Goal: Transaction & Acquisition: Book appointment/travel/reservation

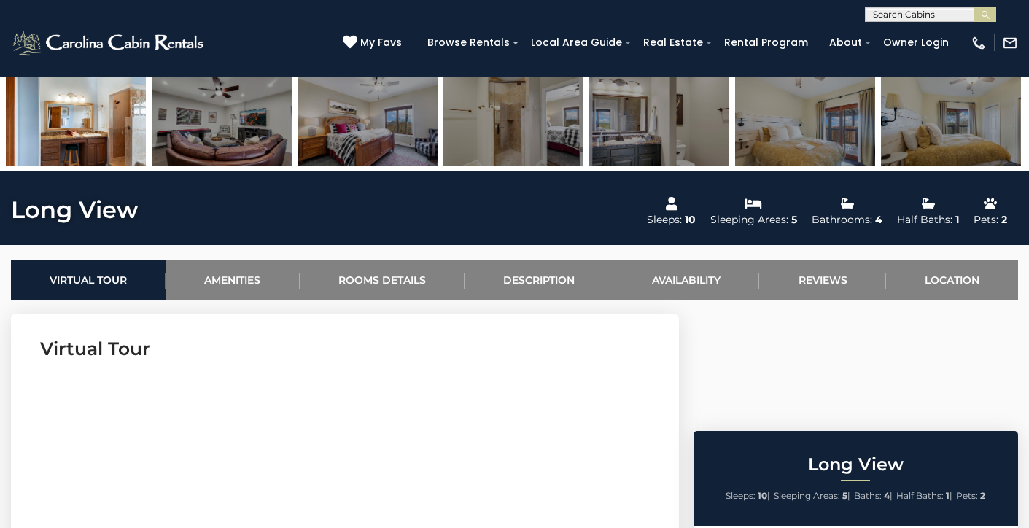
scroll to position [386, 0]
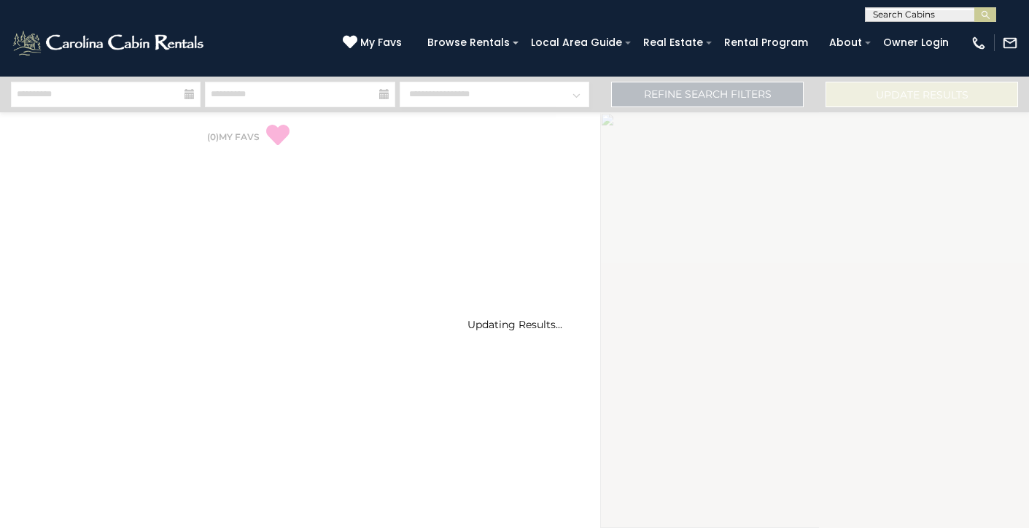
select select "*"
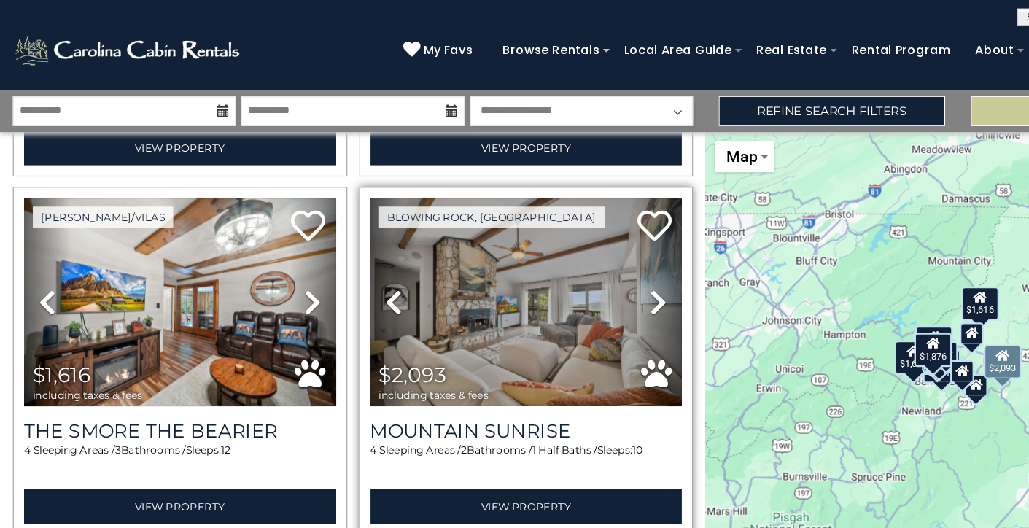
scroll to position [305, 0]
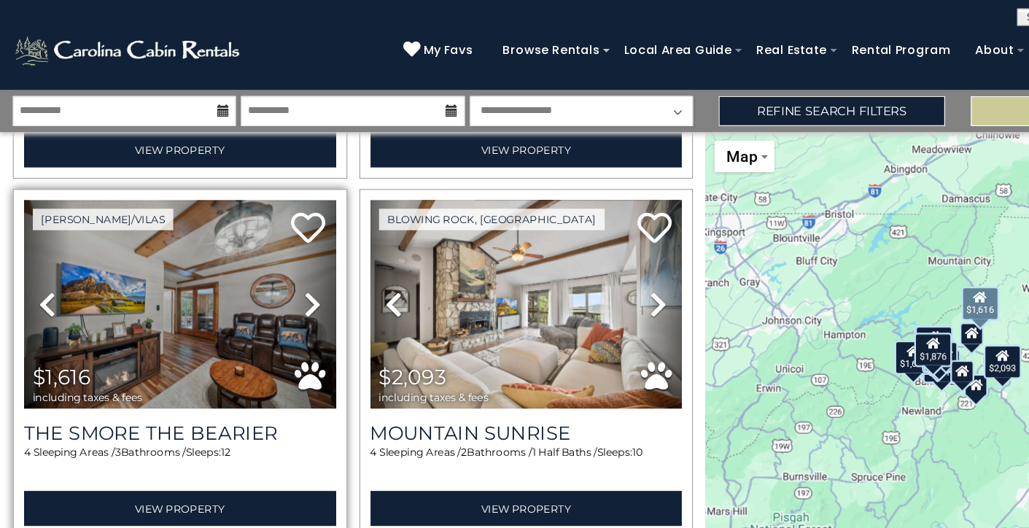
click at [154, 241] on img at bounding box center [152, 259] width 265 height 178
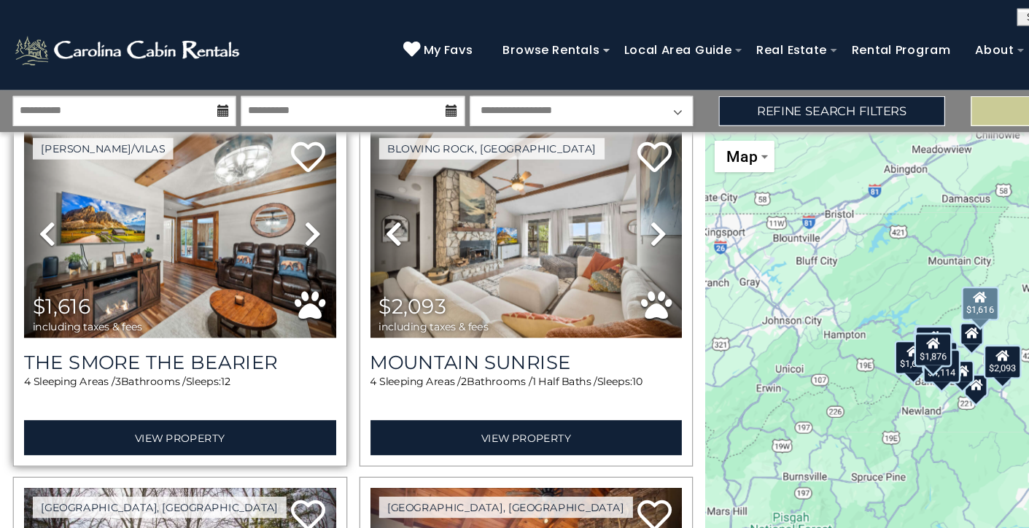
scroll to position [373, 0]
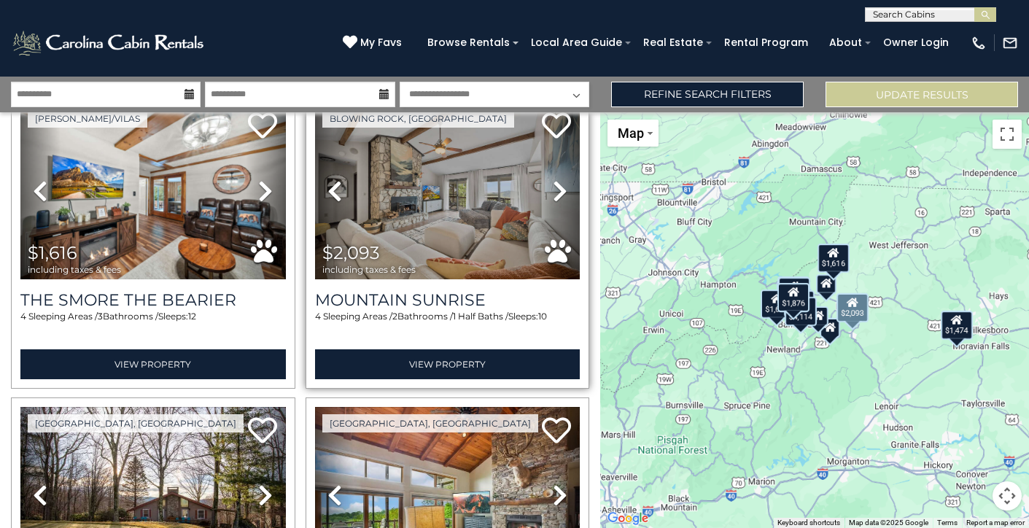
click at [449, 222] on img at bounding box center [447, 191] width 265 height 178
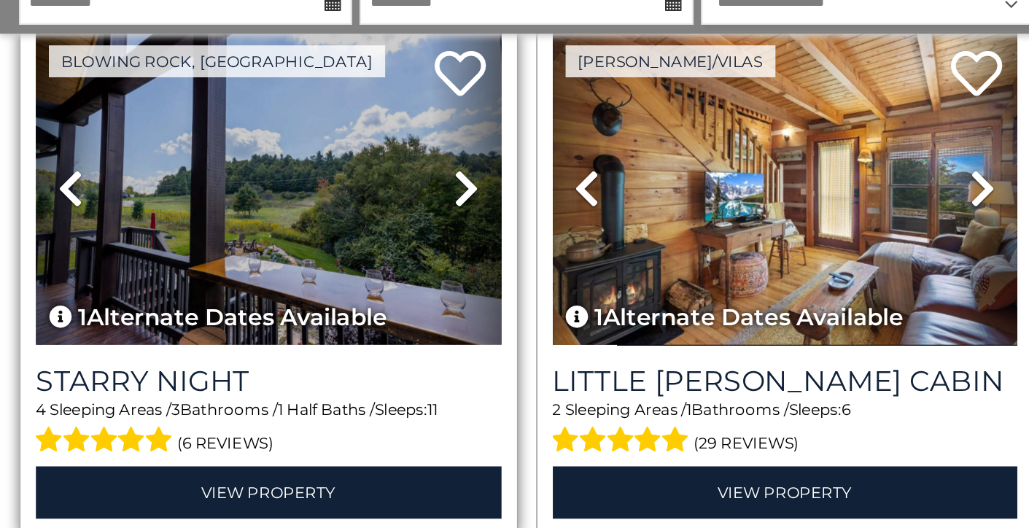
scroll to position [1874, 0]
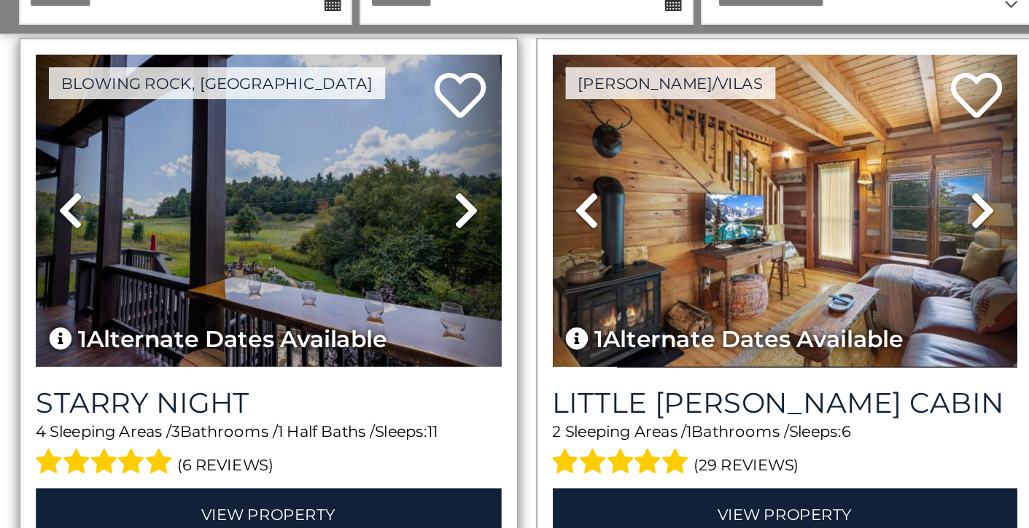
click at [259, 201] on icon at bounding box center [265, 212] width 15 height 23
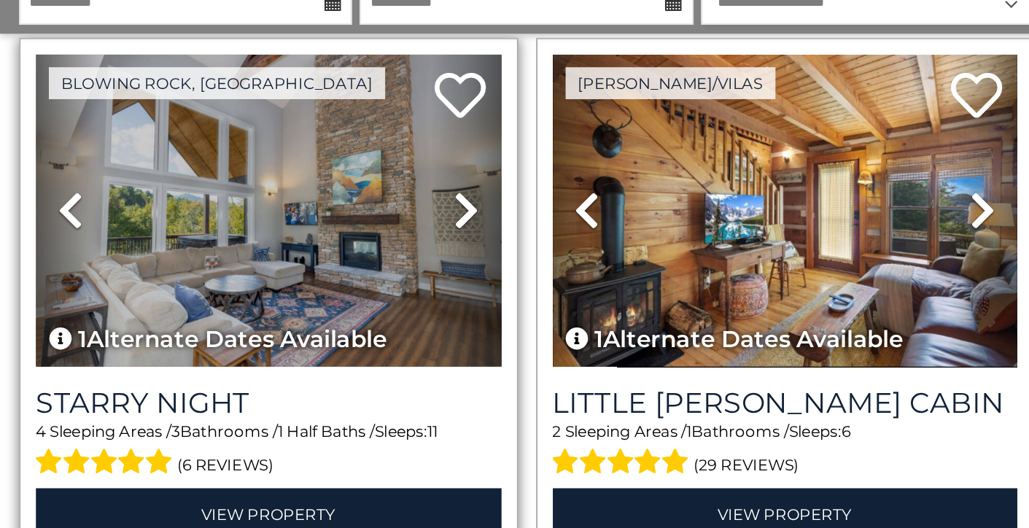
click at [259, 201] on icon at bounding box center [265, 212] width 15 height 23
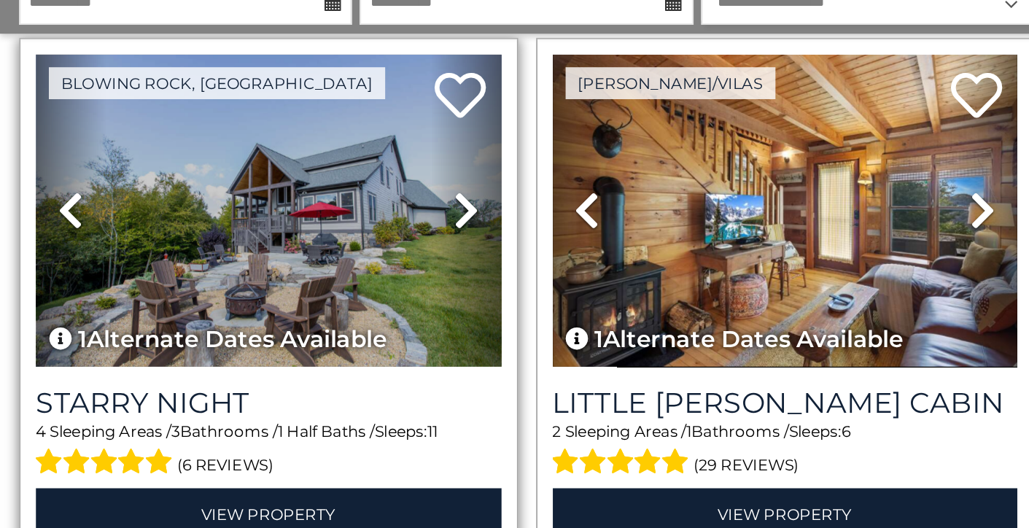
click at [266, 201] on icon at bounding box center [265, 212] width 15 height 23
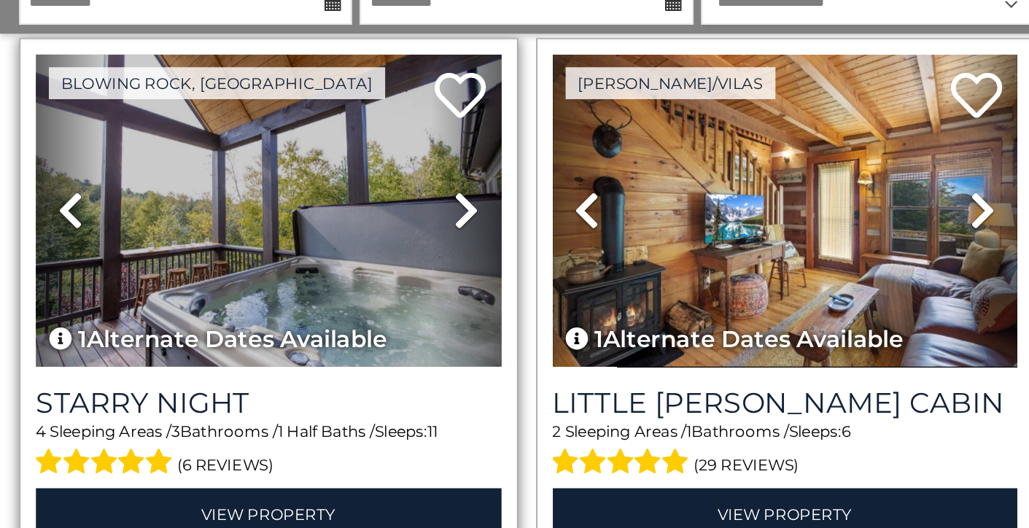
click at [266, 201] on icon at bounding box center [265, 212] width 15 height 23
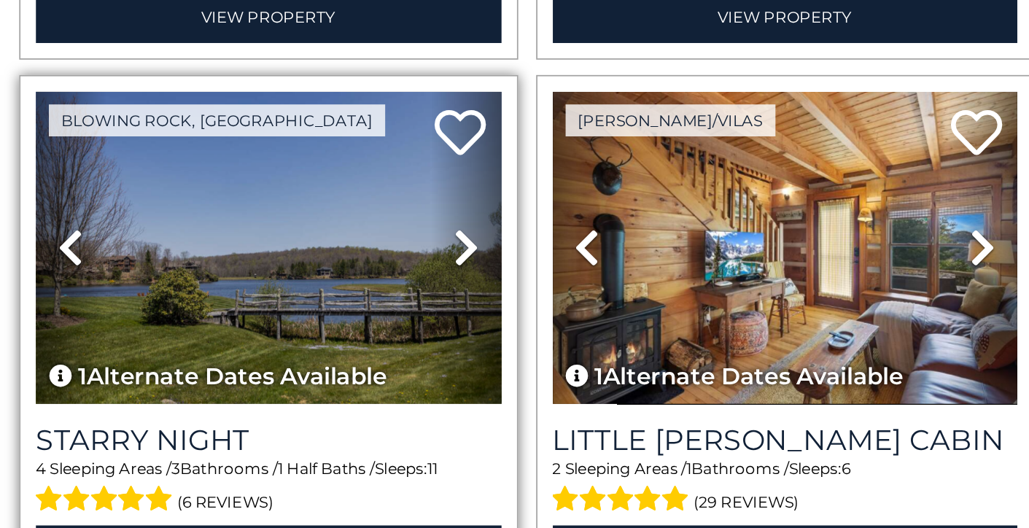
scroll to position [1726, 0]
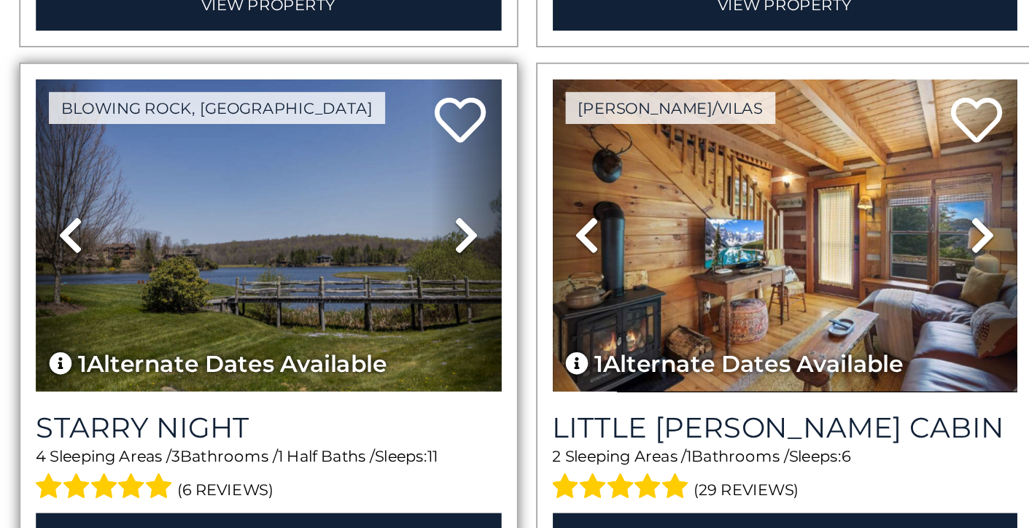
click at [198, 272] on img at bounding box center [152, 361] width 265 height 178
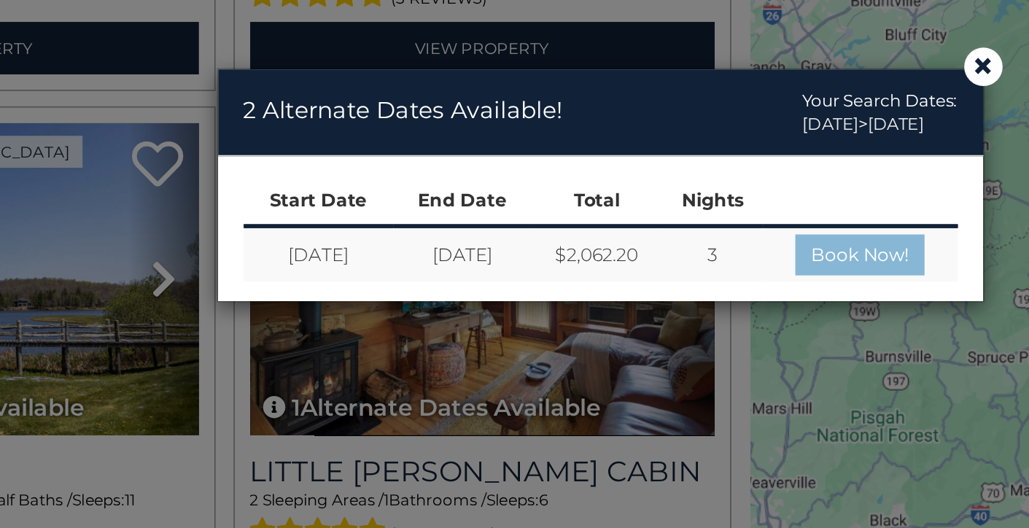
click at [626, 336] on link "Book Now!" at bounding box center [663, 347] width 74 height 23
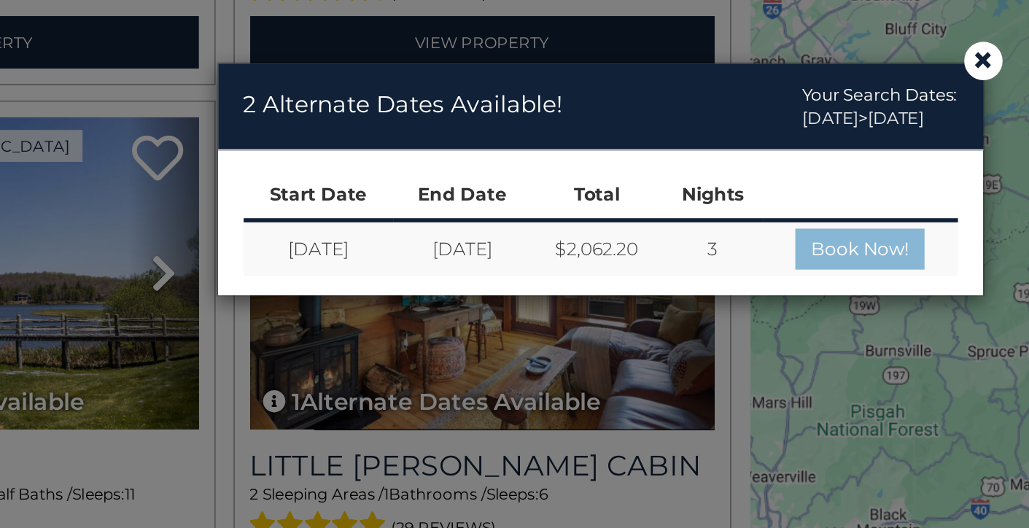
click at [626, 336] on link "Book Now!" at bounding box center [663, 347] width 74 height 23
click at [726, 240] on span "×" at bounding box center [732, 240] width 13 height 0
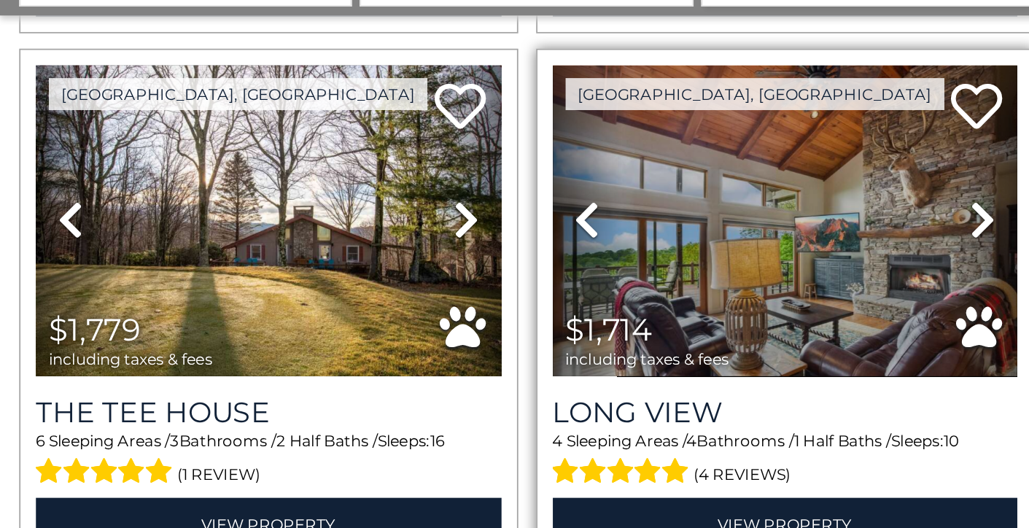
scroll to position [647, 0]
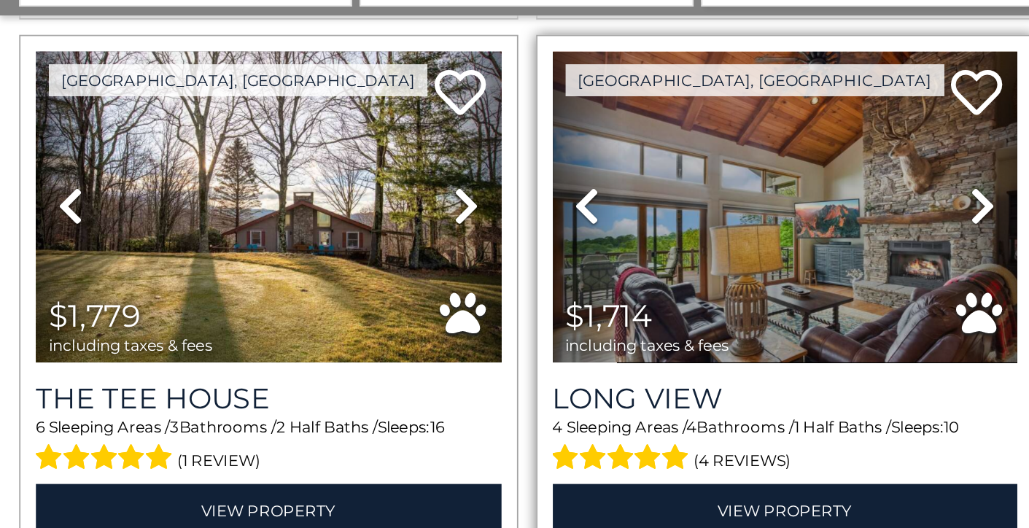
click at [400, 133] on img at bounding box center [447, 222] width 265 height 178
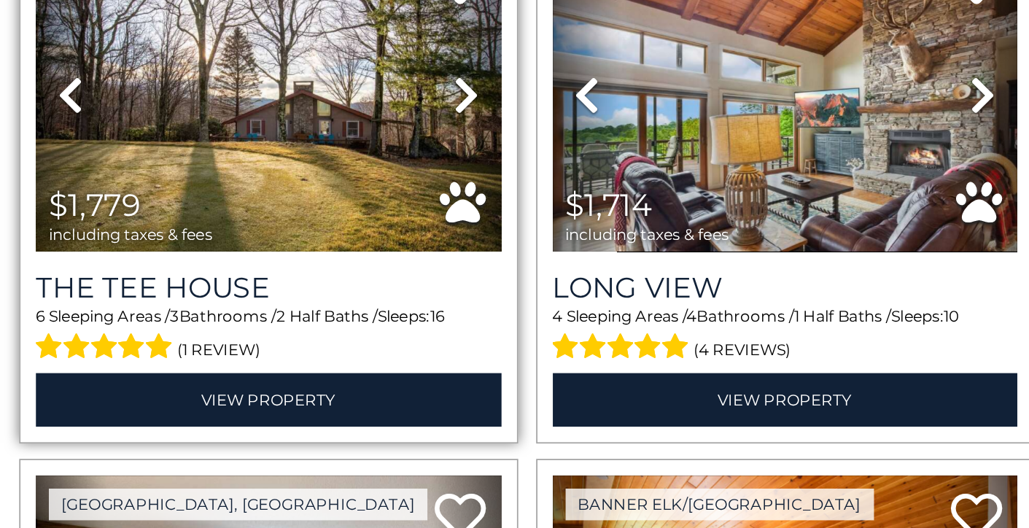
scroll to position [620, 0]
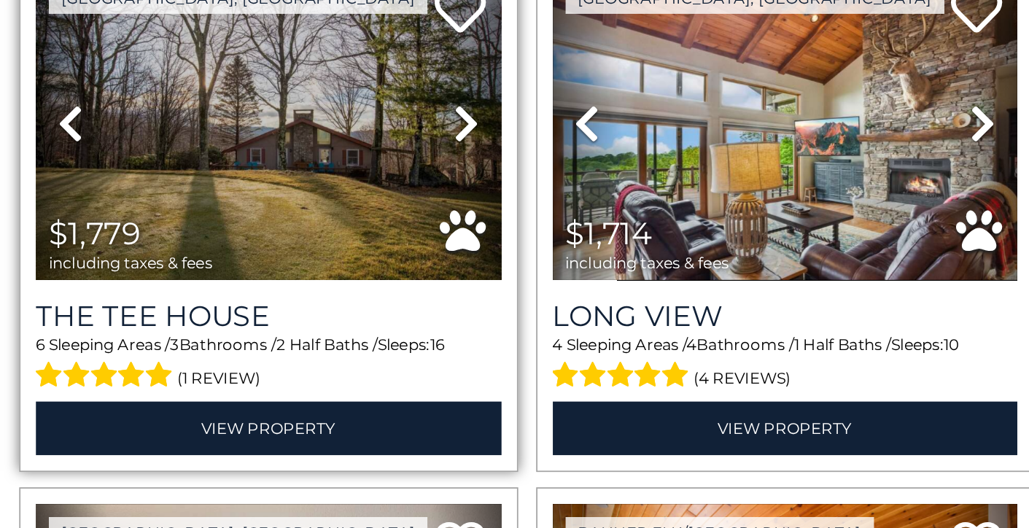
click at [219, 159] on img at bounding box center [152, 248] width 265 height 178
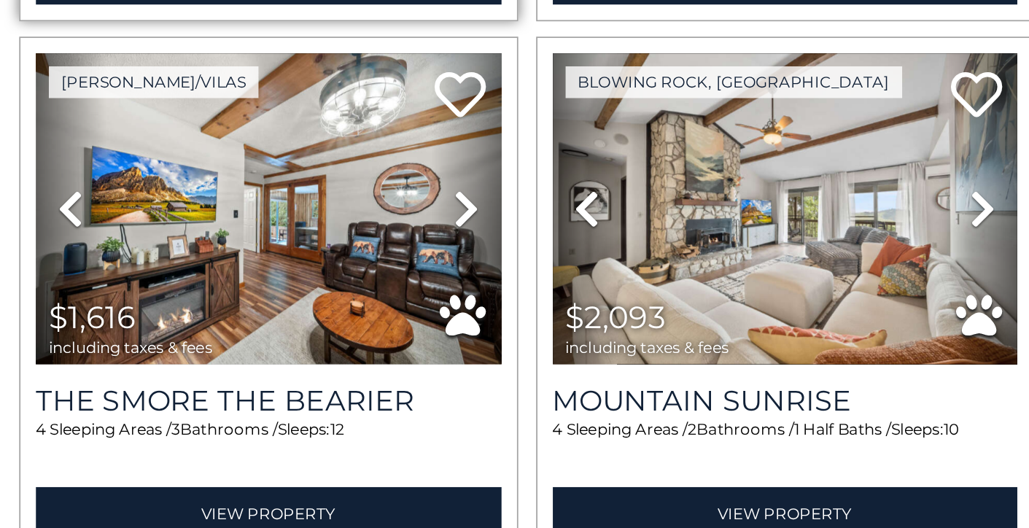
scroll to position [269, 0]
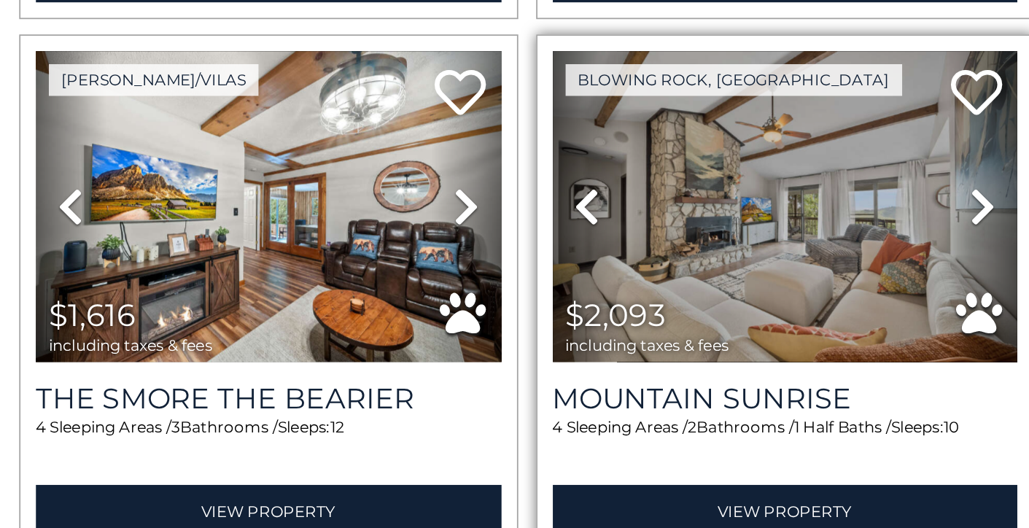
click at [367, 206] on img at bounding box center [447, 295] width 265 height 178
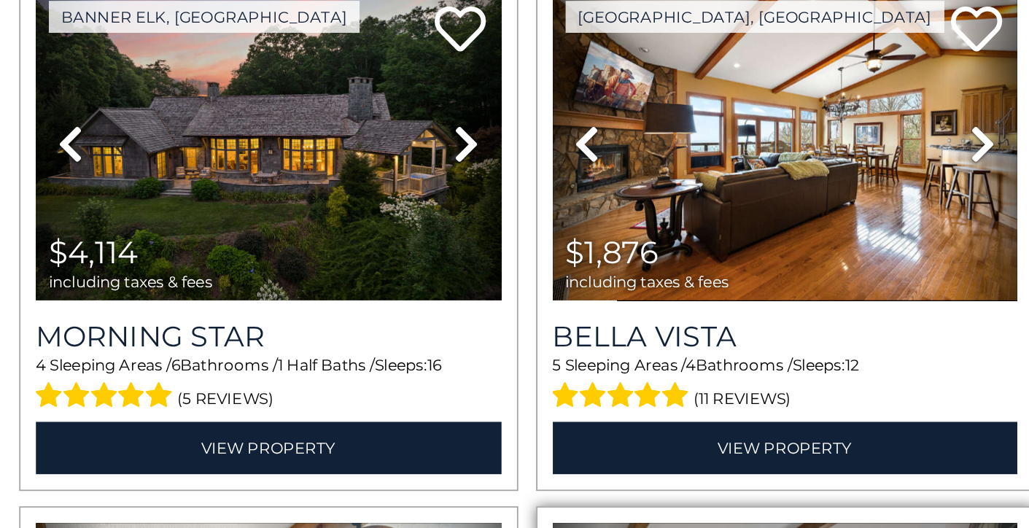
scroll to position [0, 0]
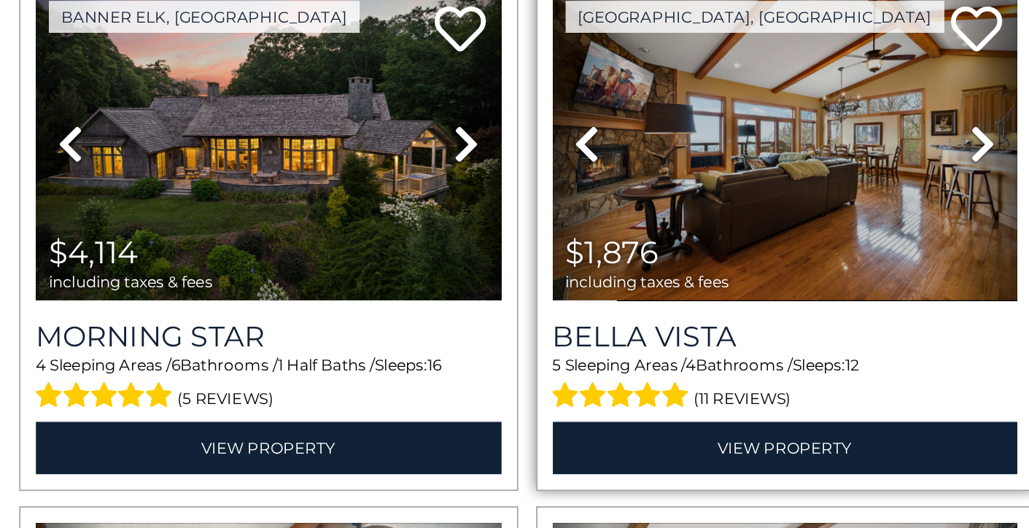
click at [440, 170] on img at bounding box center [447, 259] width 265 height 178
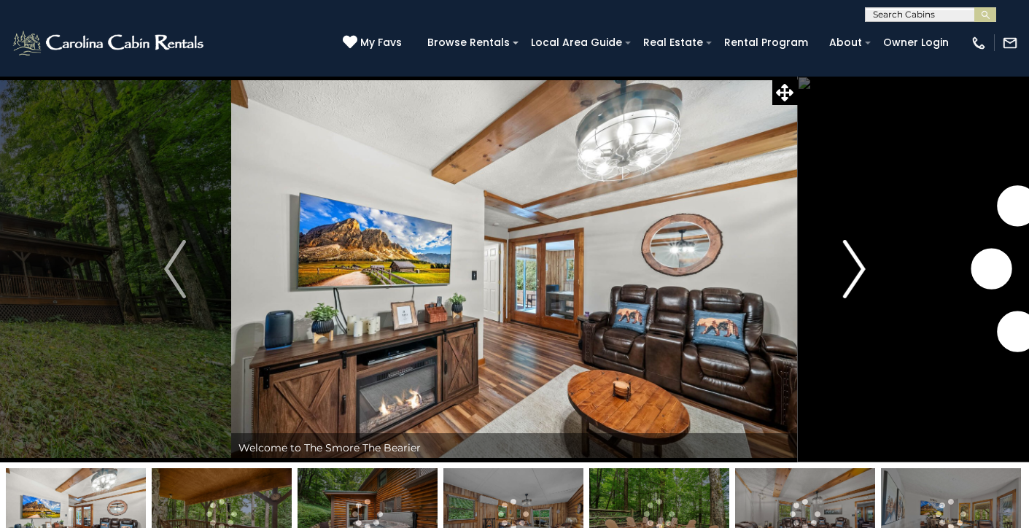
click at [856, 268] on img "Next" at bounding box center [854, 269] width 22 height 58
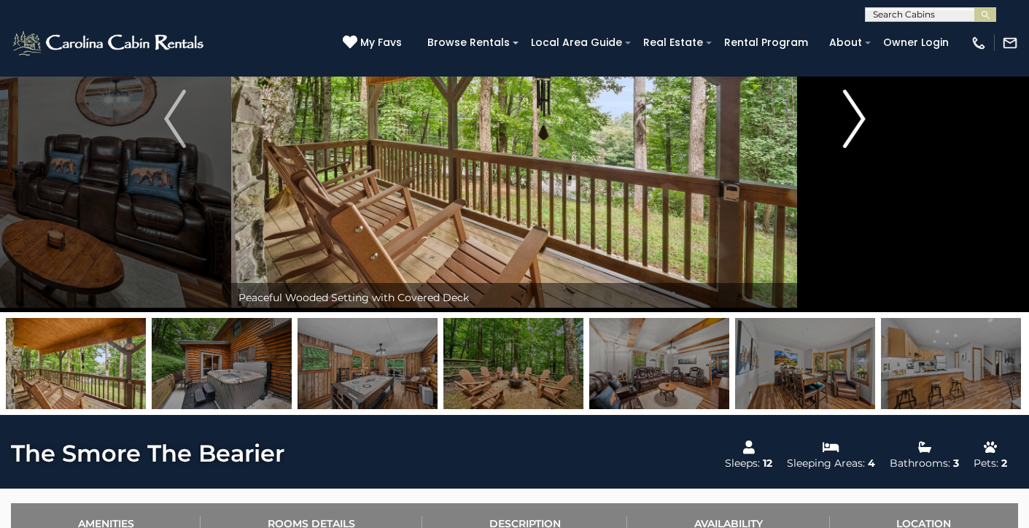
scroll to position [151, 0]
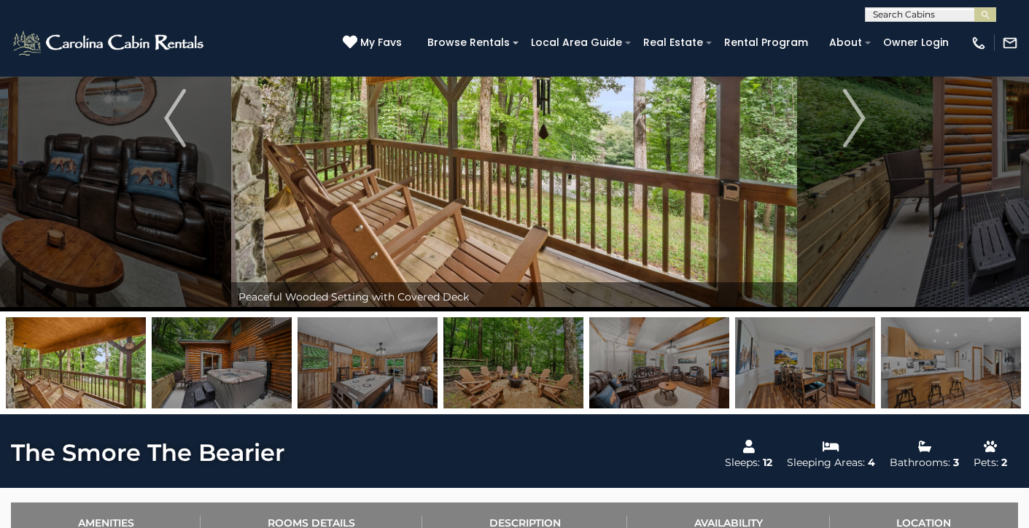
click at [230, 367] on img at bounding box center [222, 362] width 140 height 91
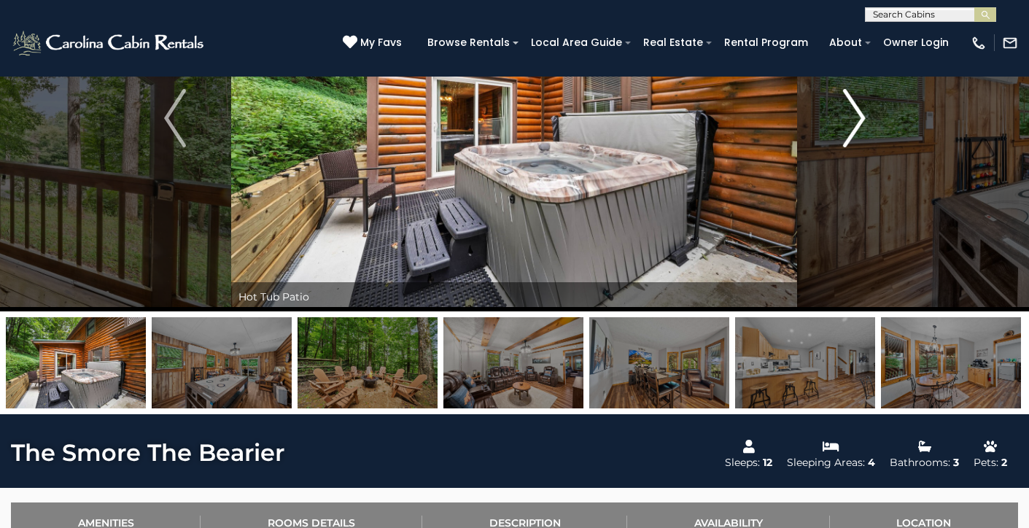
click at [842, 141] on button "Next" at bounding box center [854, 118] width 113 height 386
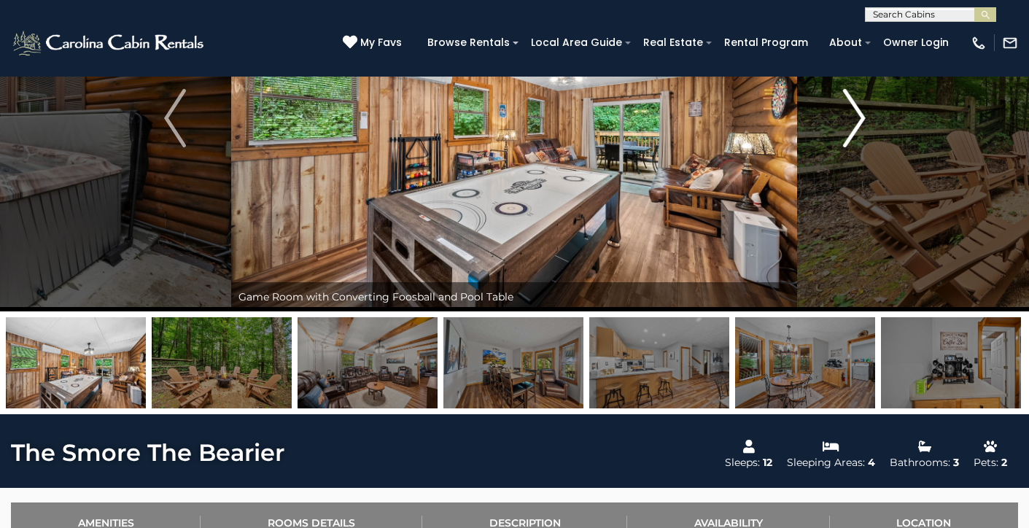
click at [836, 113] on button "Next" at bounding box center [854, 118] width 113 height 386
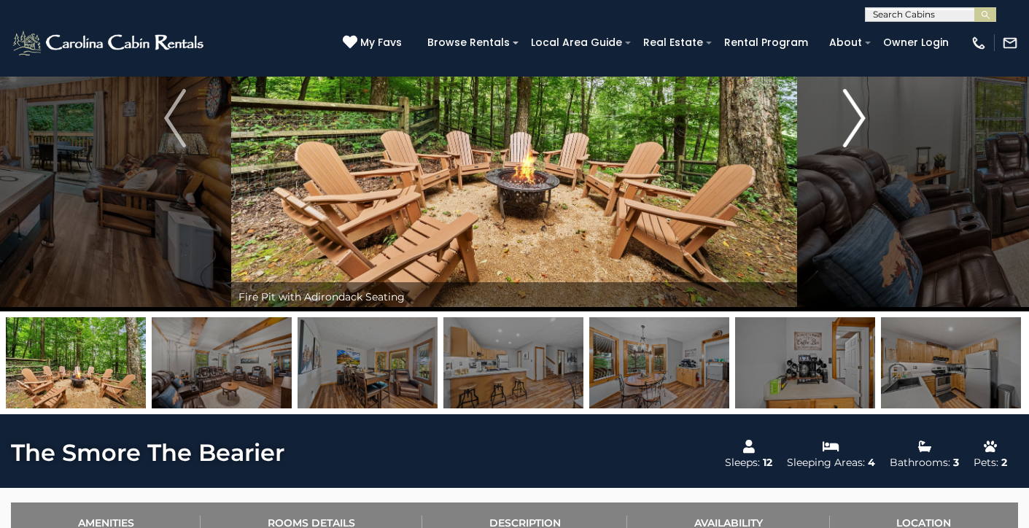
click at [836, 113] on button "Next" at bounding box center [854, 118] width 113 height 386
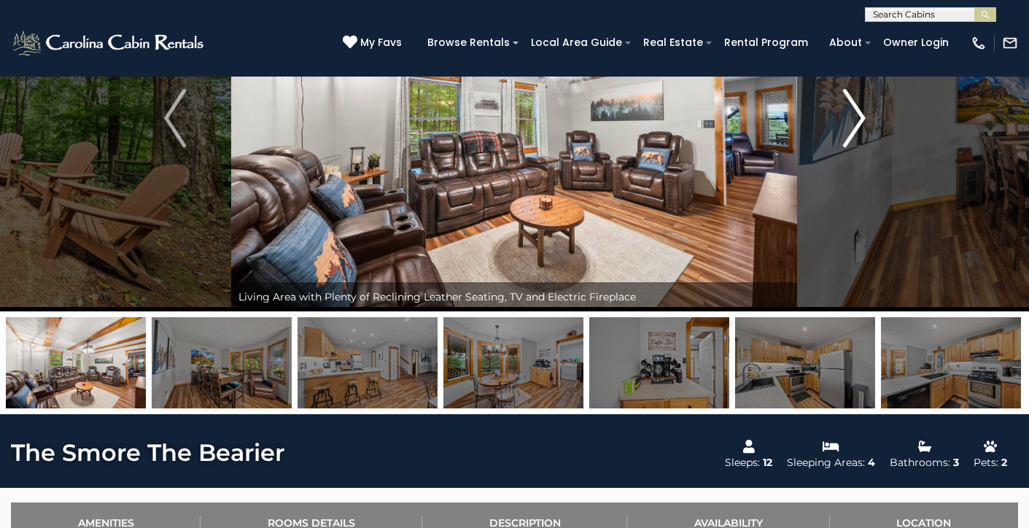
click at [836, 114] on button "Next" at bounding box center [854, 118] width 113 height 386
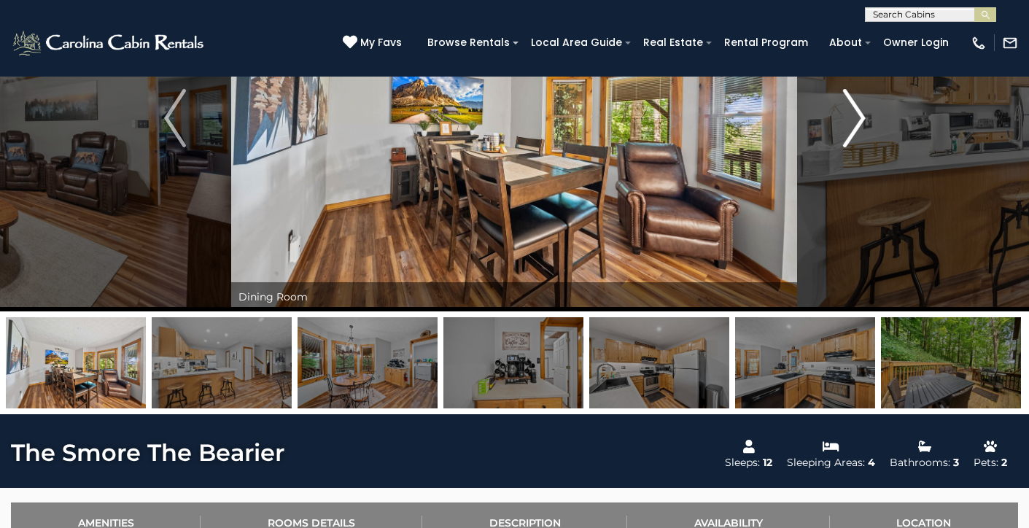
click at [836, 114] on button "Next" at bounding box center [854, 118] width 113 height 386
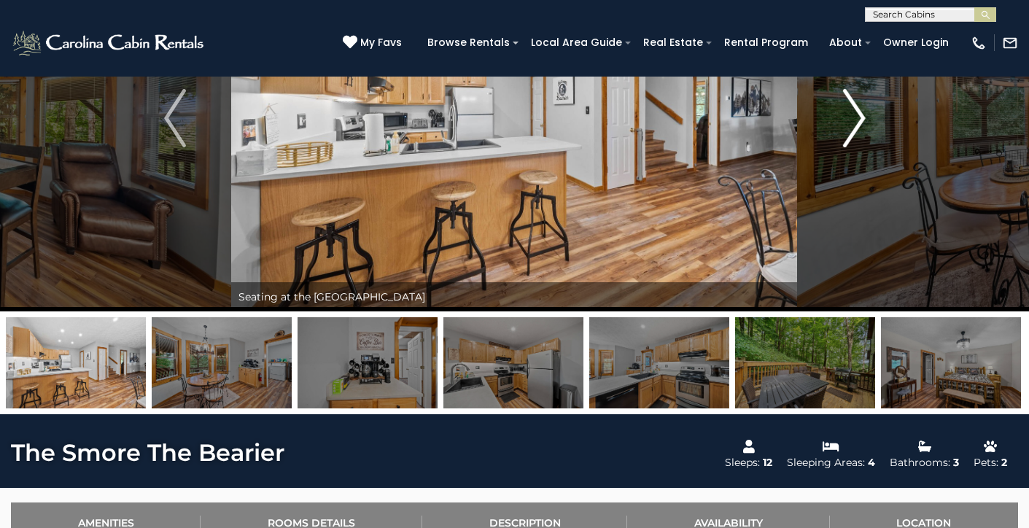
click at [836, 114] on button "Next" at bounding box center [854, 118] width 113 height 386
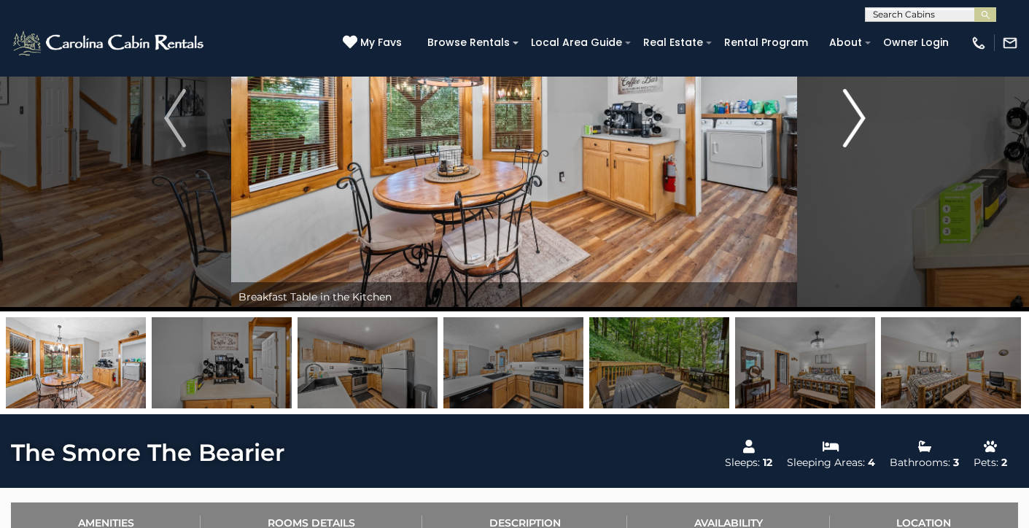
click at [836, 114] on button "Next" at bounding box center [854, 118] width 113 height 386
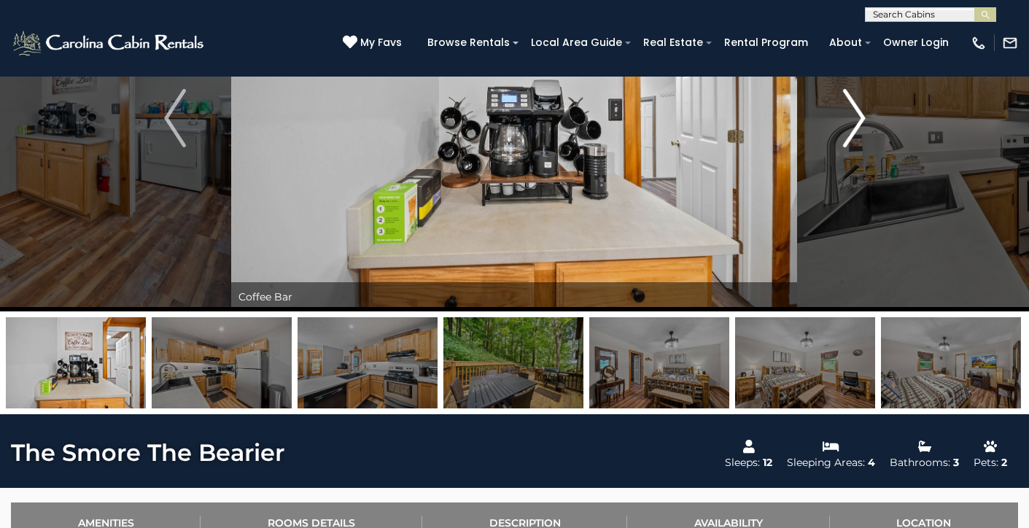
click at [836, 114] on button "Next" at bounding box center [854, 118] width 113 height 386
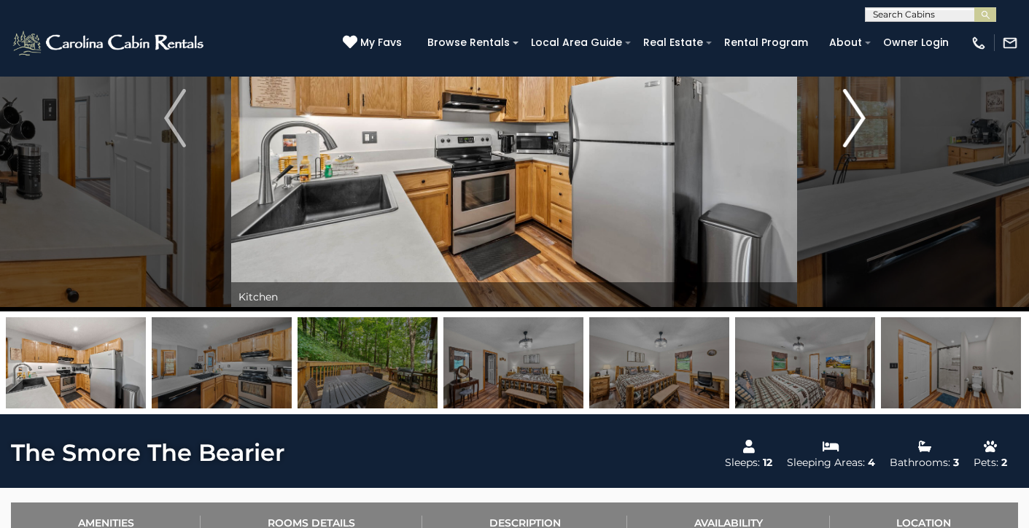
click at [836, 114] on button "Next" at bounding box center [854, 118] width 113 height 386
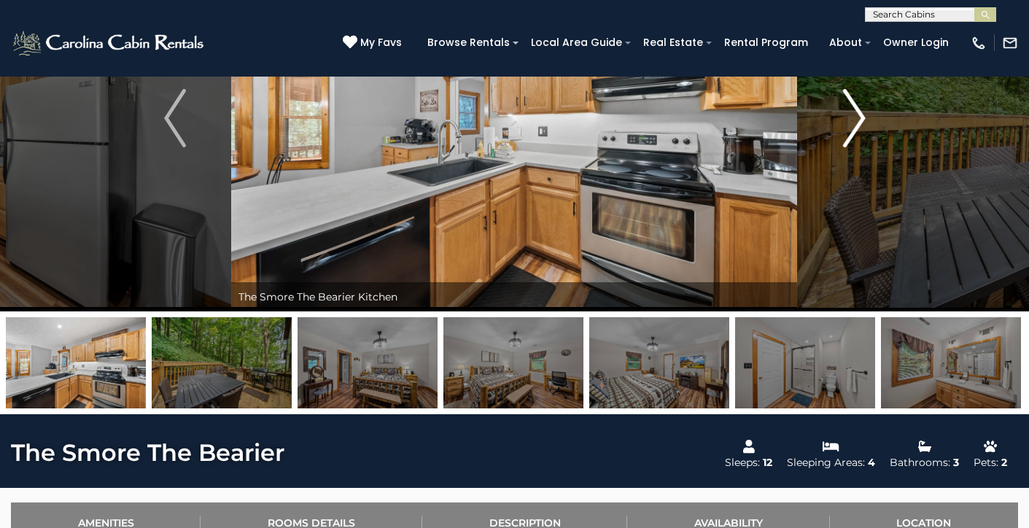
click at [836, 114] on button "Next" at bounding box center [854, 118] width 113 height 386
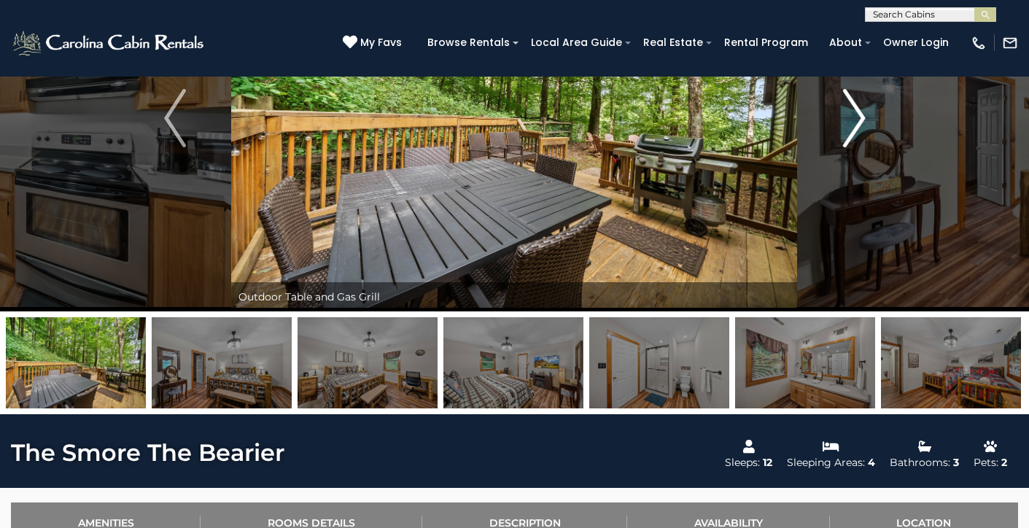
click at [836, 114] on button "Next" at bounding box center [854, 118] width 113 height 386
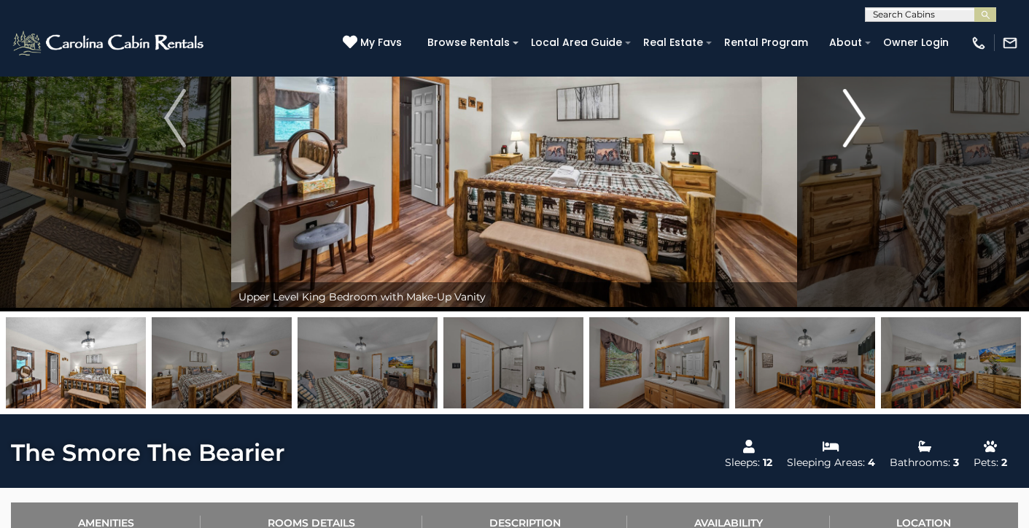
click at [836, 115] on button "Next" at bounding box center [854, 118] width 113 height 386
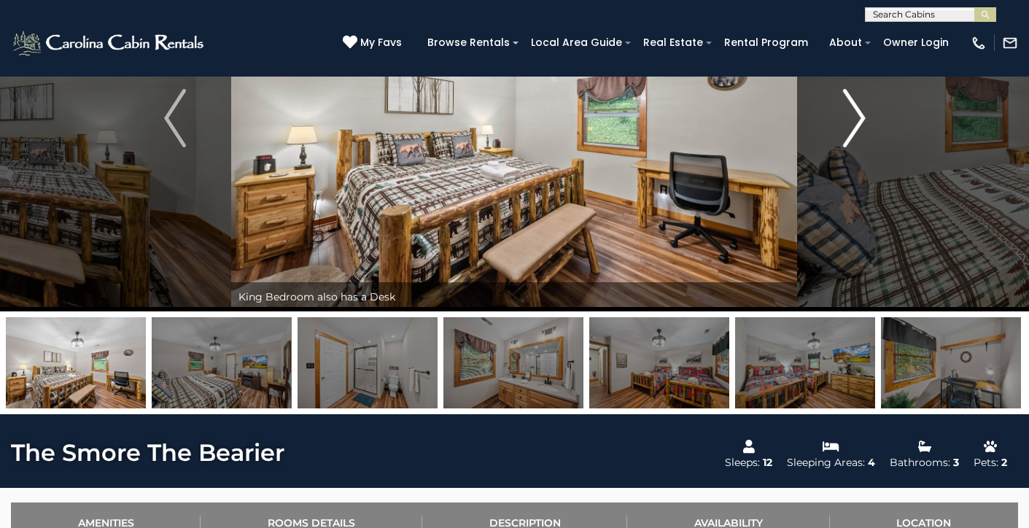
click at [836, 115] on button "Next" at bounding box center [854, 118] width 113 height 386
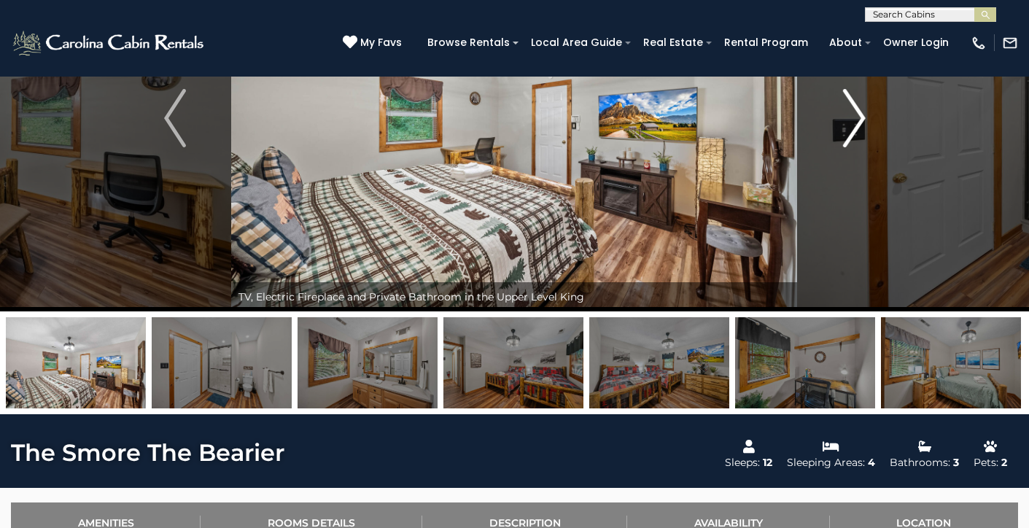
click at [836, 116] on button "Next" at bounding box center [854, 118] width 113 height 386
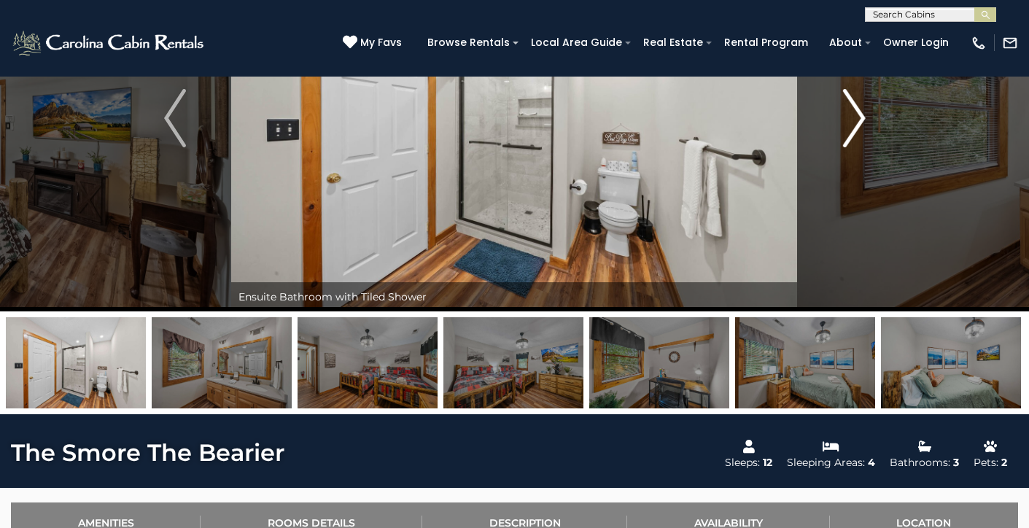
click at [836, 116] on button "Next" at bounding box center [854, 118] width 113 height 386
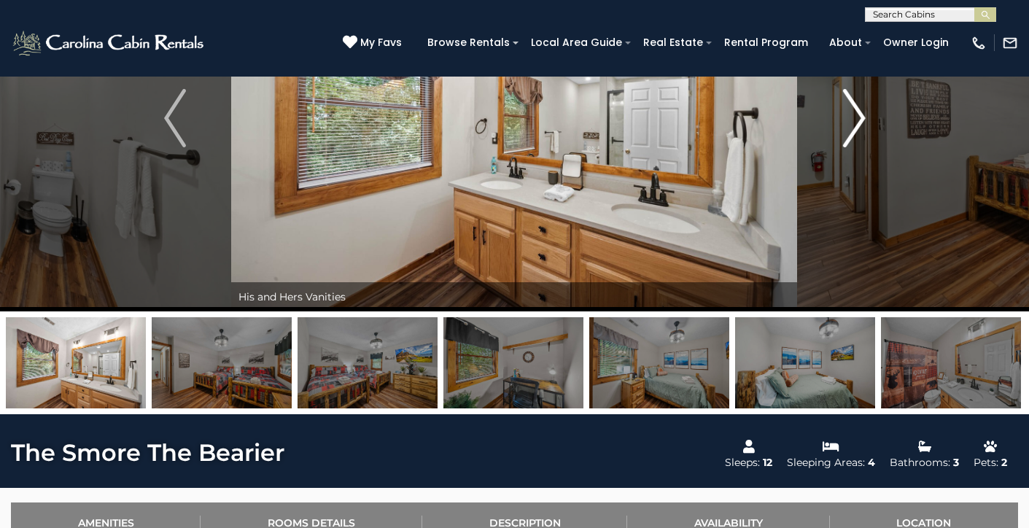
click at [836, 116] on button "Next" at bounding box center [854, 118] width 113 height 386
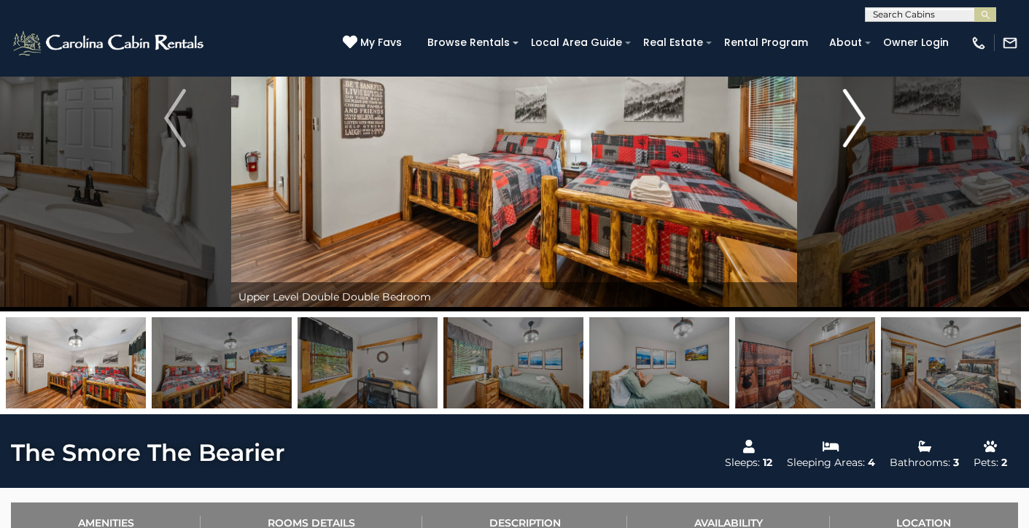
click at [836, 117] on button "Next" at bounding box center [854, 118] width 113 height 386
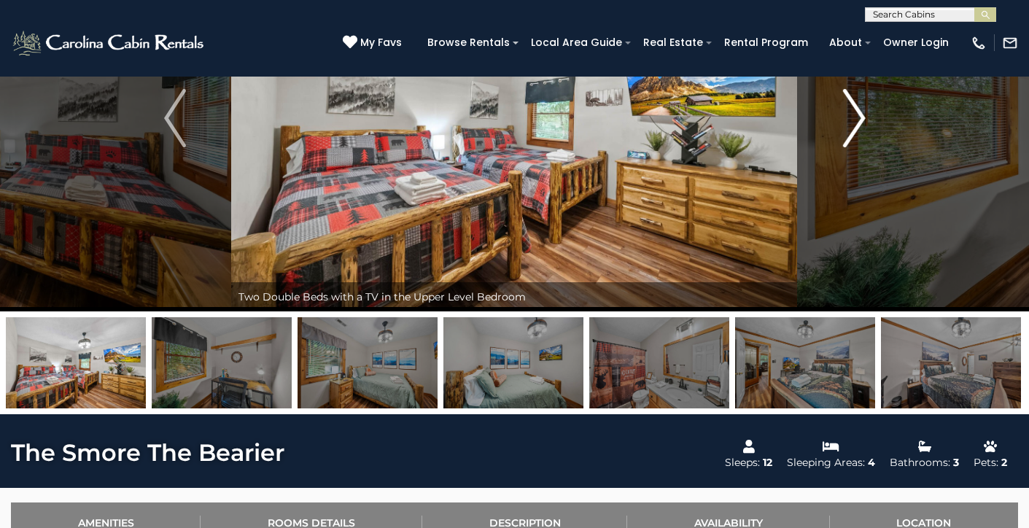
click at [836, 117] on button "Next" at bounding box center [854, 118] width 113 height 386
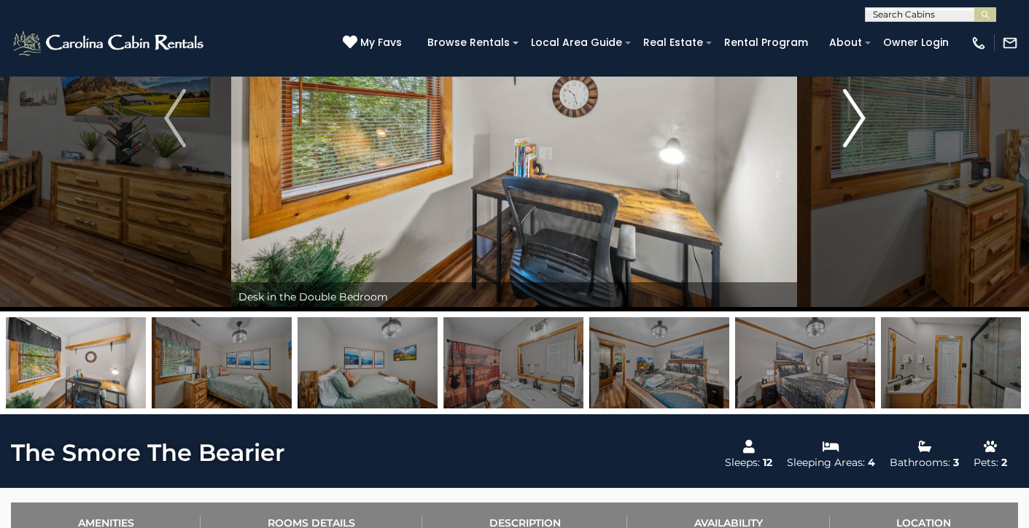
click at [836, 117] on button "Next" at bounding box center [854, 118] width 113 height 386
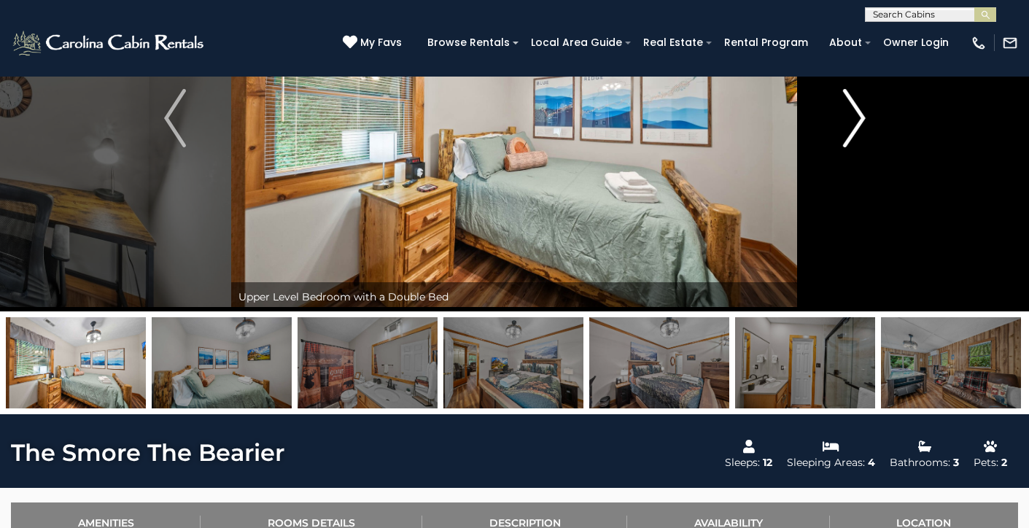
click at [836, 117] on button "Next" at bounding box center [854, 118] width 113 height 386
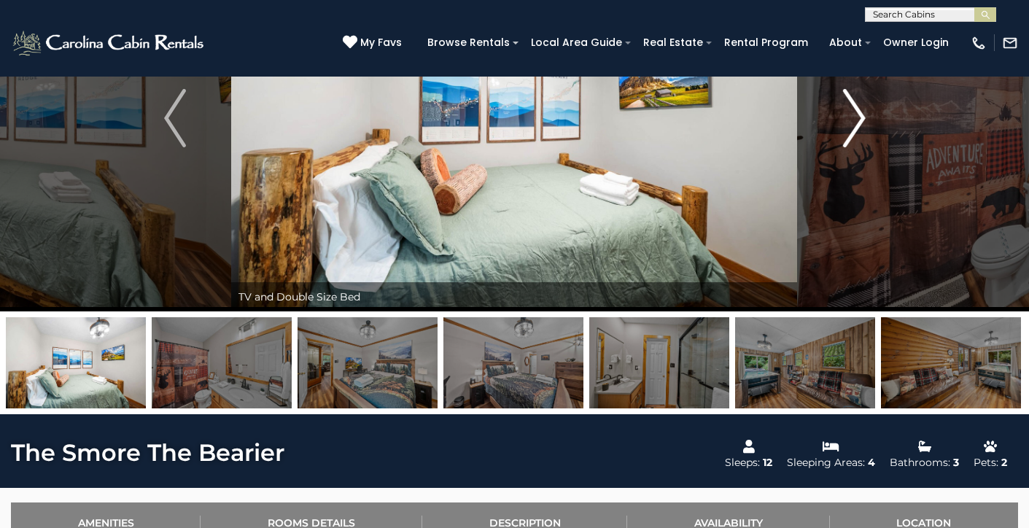
click at [836, 117] on button "Next" at bounding box center [854, 118] width 113 height 386
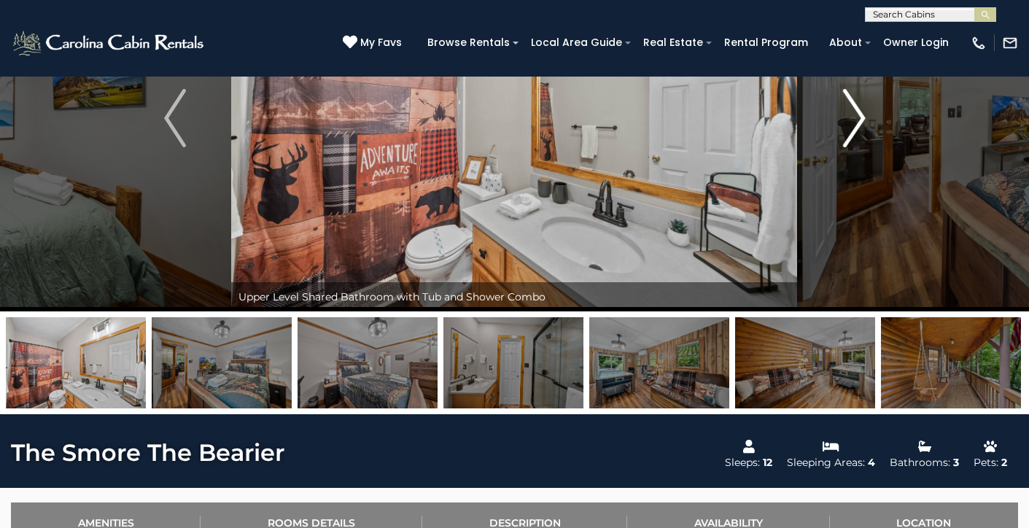
click at [836, 117] on button "Next" at bounding box center [854, 118] width 113 height 386
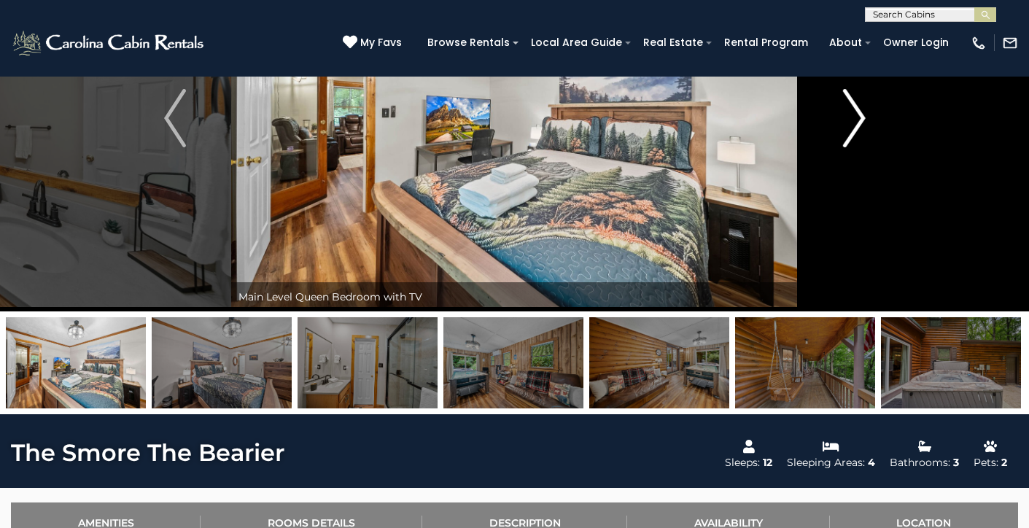
click at [836, 117] on button "Next" at bounding box center [854, 118] width 113 height 386
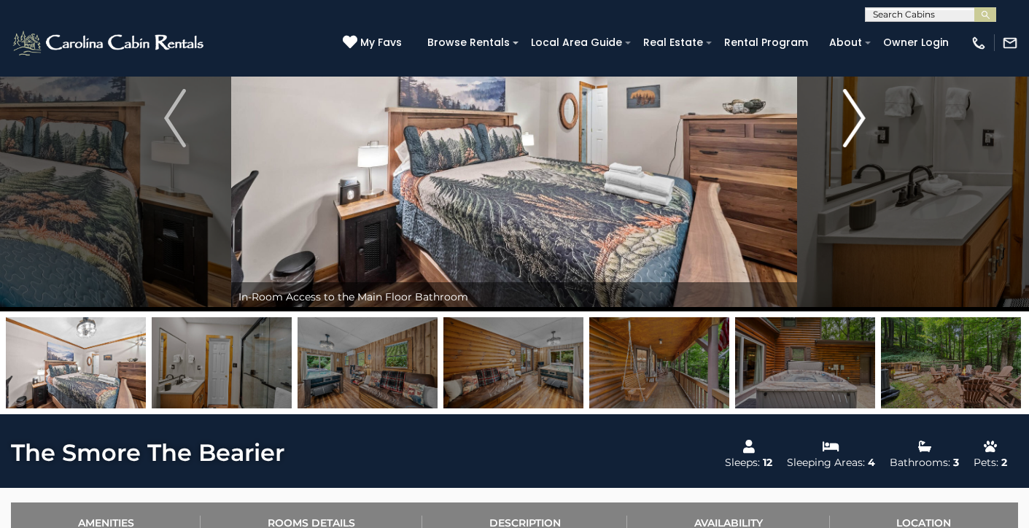
click at [836, 117] on button "Next" at bounding box center [854, 118] width 113 height 386
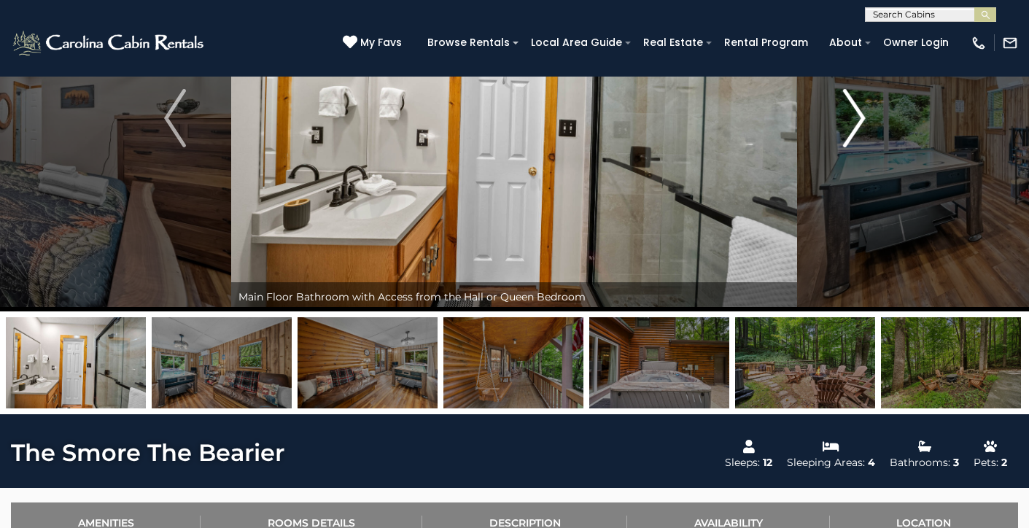
click at [836, 117] on button "Next" at bounding box center [854, 118] width 113 height 386
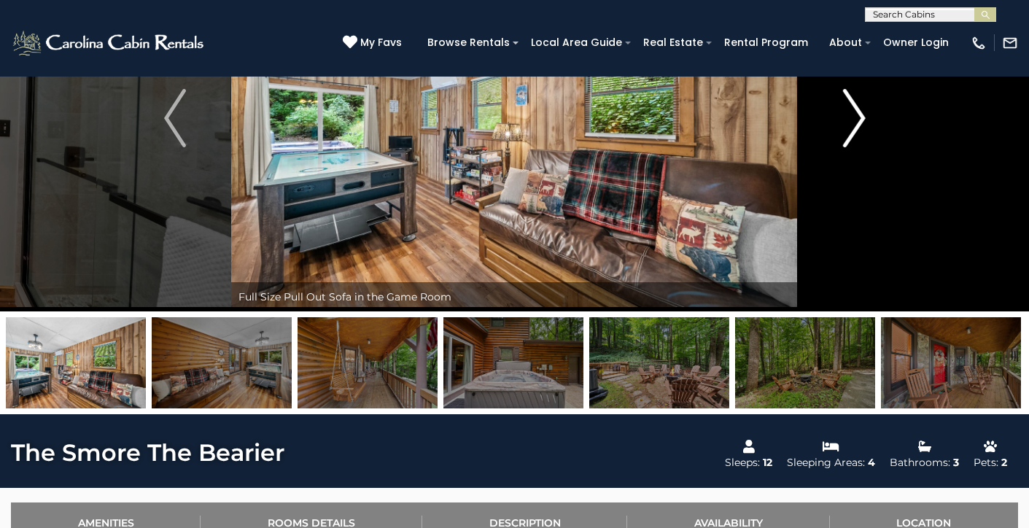
click at [836, 117] on button "Next" at bounding box center [854, 118] width 113 height 386
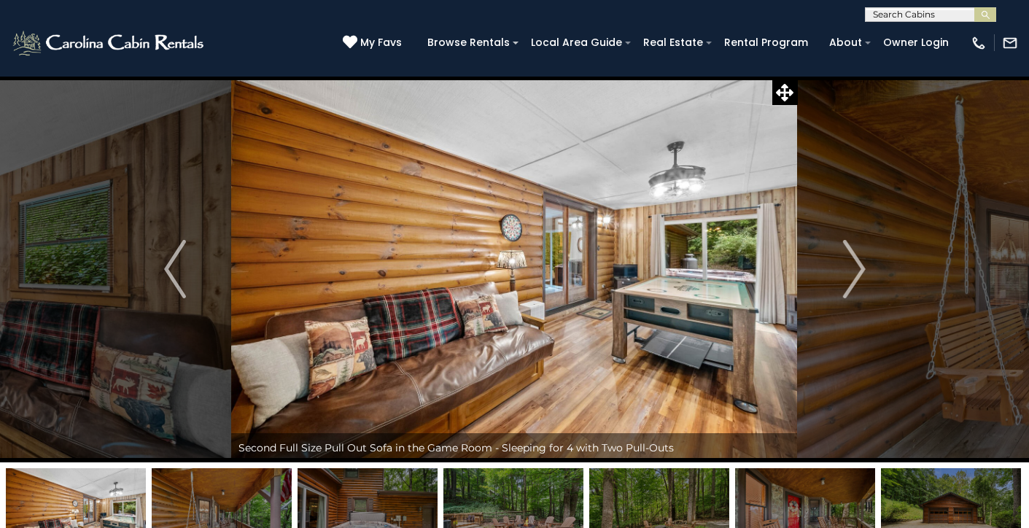
scroll to position [0, 0]
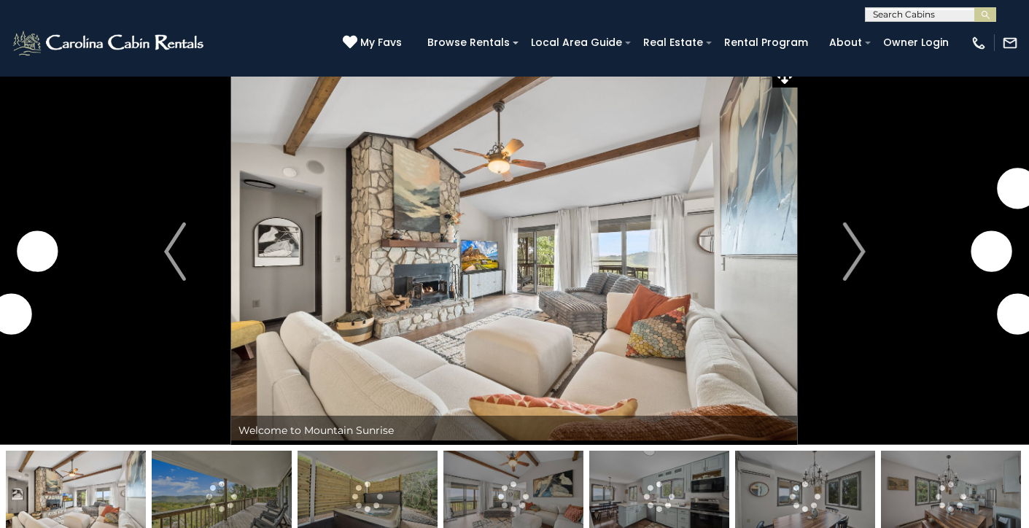
scroll to position [23, 0]
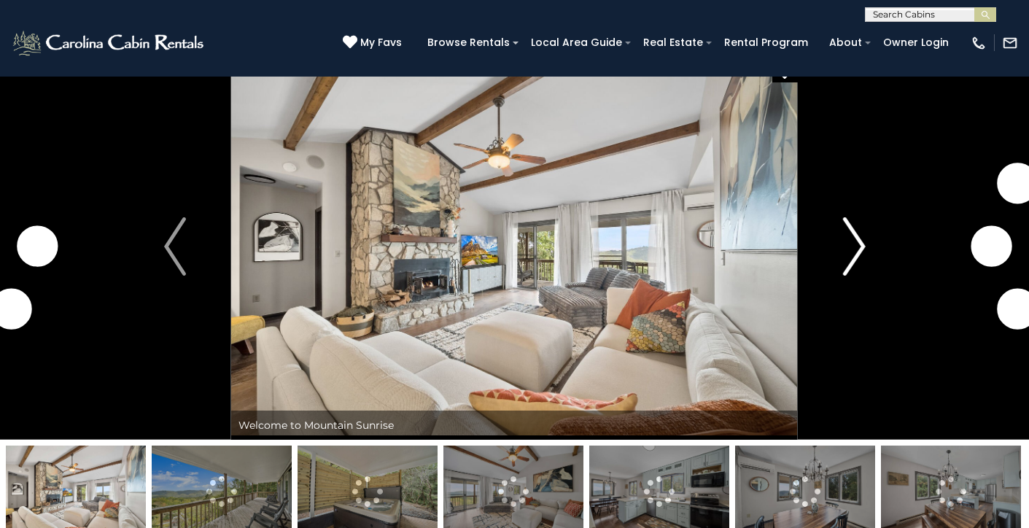
click at [838, 260] on button "Next" at bounding box center [854, 246] width 113 height 386
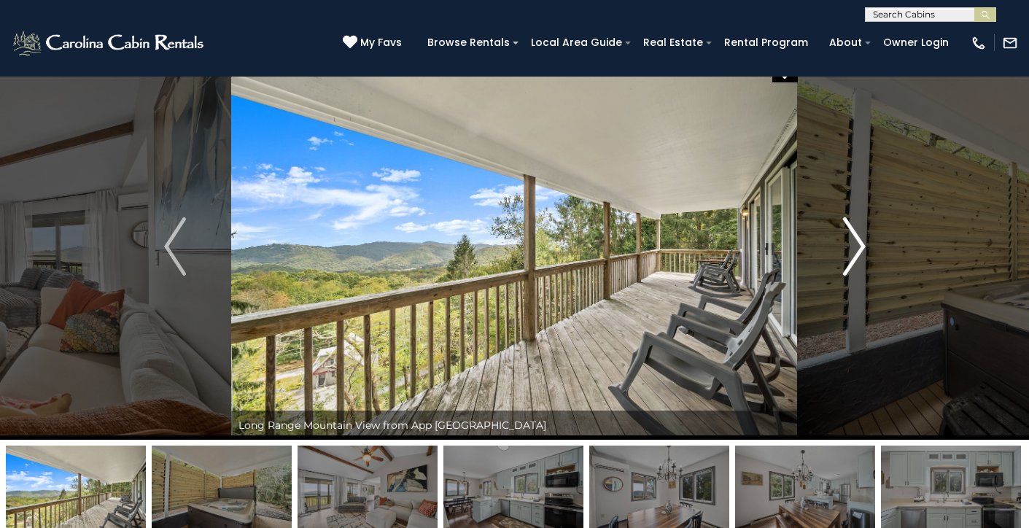
click at [840, 257] on button "Next" at bounding box center [854, 246] width 113 height 386
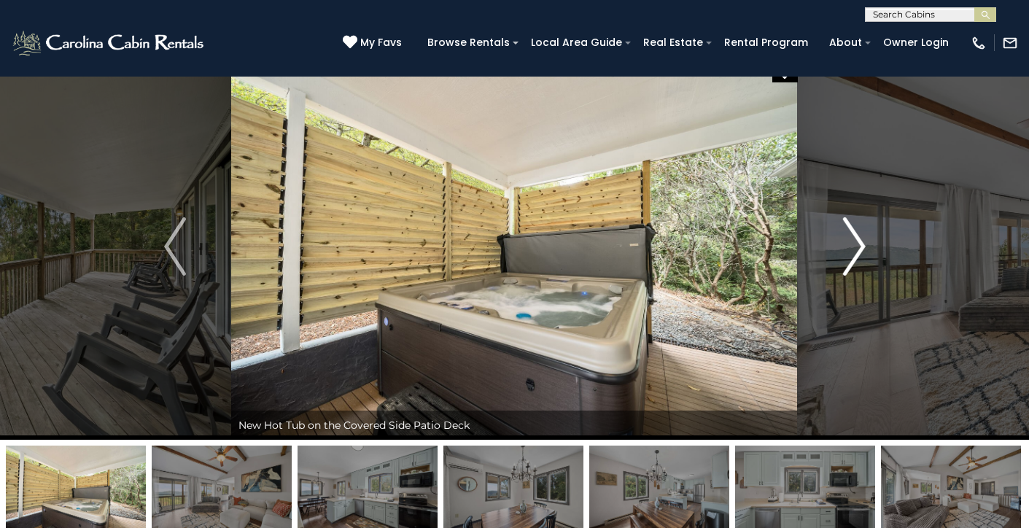
click at [848, 257] on img "Next" at bounding box center [854, 246] width 22 height 58
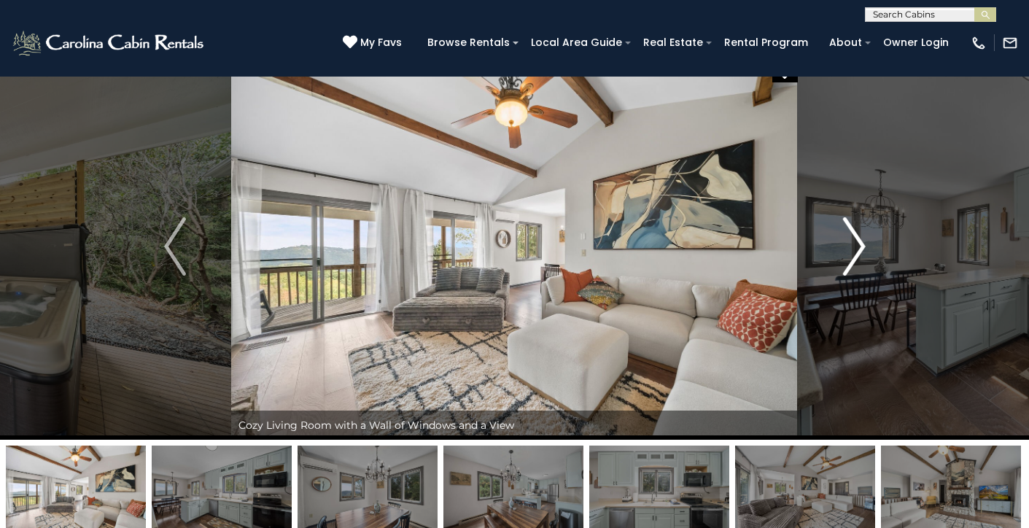
click at [848, 258] on img "Next" at bounding box center [854, 246] width 22 height 58
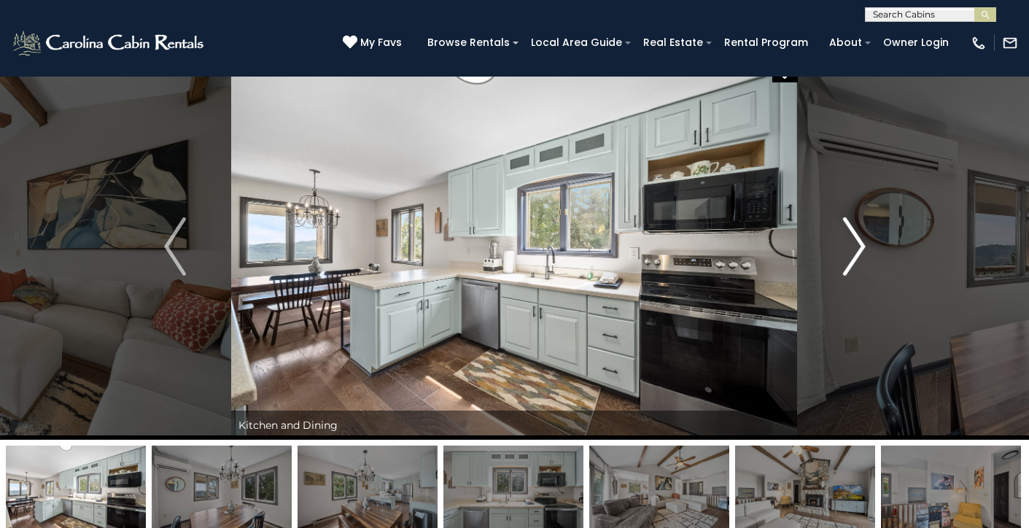
click at [848, 258] on img "Next" at bounding box center [854, 246] width 22 height 58
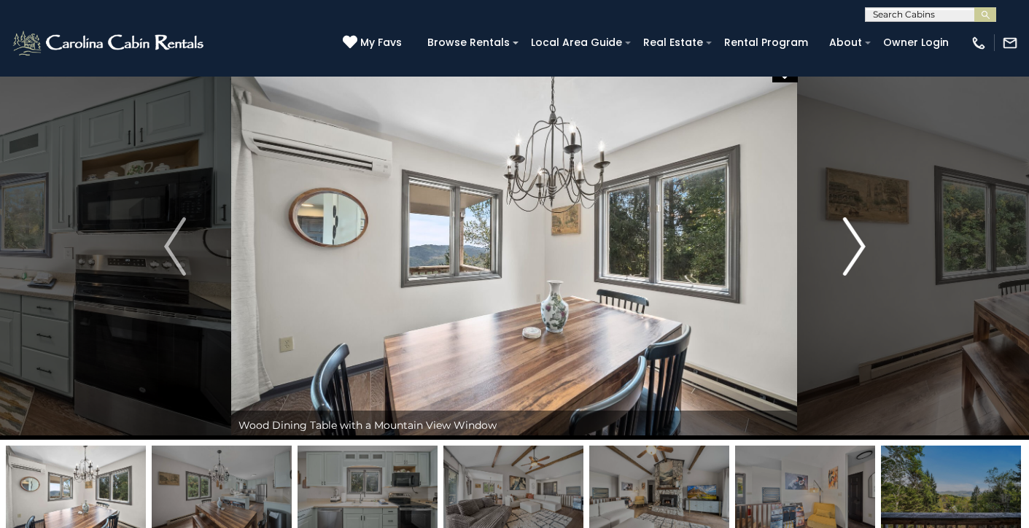
click at [848, 258] on img "Next" at bounding box center [854, 246] width 22 height 58
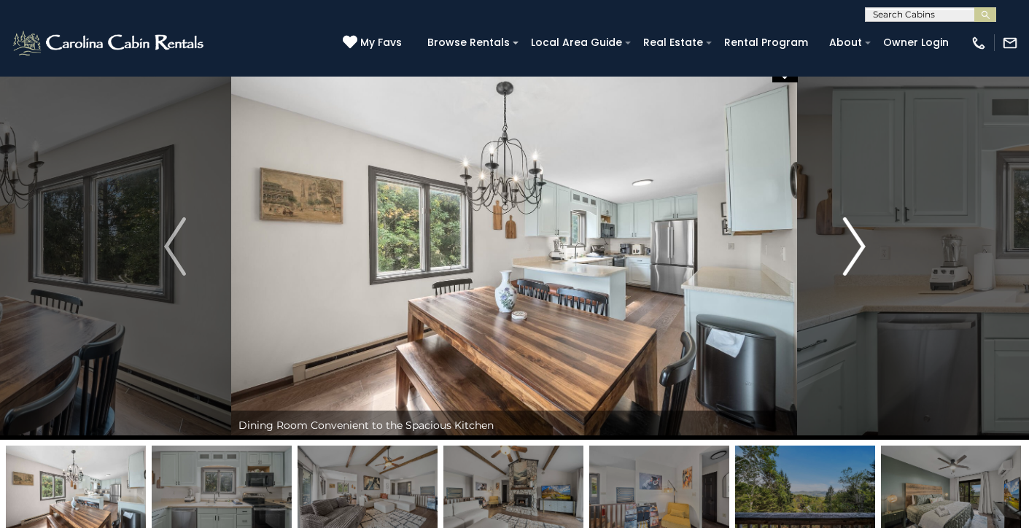
click at [848, 258] on img "Next" at bounding box center [854, 246] width 22 height 58
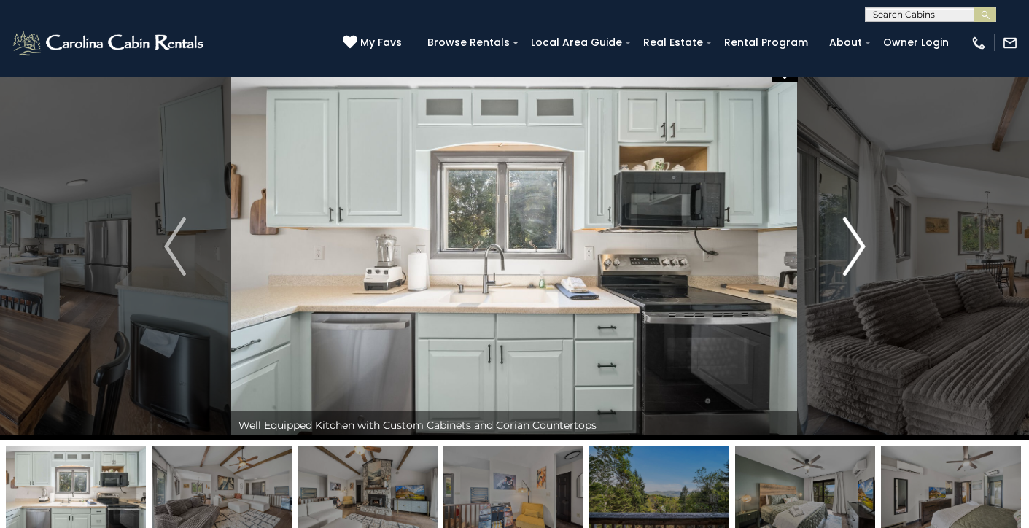
click at [848, 258] on img "Next" at bounding box center [854, 246] width 22 height 58
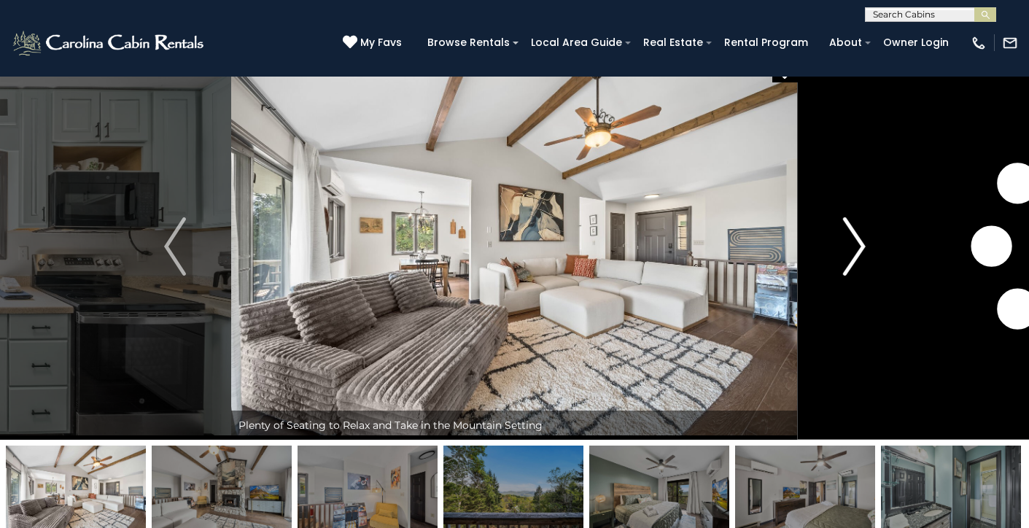
click at [848, 259] on img "Next" at bounding box center [854, 246] width 22 height 58
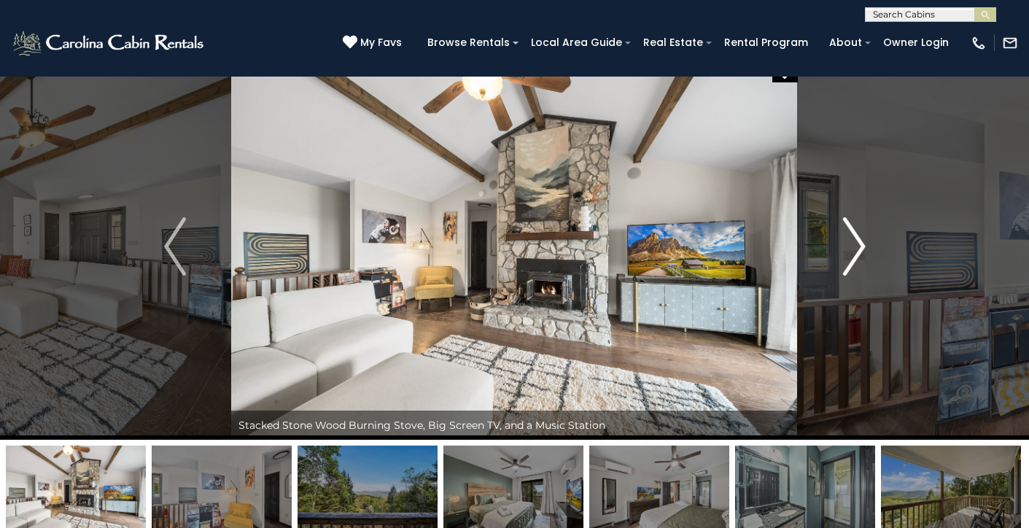
click at [848, 260] on img "Next" at bounding box center [854, 246] width 22 height 58
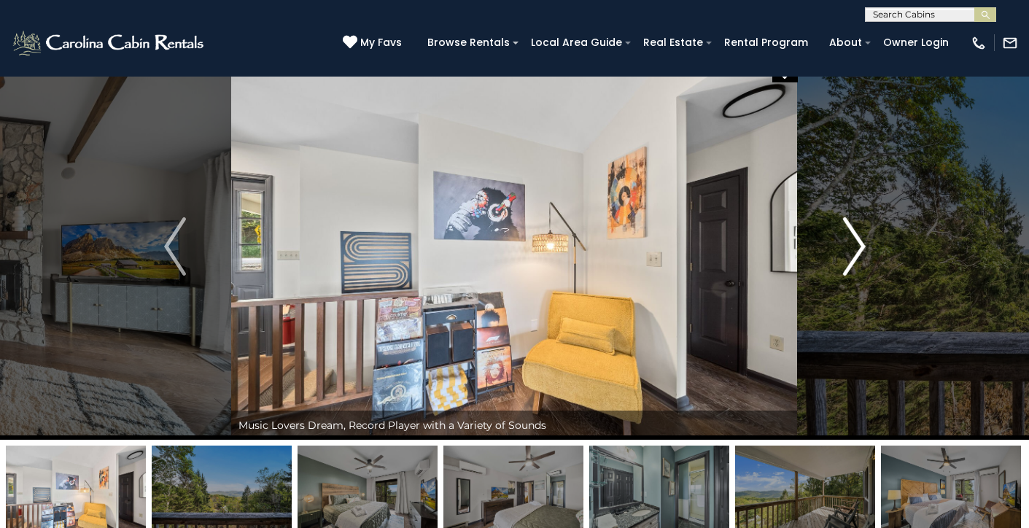
click at [848, 260] on img "Next" at bounding box center [854, 246] width 22 height 58
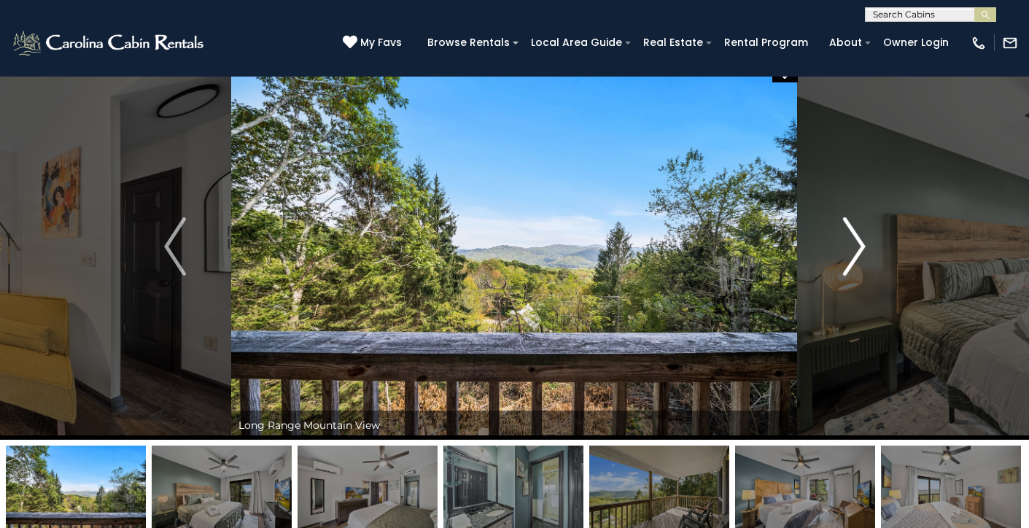
click at [848, 260] on img "Next" at bounding box center [854, 246] width 22 height 58
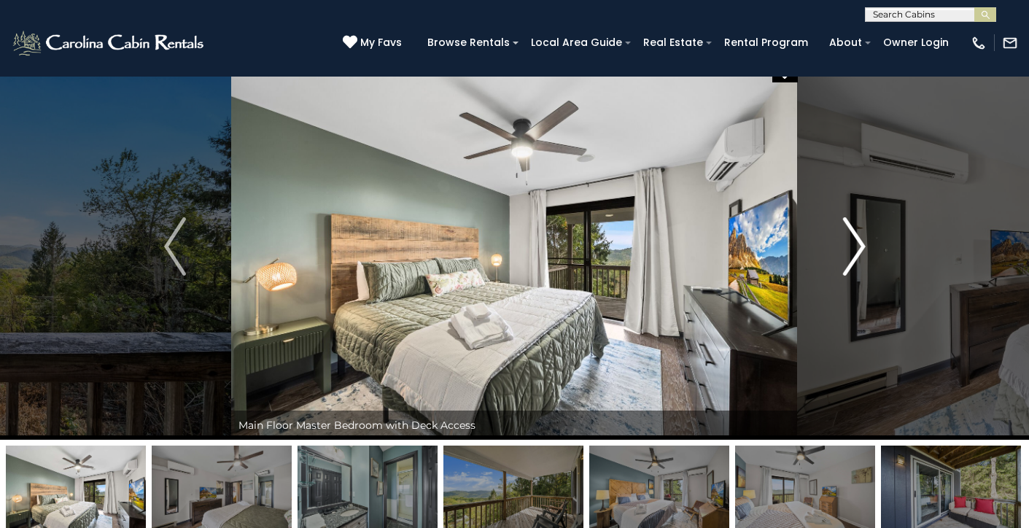
click at [848, 260] on img "Next" at bounding box center [854, 246] width 22 height 58
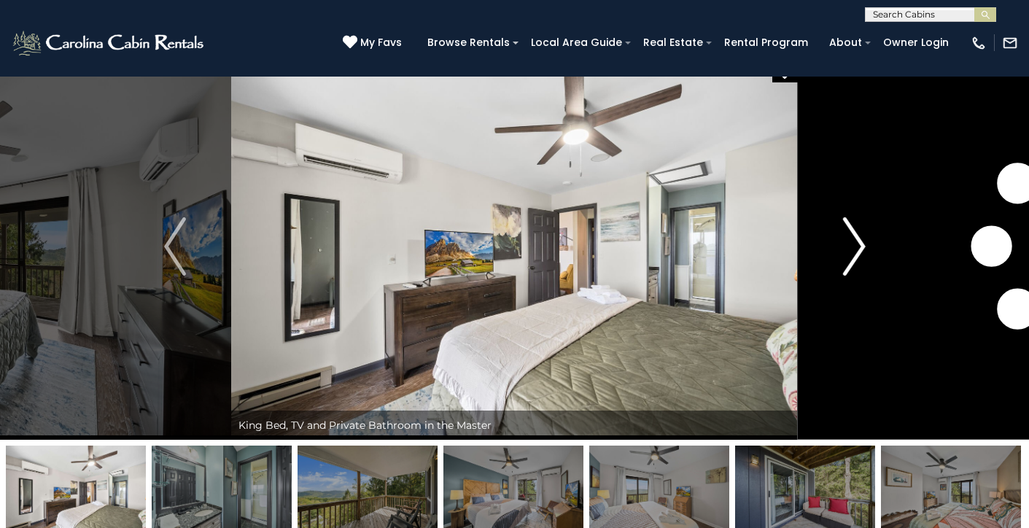
click at [848, 260] on img "Next" at bounding box center [854, 246] width 22 height 58
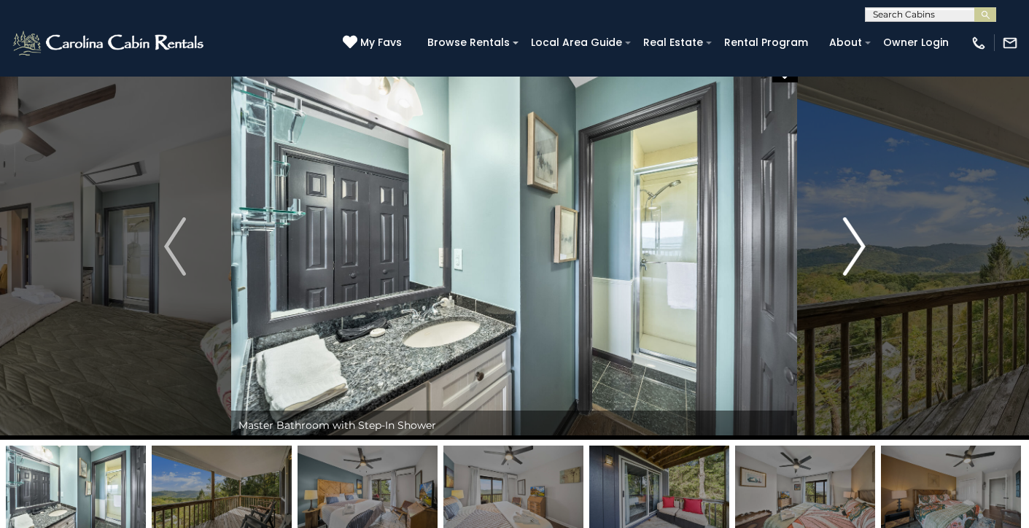
click at [848, 260] on img "Next" at bounding box center [854, 246] width 22 height 58
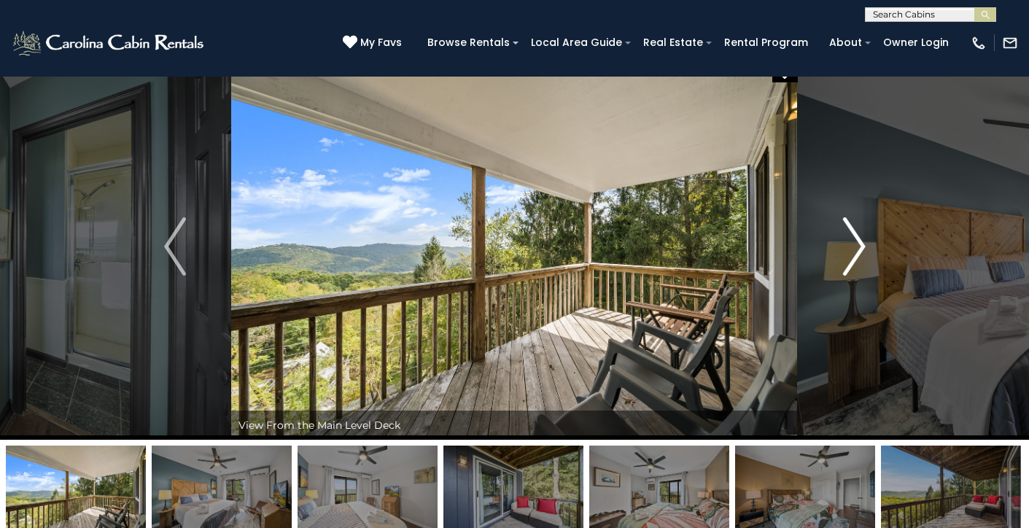
click at [848, 260] on img "Next" at bounding box center [854, 246] width 22 height 58
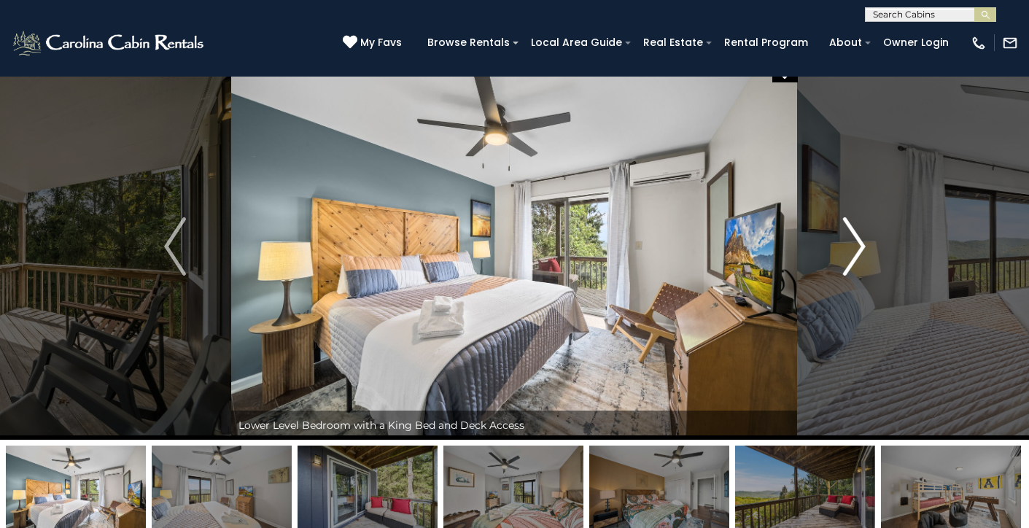
click at [848, 261] on img "Next" at bounding box center [854, 246] width 22 height 58
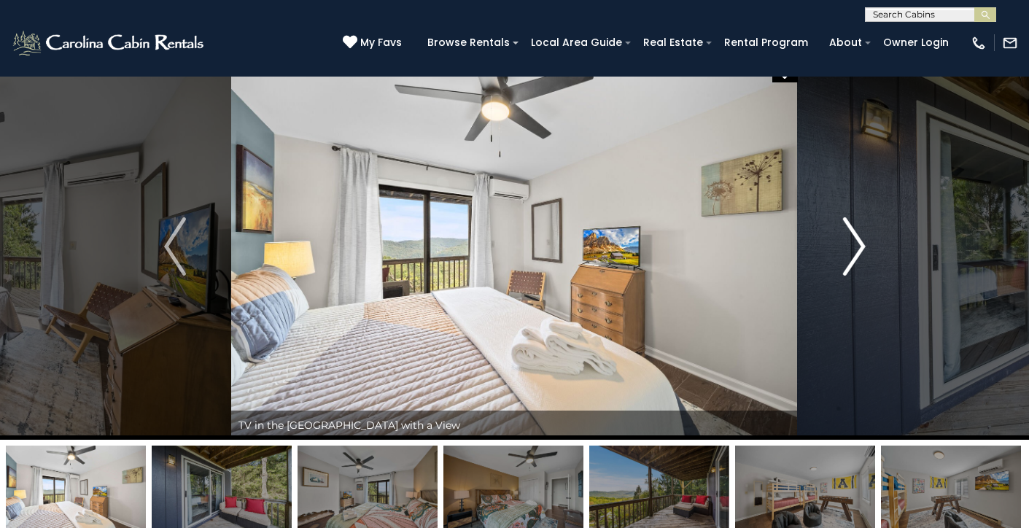
click at [848, 261] on img "Next" at bounding box center [854, 246] width 22 height 58
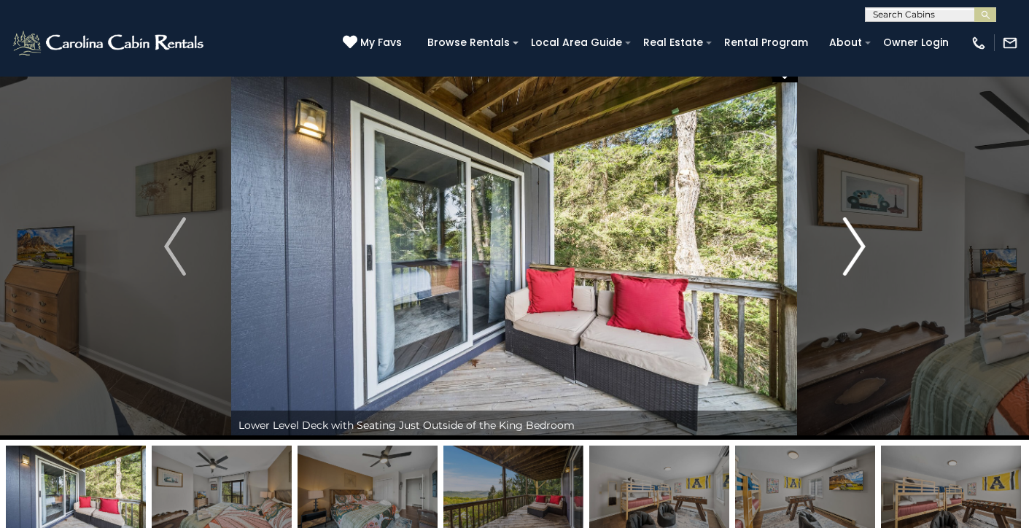
click at [848, 261] on img "Next" at bounding box center [854, 246] width 22 height 58
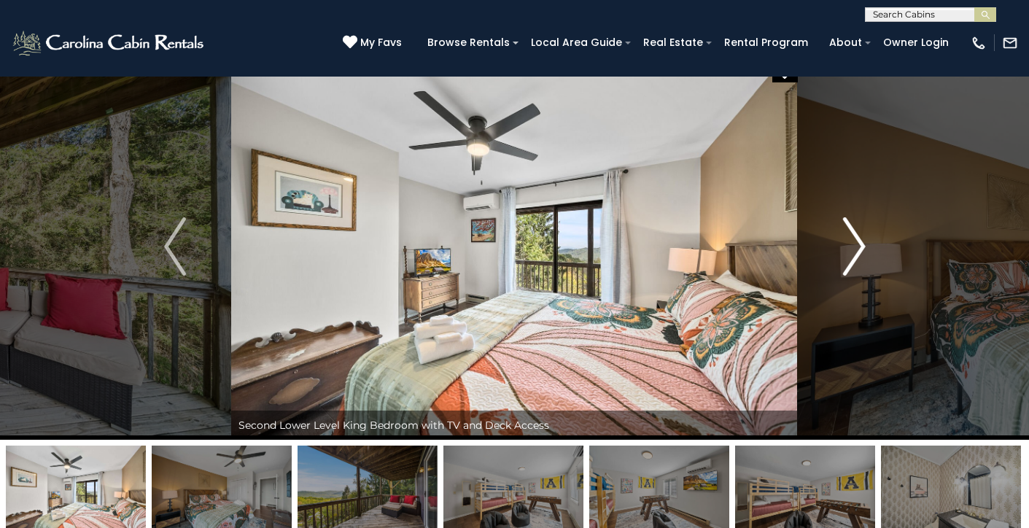
click at [847, 262] on img "Next" at bounding box center [854, 246] width 22 height 58
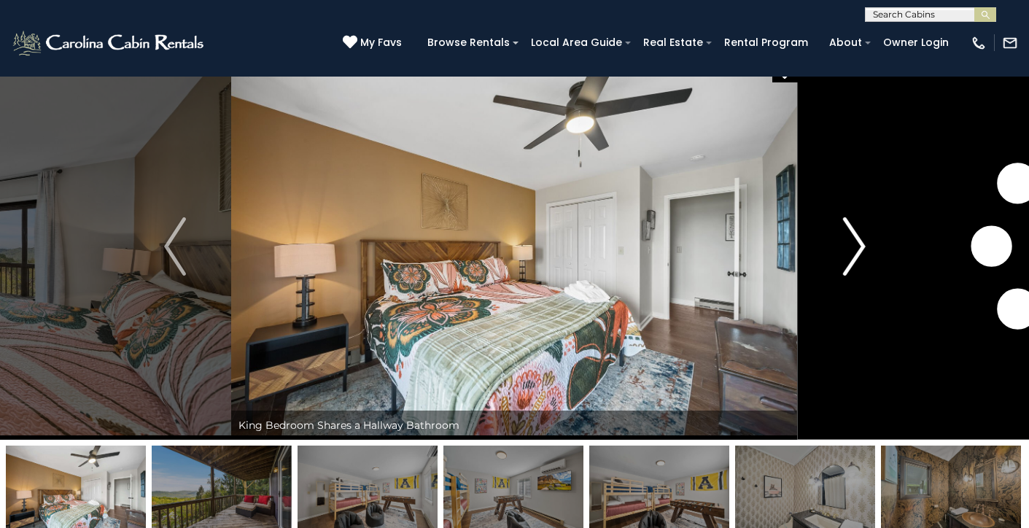
click at [847, 262] on img "Next" at bounding box center [854, 246] width 22 height 58
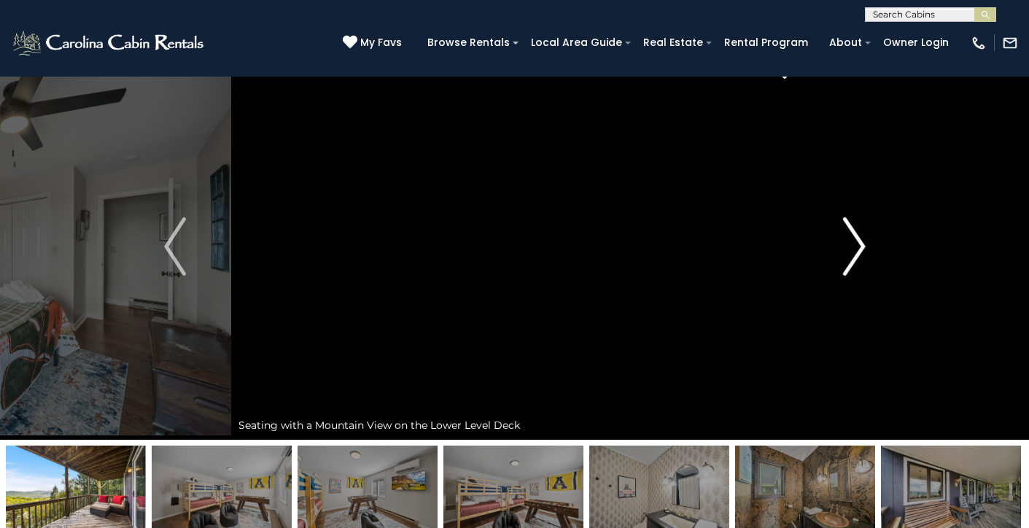
click at [847, 262] on img "Next" at bounding box center [854, 246] width 22 height 58
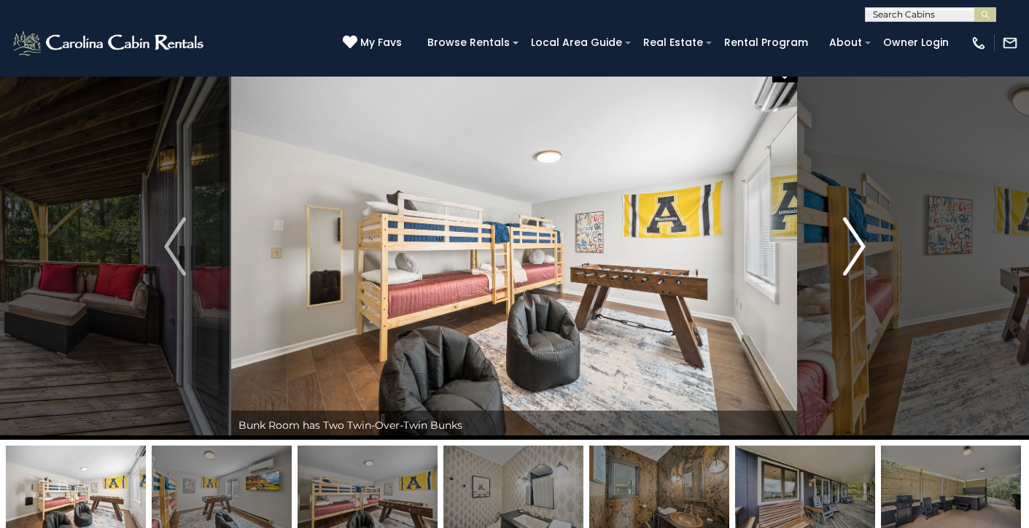
click at [847, 262] on img "Next" at bounding box center [854, 246] width 22 height 58
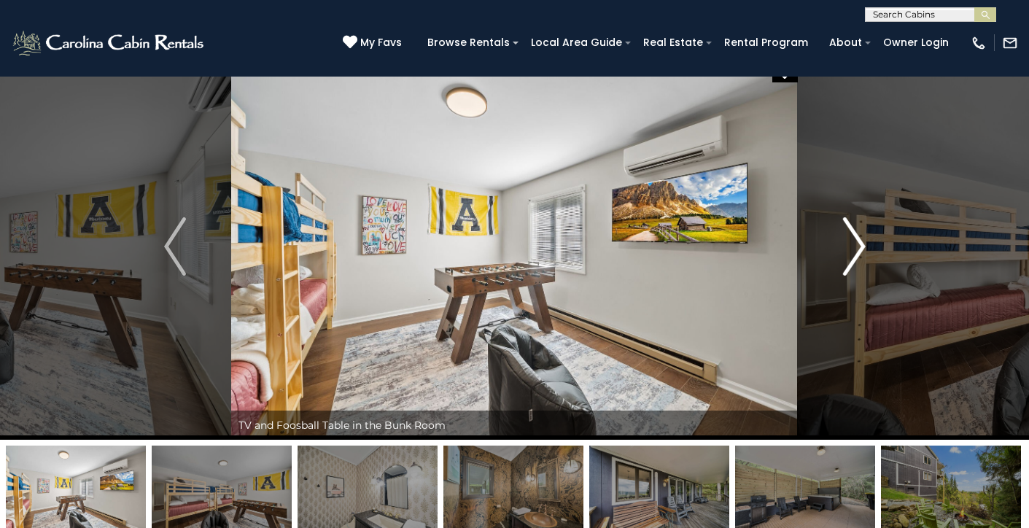
click at [847, 262] on img "Next" at bounding box center [854, 246] width 22 height 58
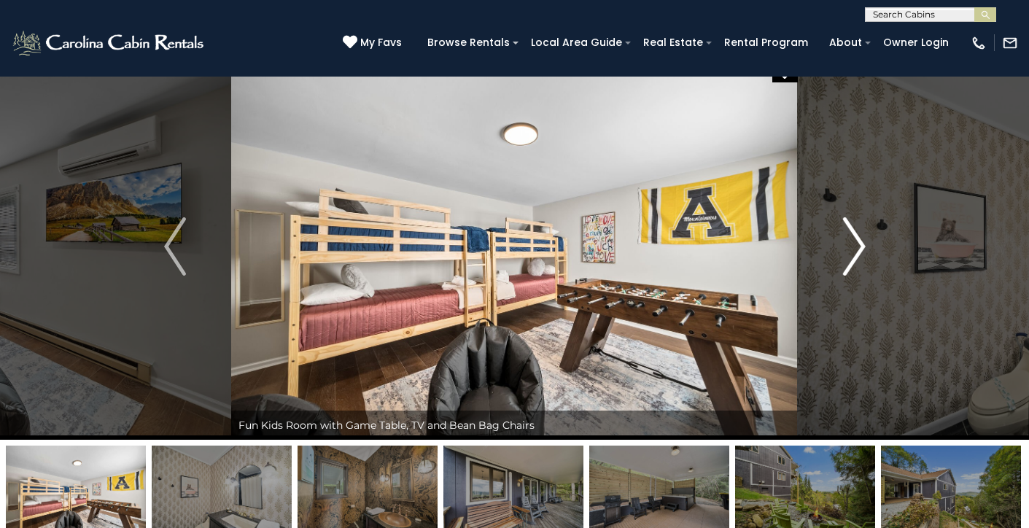
click at [847, 262] on img "Next" at bounding box center [854, 246] width 22 height 58
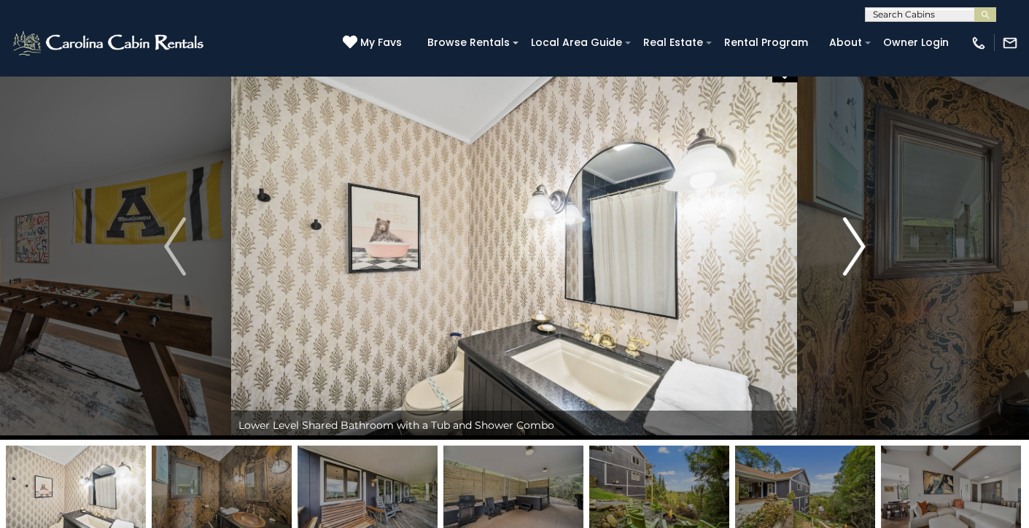
click at [847, 262] on img "Next" at bounding box center [854, 246] width 22 height 58
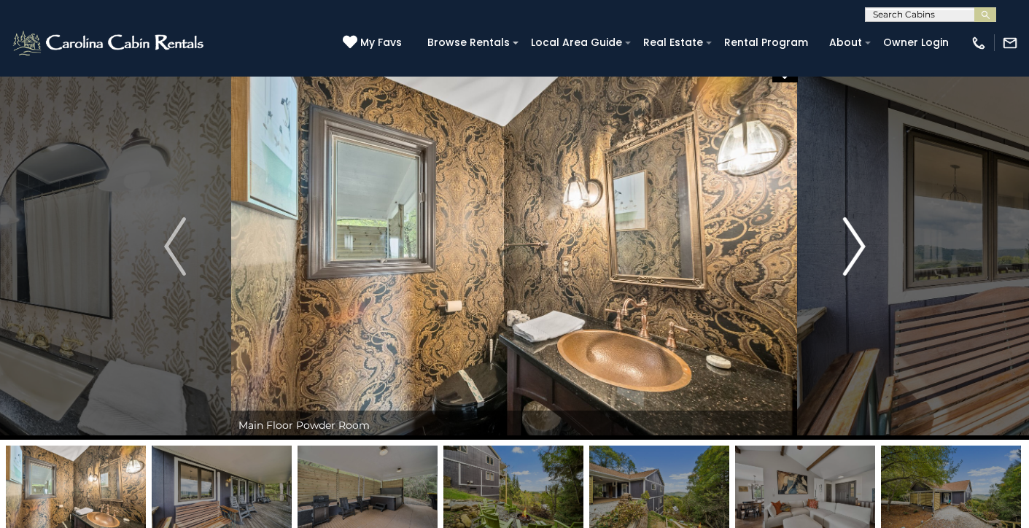
click at [847, 262] on img "Next" at bounding box center [854, 246] width 22 height 58
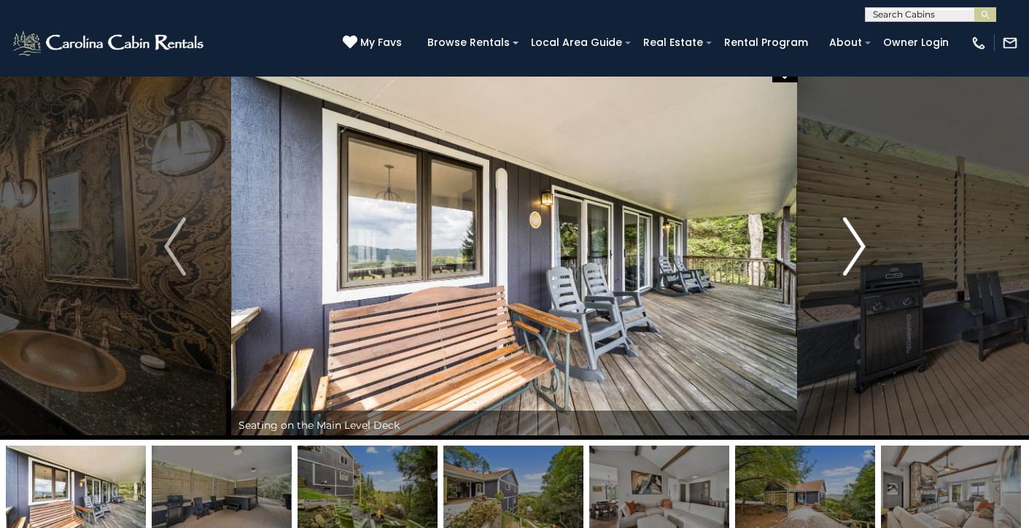
click at [847, 262] on img "Next" at bounding box center [854, 246] width 22 height 58
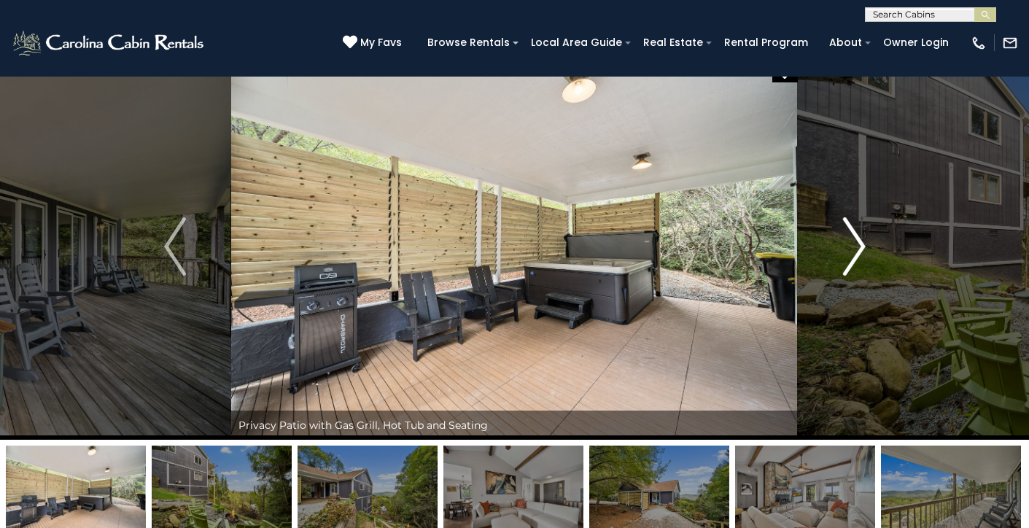
click at [846, 262] on img "Next" at bounding box center [854, 246] width 22 height 58
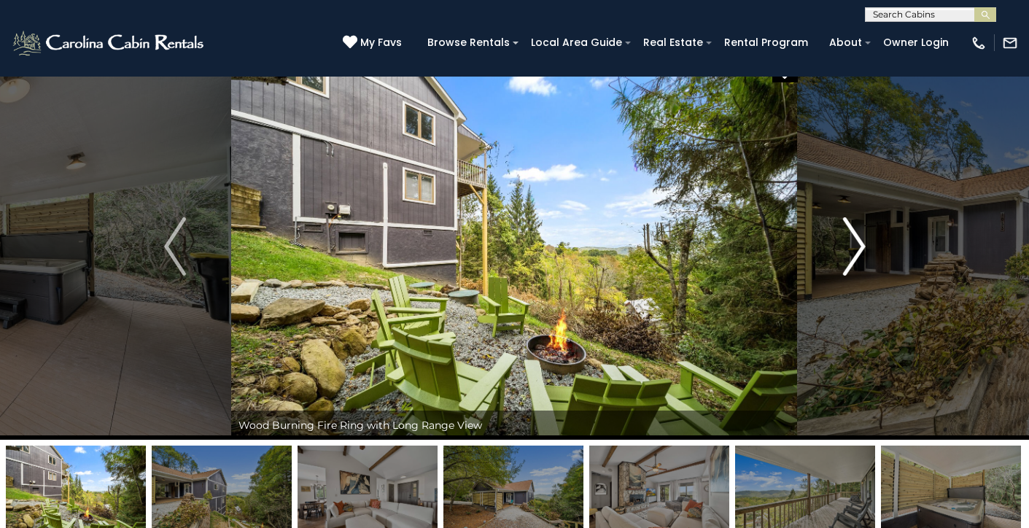
click at [846, 262] on img "Next" at bounding box center [854, 246] width 22 height 58
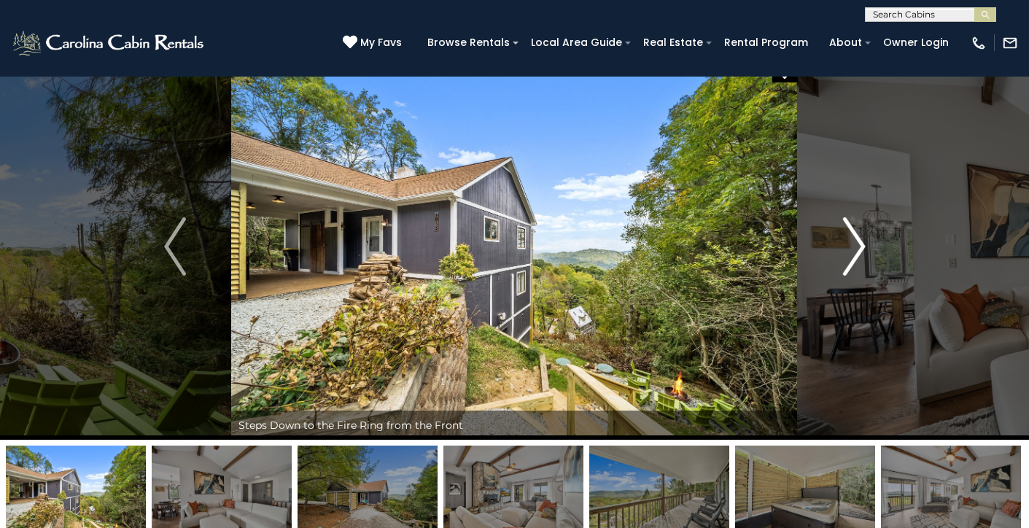
click at [846, 264] on img "Next" at bounding box center [854, 246] width 22 height 58
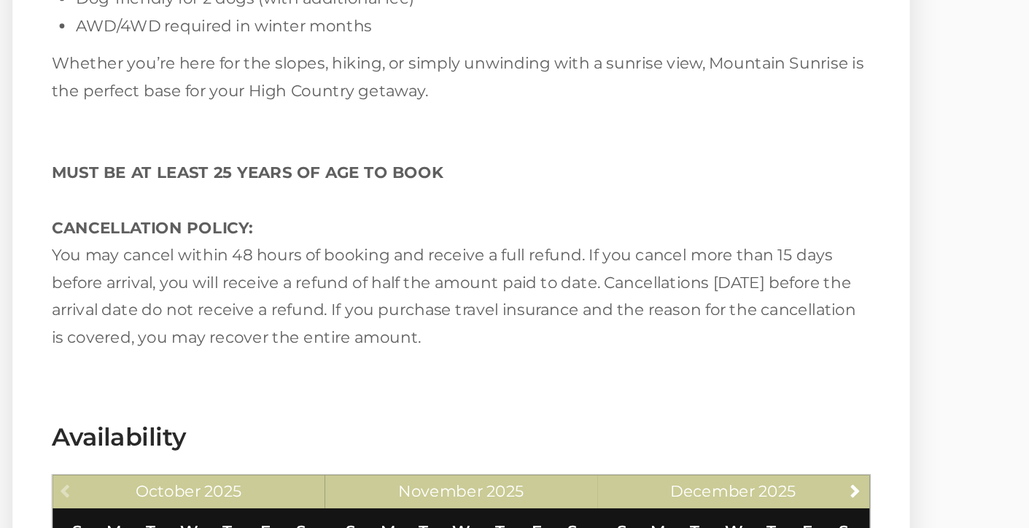
scroll to position [2266, 0]
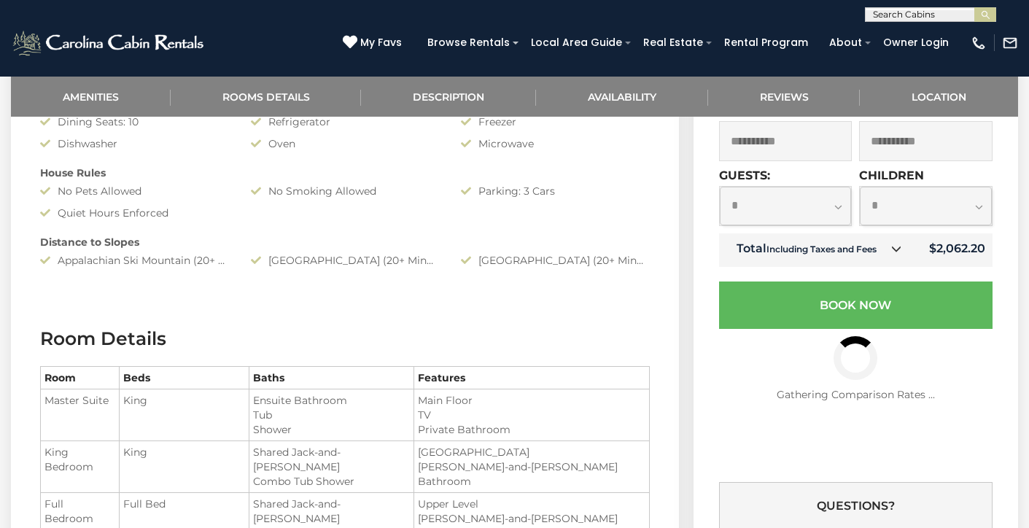
scroll to position [843, 0]
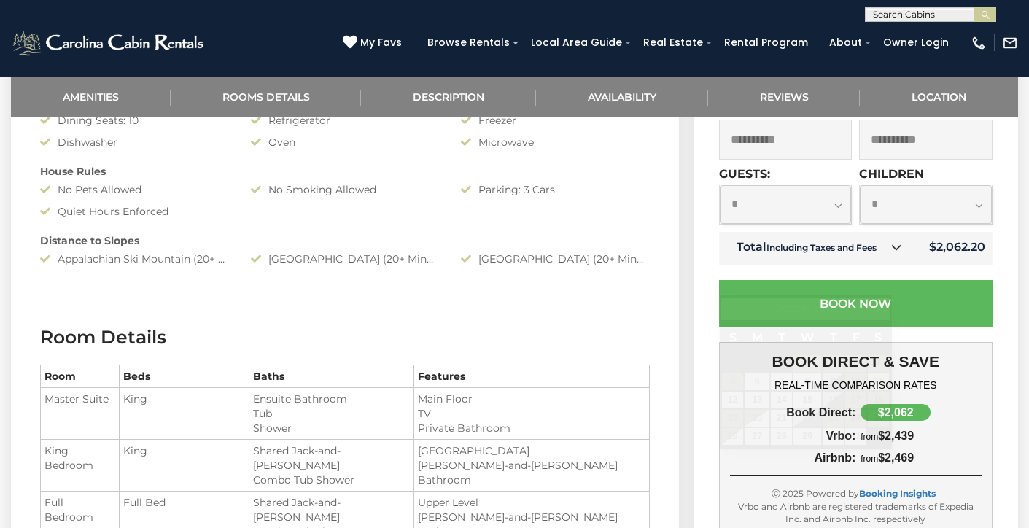
click at [835, 160] on input "**********" at bounding box center [785, 140] width 133 height 40
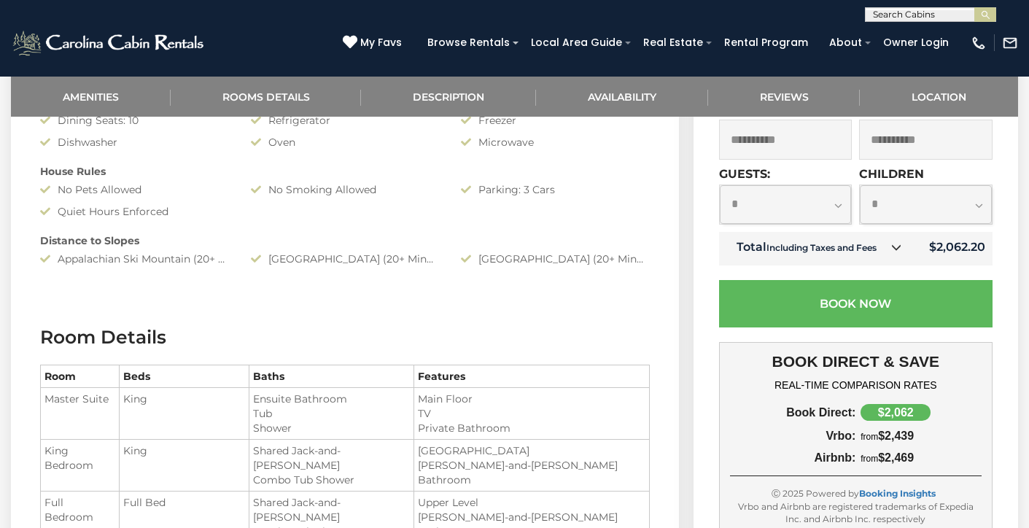
click at [906, 160] on input "**********" at bounding box center [925, 140] width 133 height 40
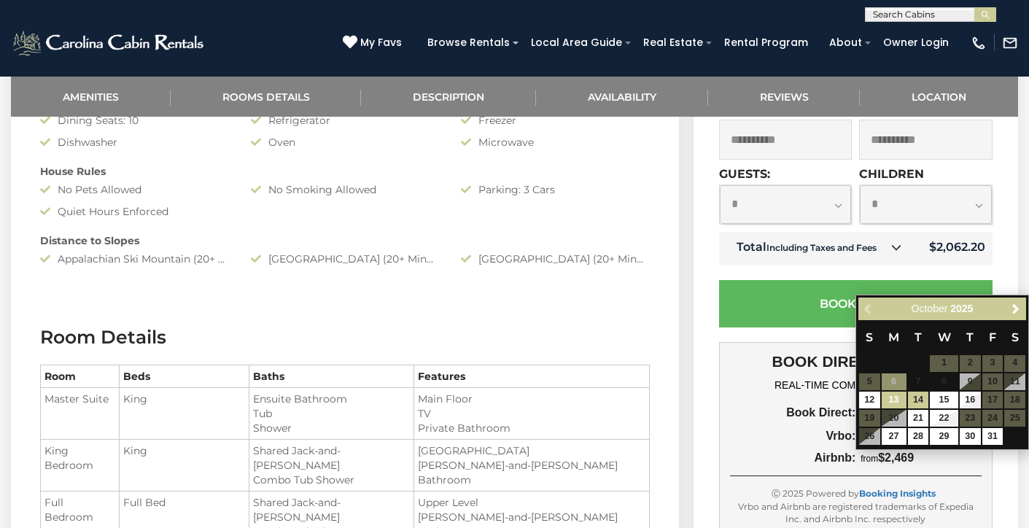
click at [897, 402] on link "13" at bounding box center [893, 400] width 25 height 17
type input "**********"
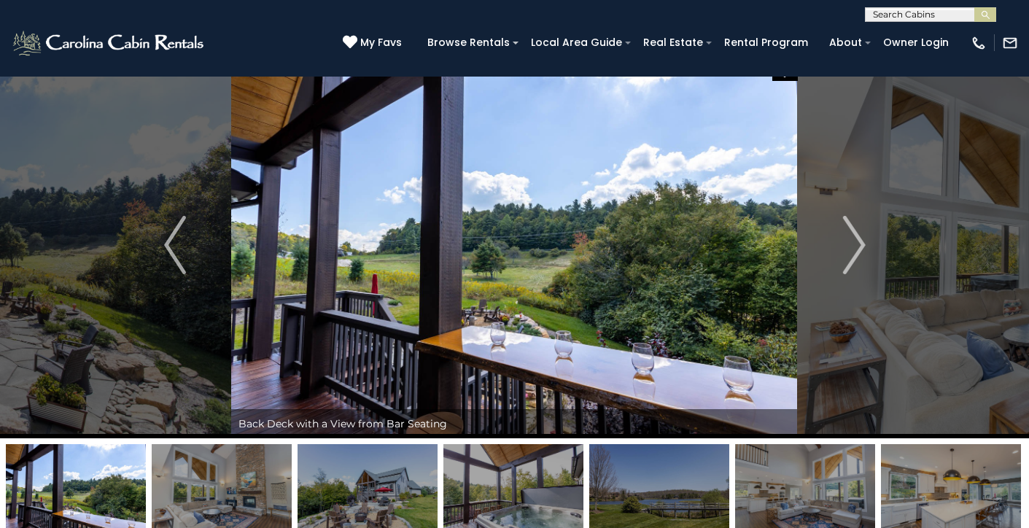
scroll to position [27, 0]
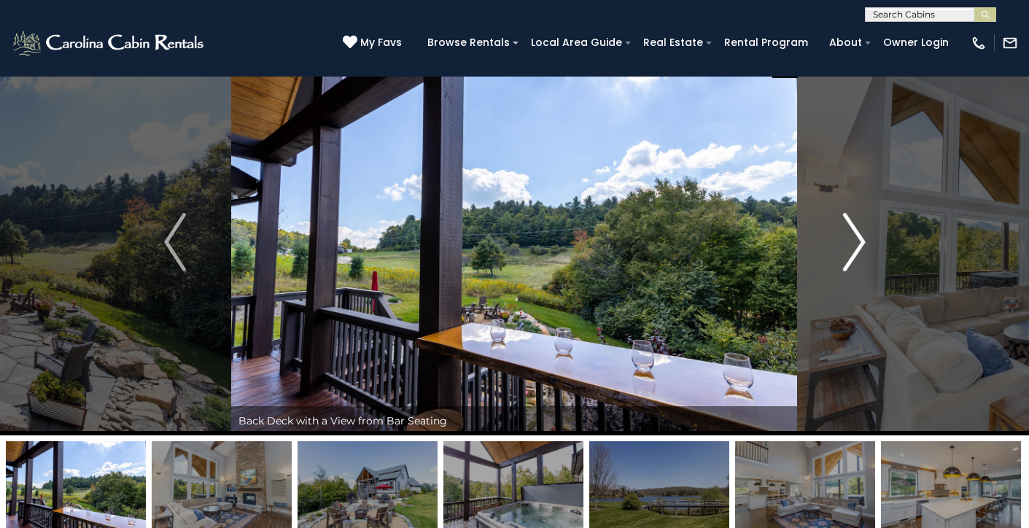
click at [833, 246] on button "Next" at bounding box center [854, 242] width 113 height 386
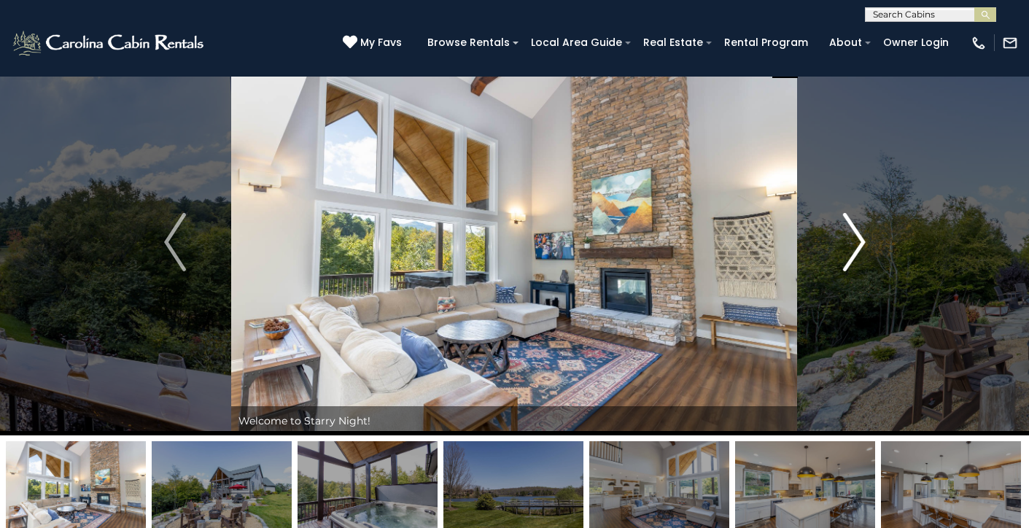
click at [855, 249] on img "Next" at bounding box center [854, 242] width 22 height 58
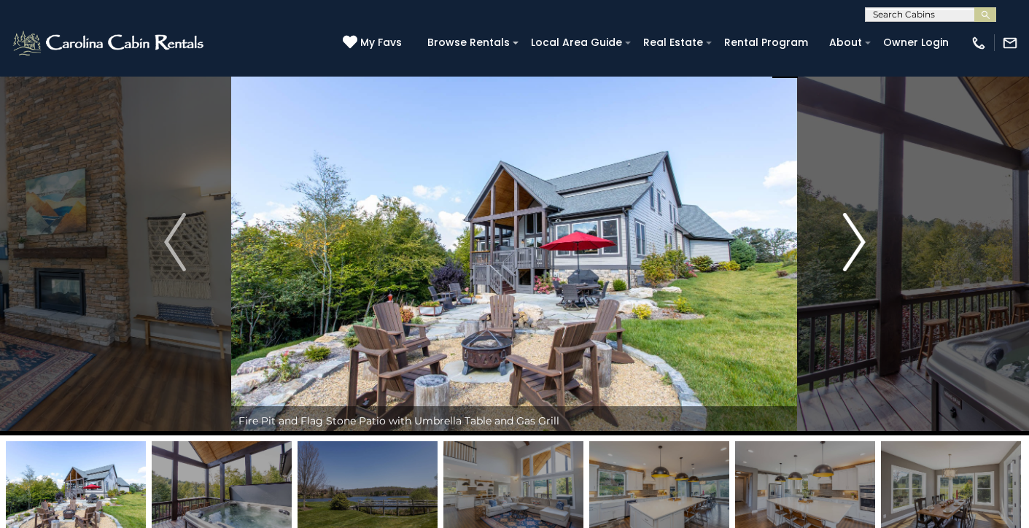
click at [854, 246] on img "Next" at bounding box center [854, 242] width 22 height 58
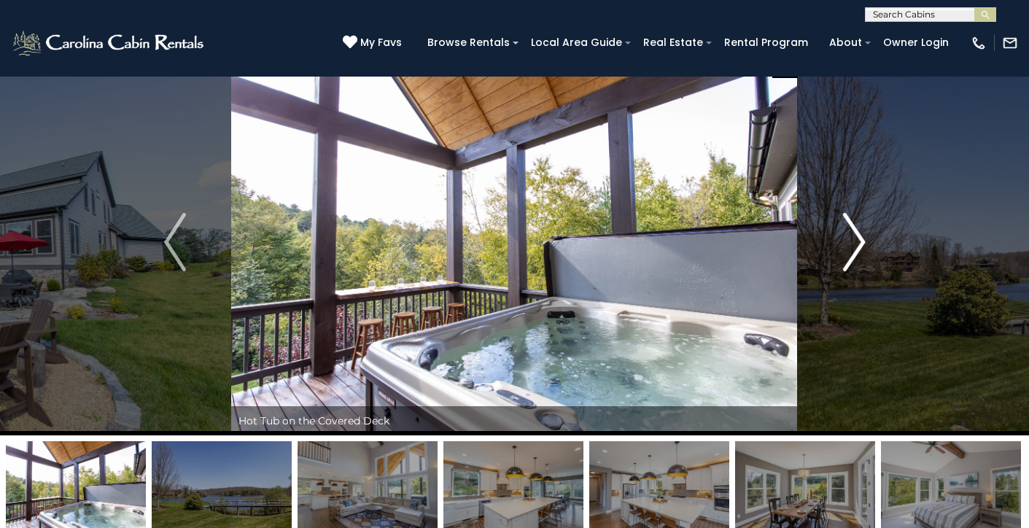
click at [854, 246] on img "Next" at bounding box center [854, 242] width 22 height 58
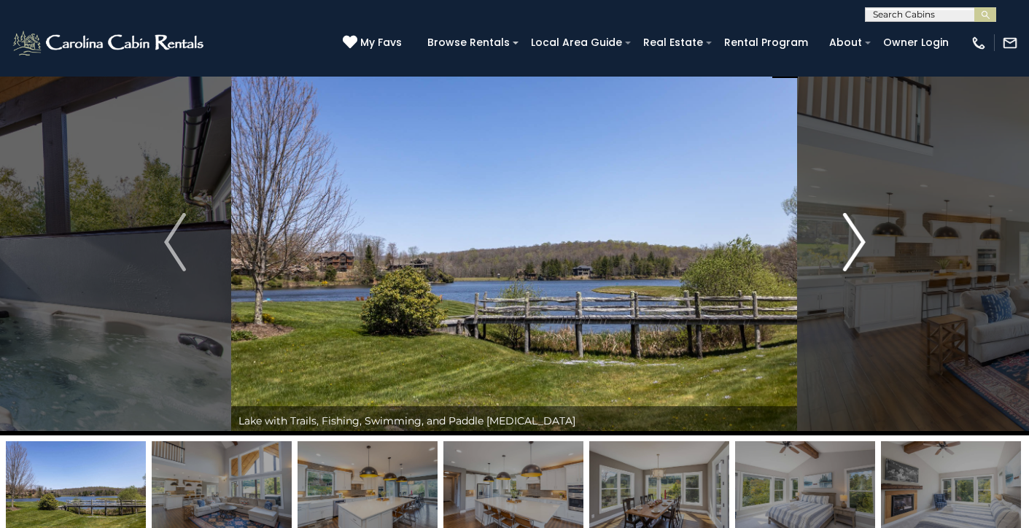
click at [854, 246] on img "Next" at bounding box center [854, 242] width 22 height 58
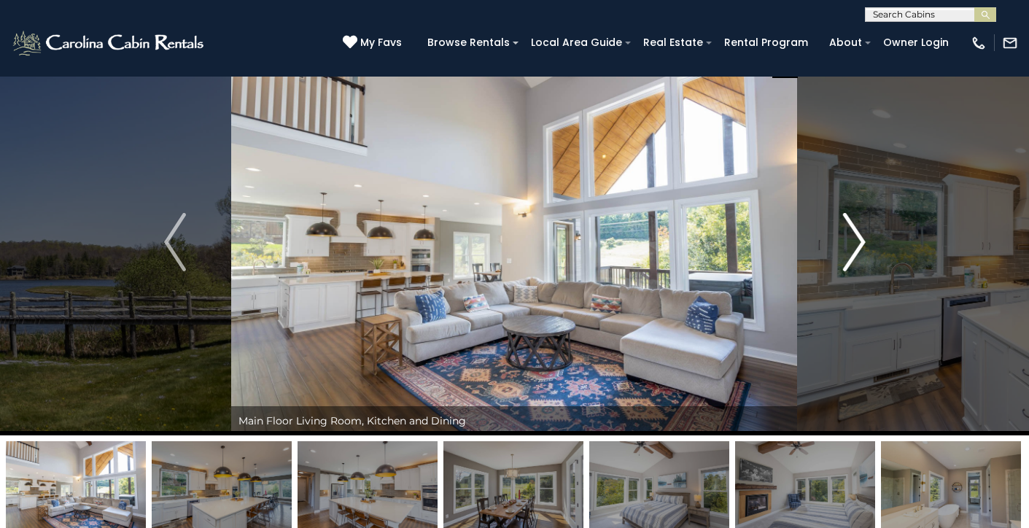
click at [854, 247] on img "Next" at bounding box center [854, 242] width 22 height 58
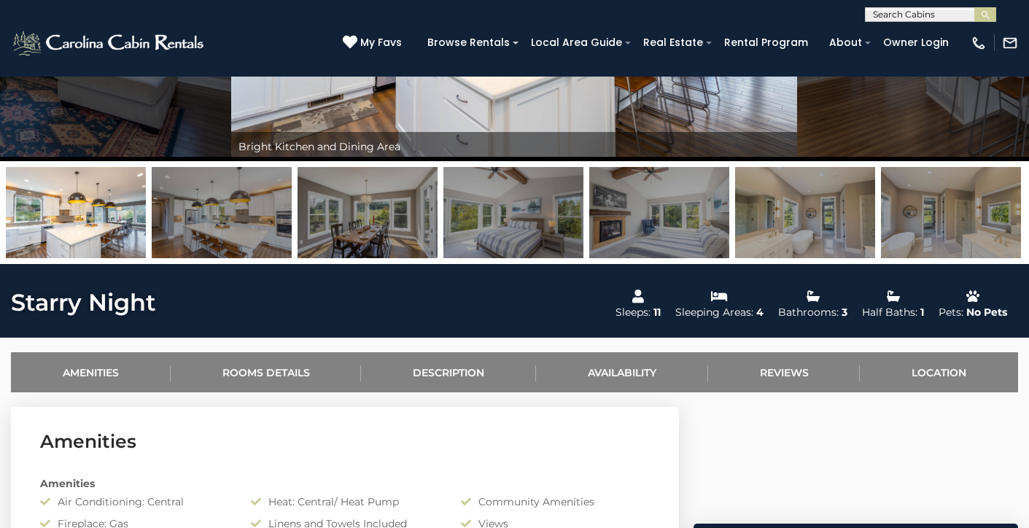
scroll to position [296, 0]
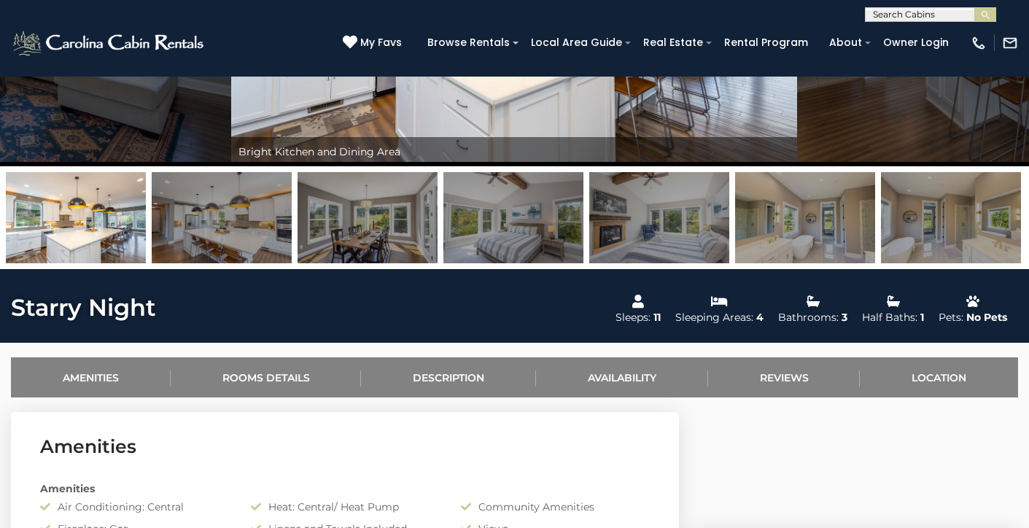
click at [593, 227] on img at bounding box center [659, 217] width 140 height 91
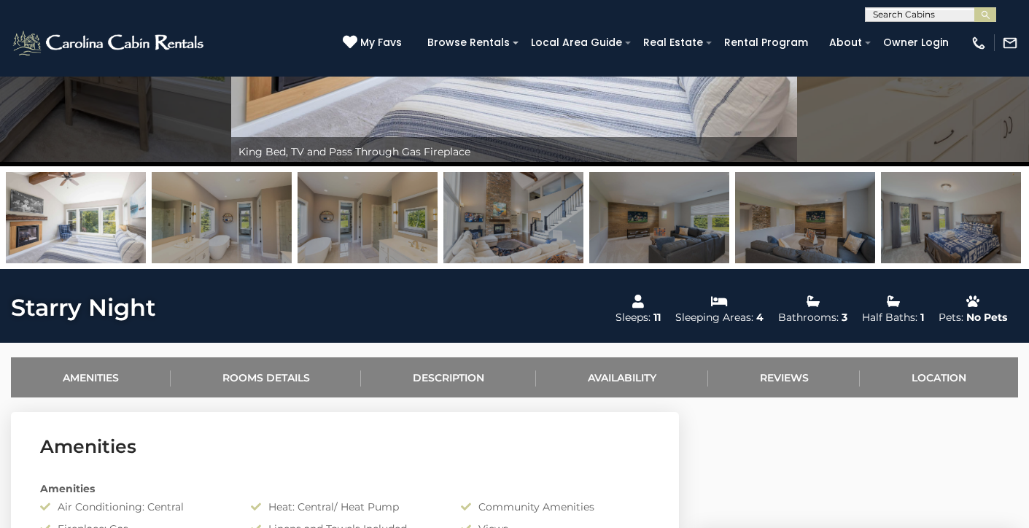
click at [577, 227] on img at bounding box center [513, 217] width 140 height 91
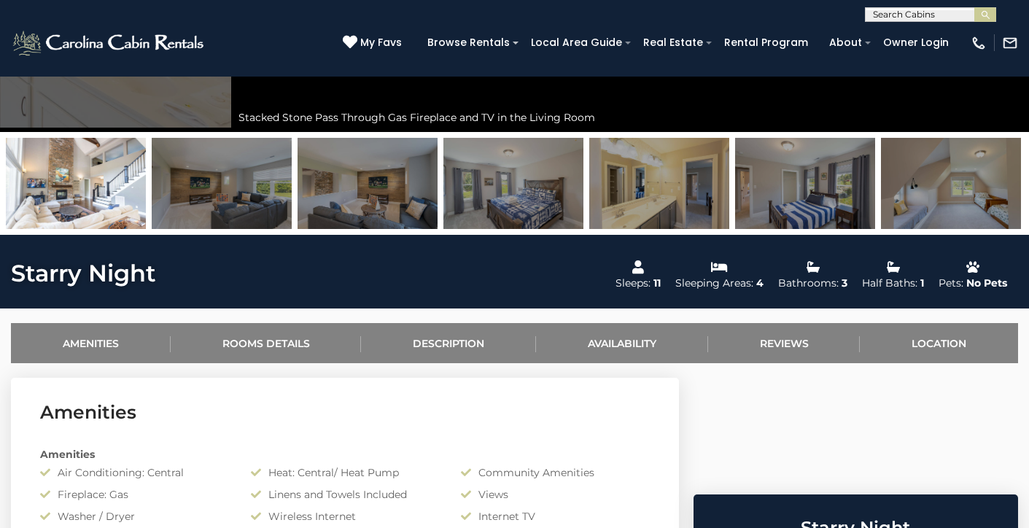
scroll to position [349, 0]
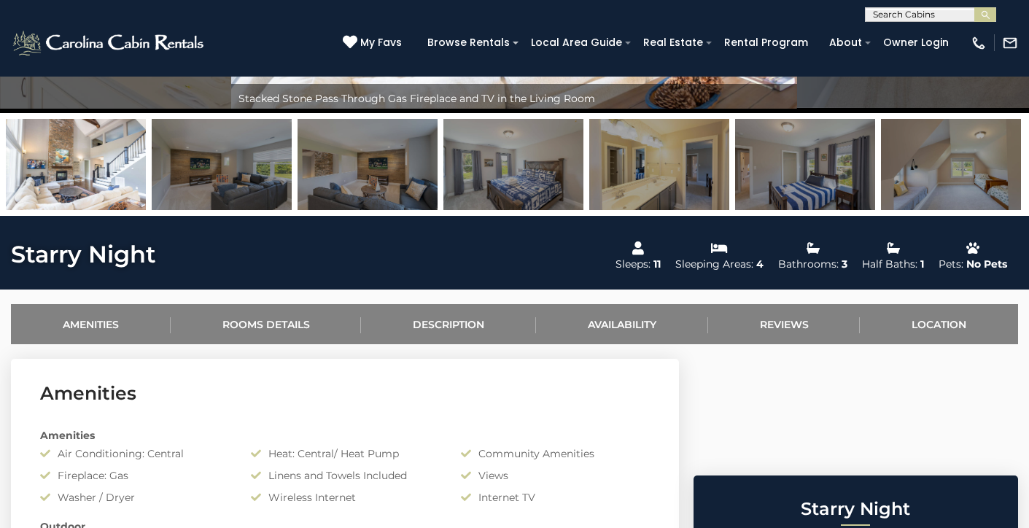
click at [803, 157] on img at bounding box center [805, 164] width 140 height 91
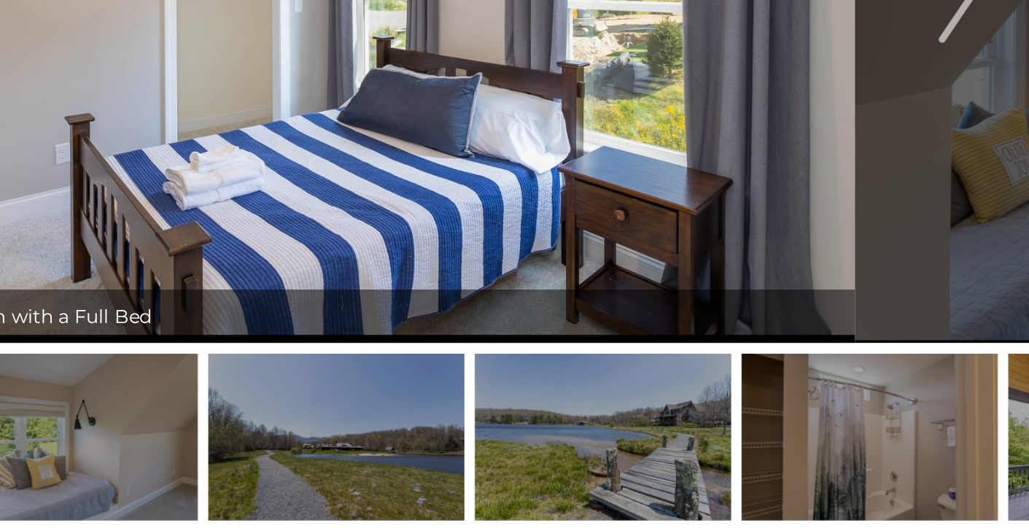
scroll to position [211, 0]
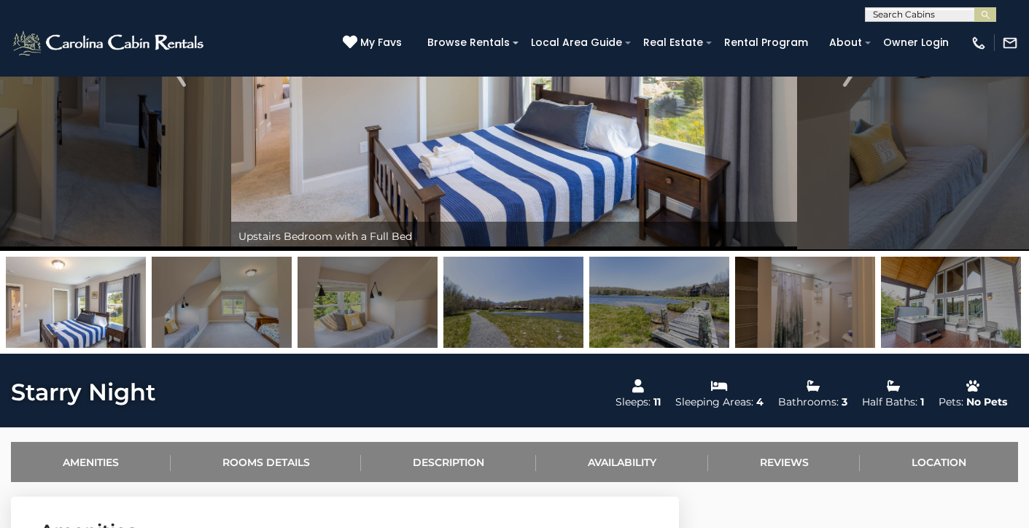
click at [833, 294] on img at bounding box center [805, 302] width 140 height 91
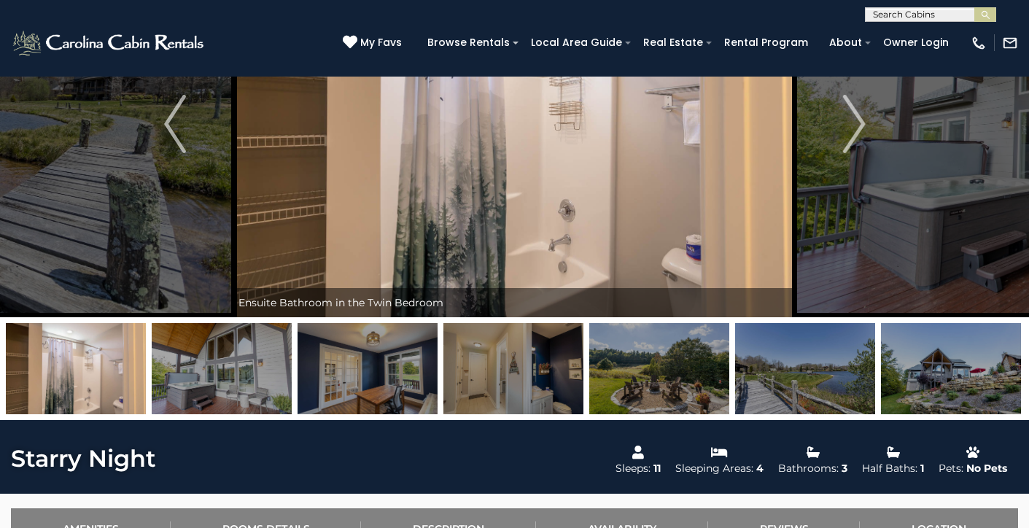
scroll to position [146, 0]
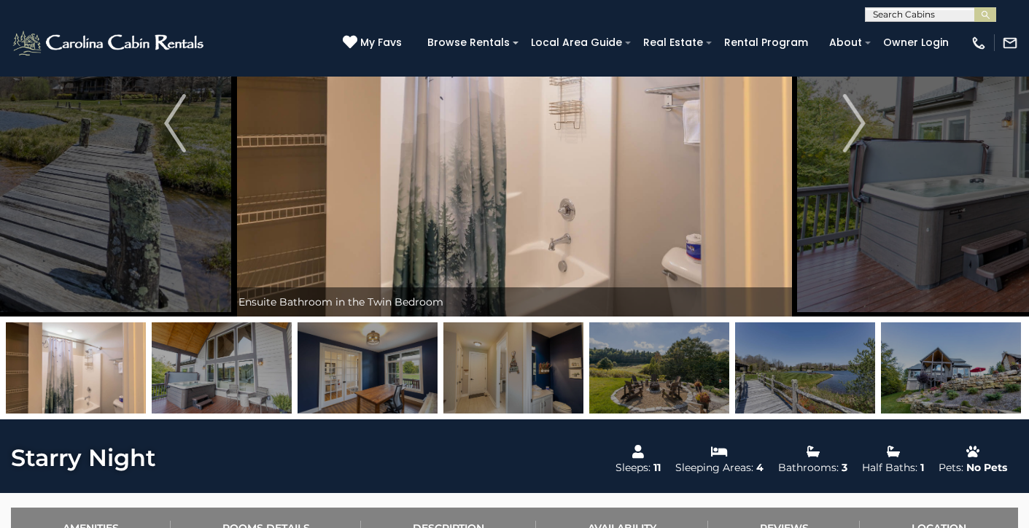
click at [945, 356] on img at bounding box center [951, 367] width 140 height 91
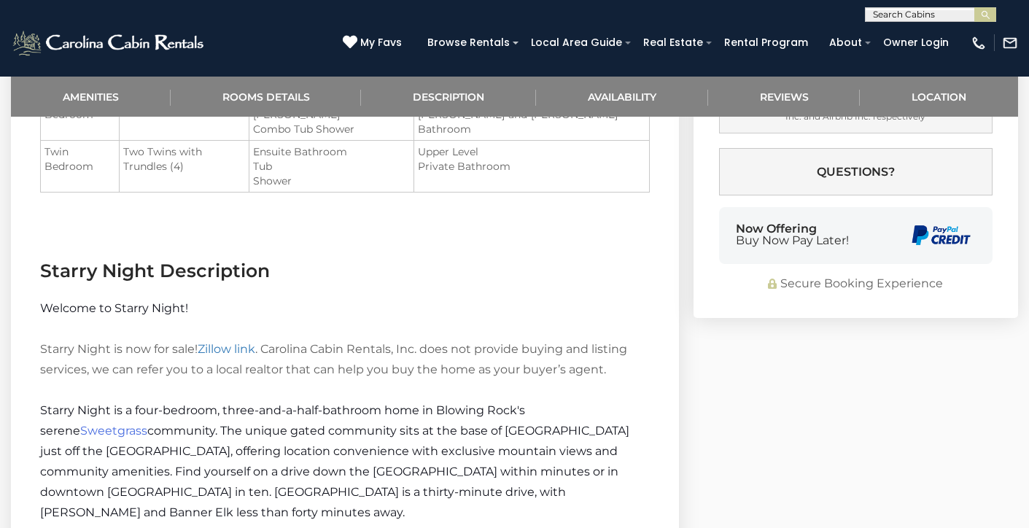
scroll to position [1269, 0]
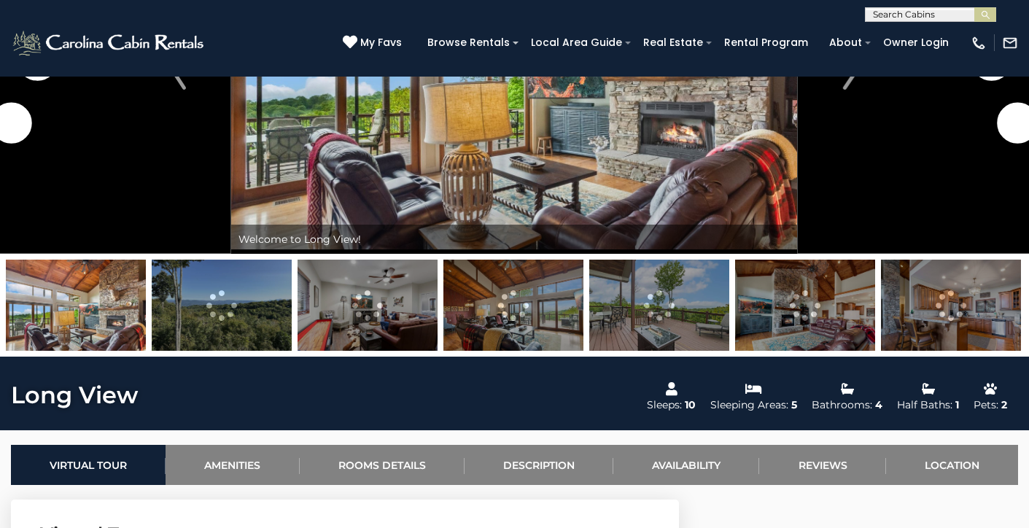
click at [352, 276] on img at bounding box center [367, 305] width 140 height 91
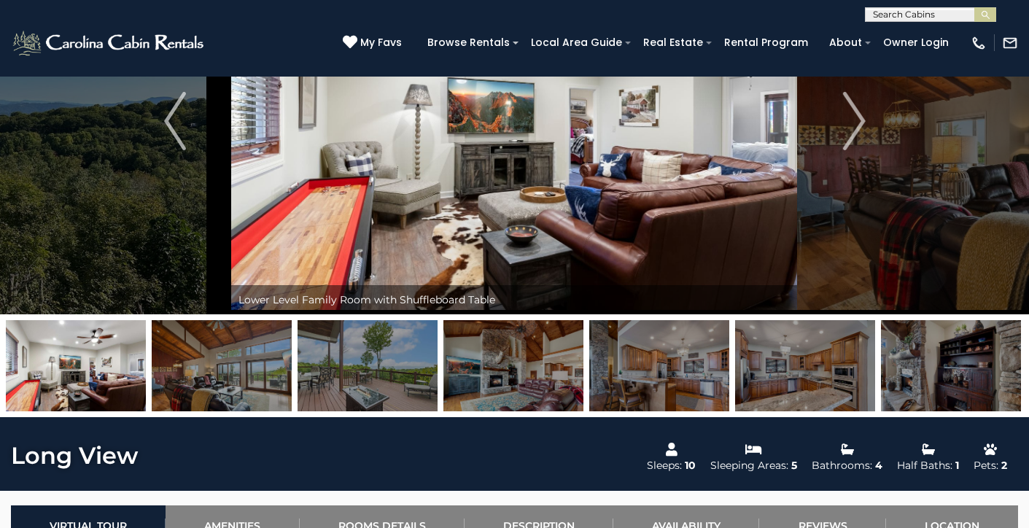
scroll to position [157, 0]
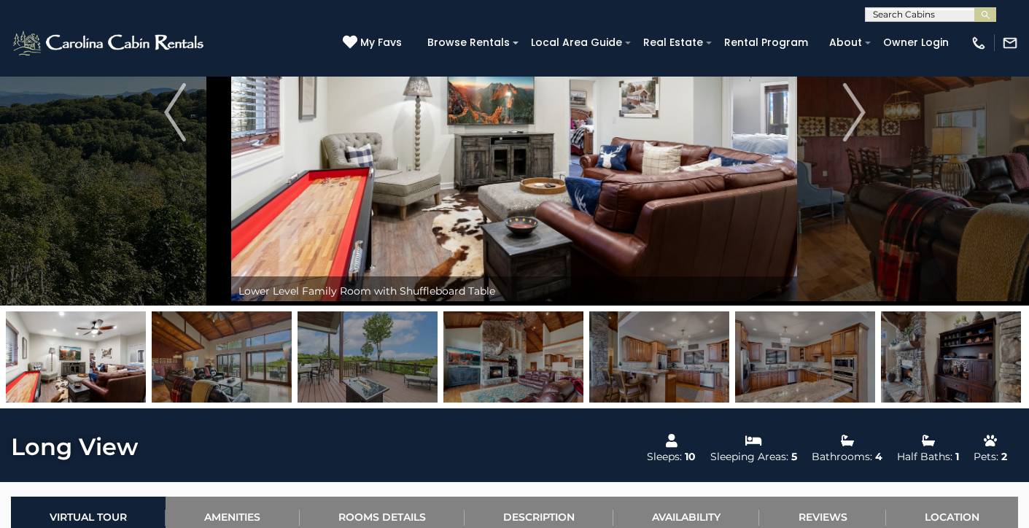
click at [637, 363] on img at bounding box center [659, 356] width 140 height 91
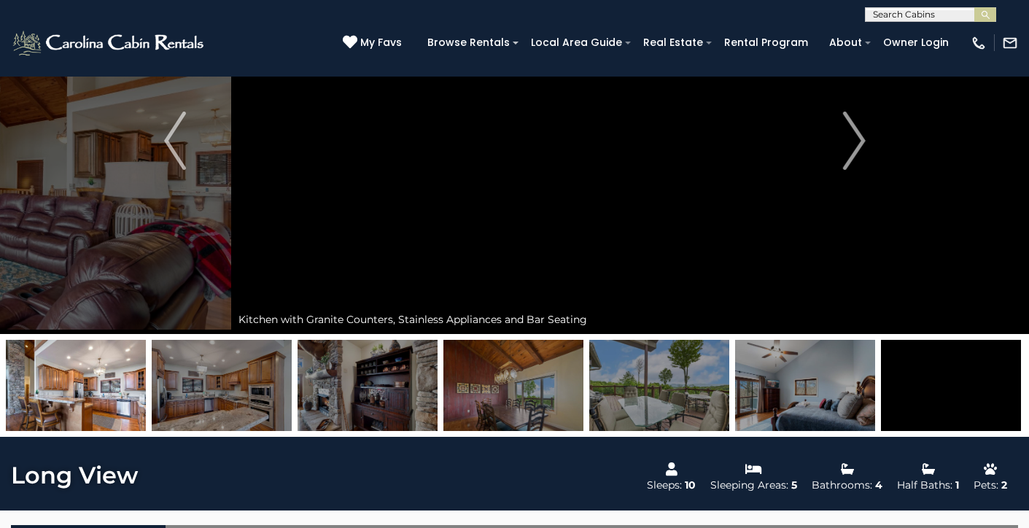
scroll to position [133, 0]
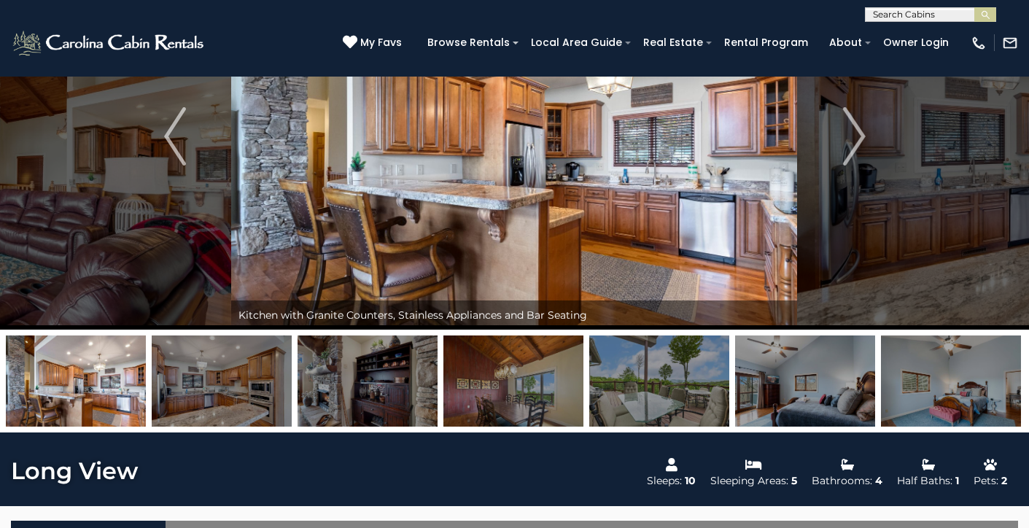
click at [841, 360] on img at bounding box center [805, 380] width 140 height 91
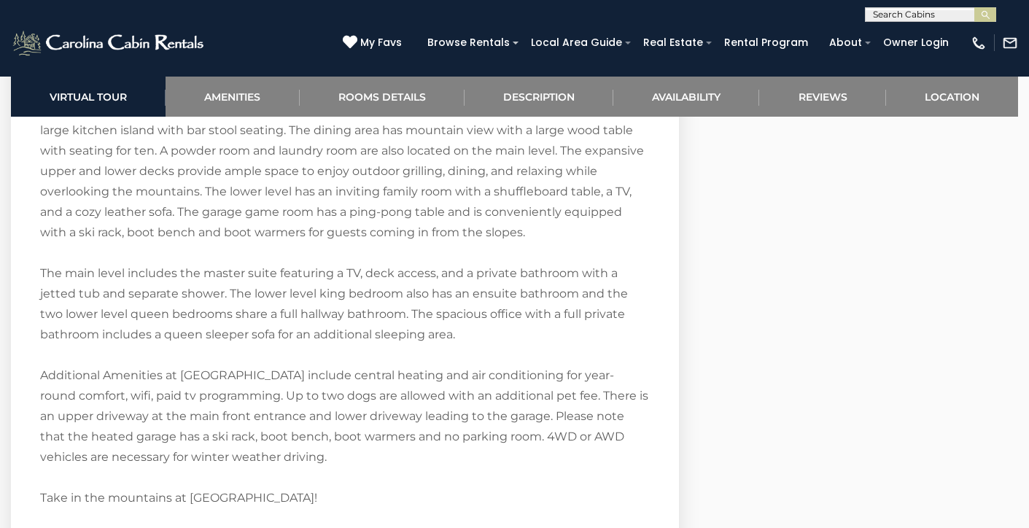
scroll to position [2448, 0]
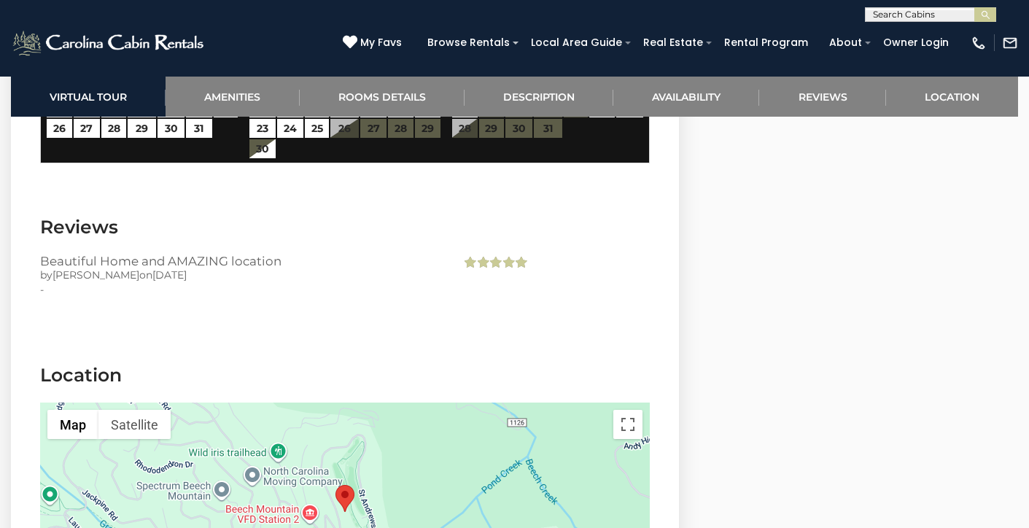
scroll to position [3630, 0]
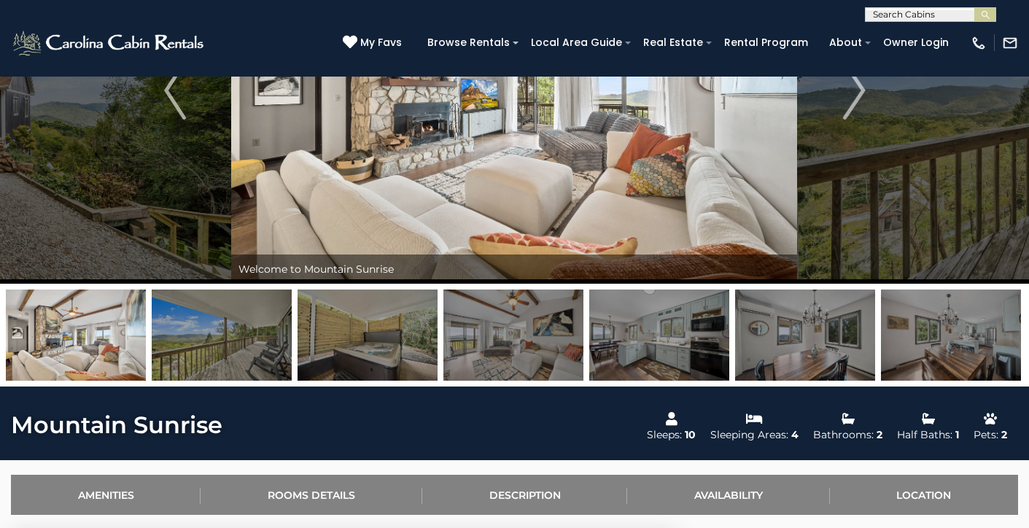
scroll to position [144, 0]
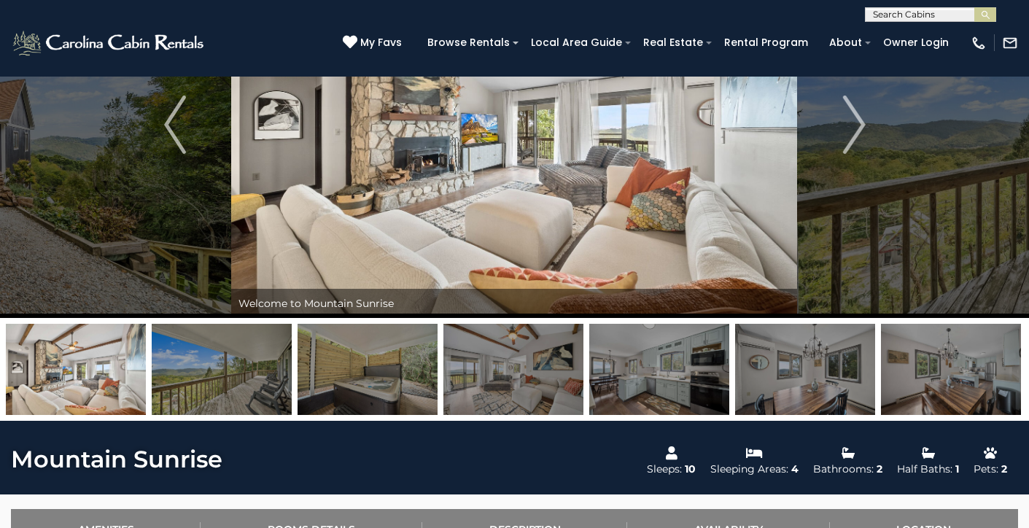
click at [373, 377] on img at bounding box center [367, 369] width 140 height 91
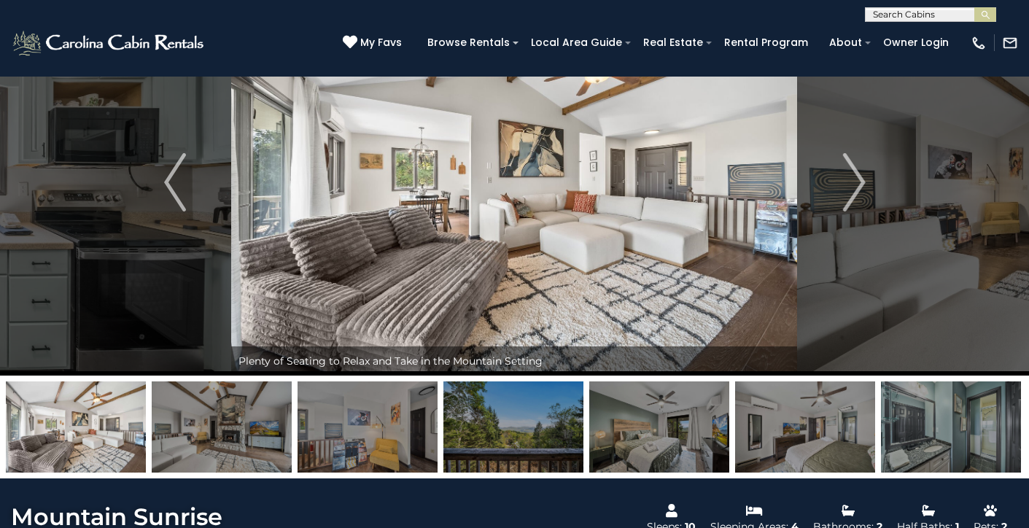
scroll to position [66, 0]
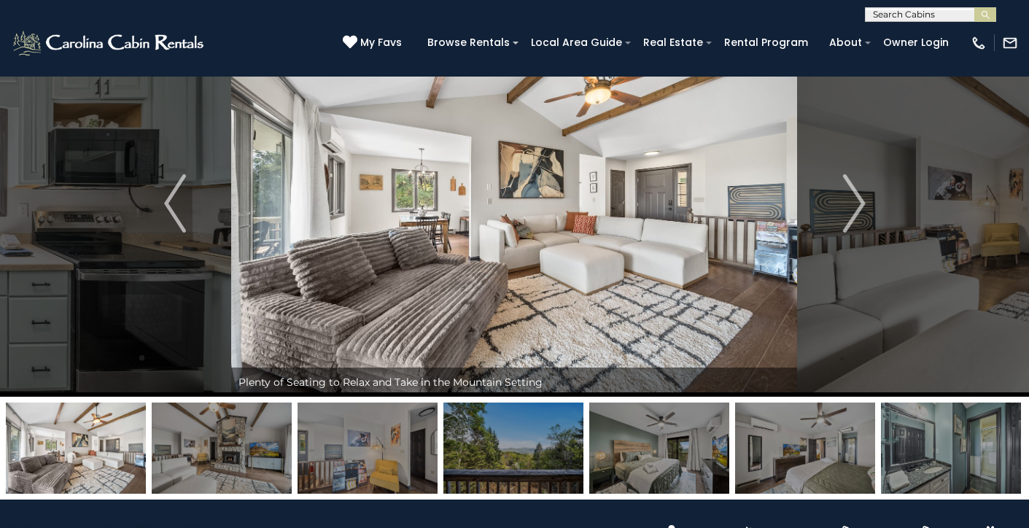
click at [515, 474] on img at bounding box center [513, 447] width 140 height 91
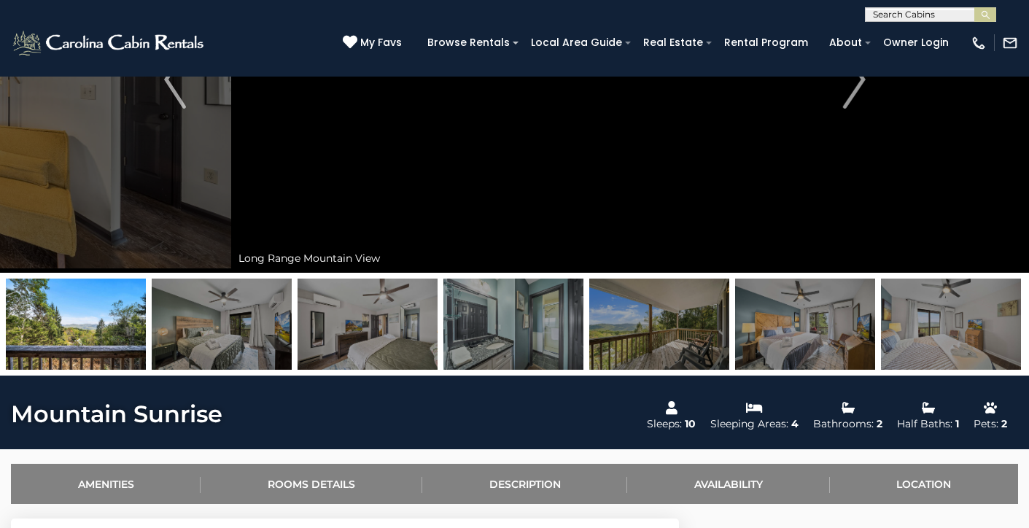
scroll to position [193, 0]
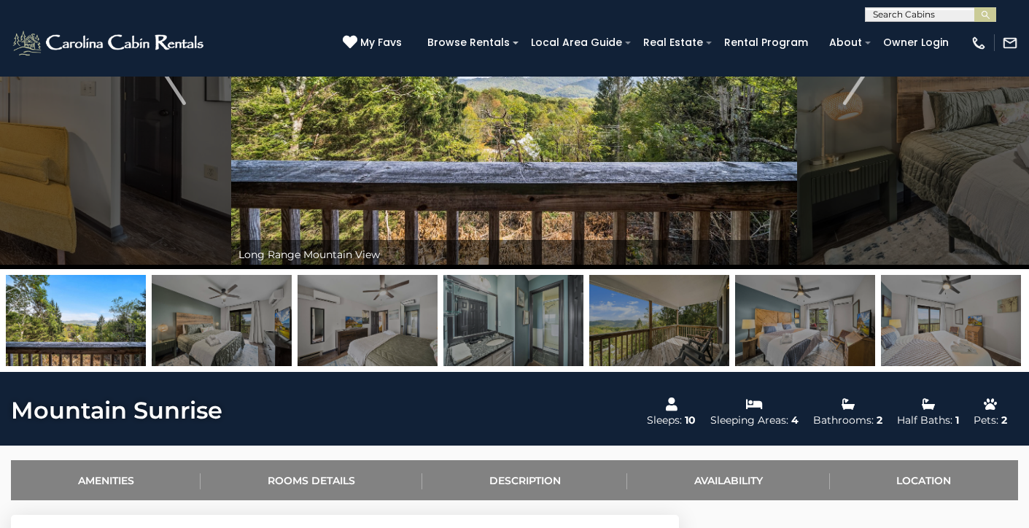
click at [669, 322] on img at bounding box center [659, 320] width 140 height 91
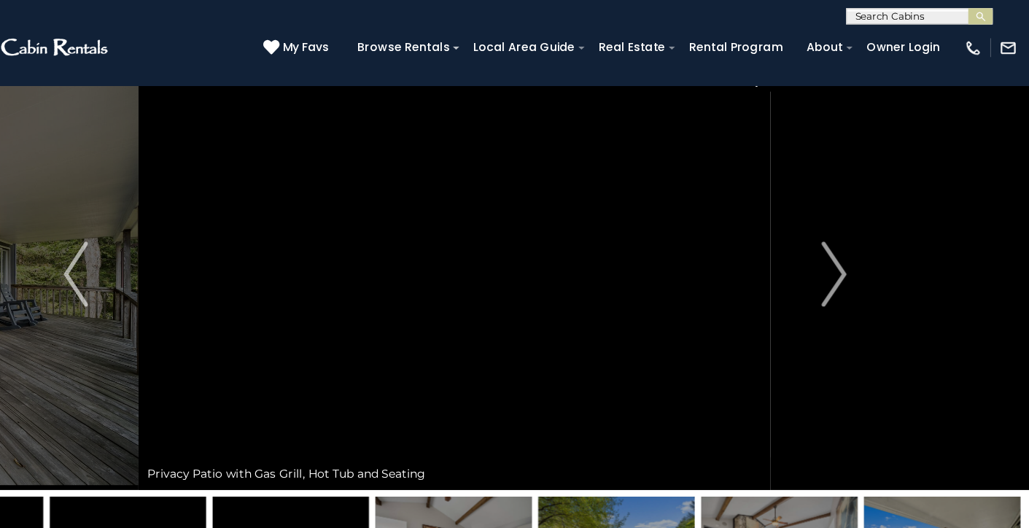
scroll to position [0, 0]
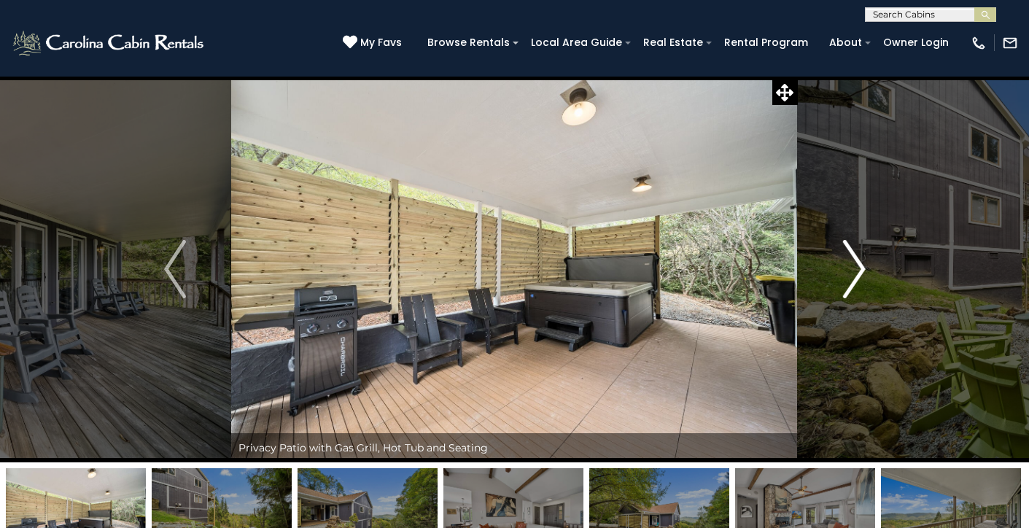
click at [862, 265] on img "Next" at bounding box center [854, 269] width 22 height 58
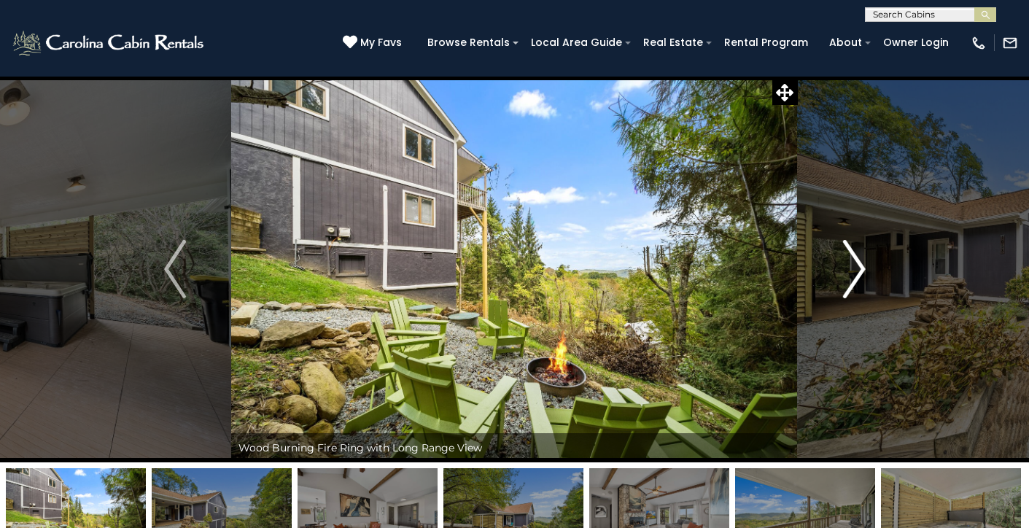
click at [862, 265] on img "Next" at bounding box center [854, 269] width 22 height 58
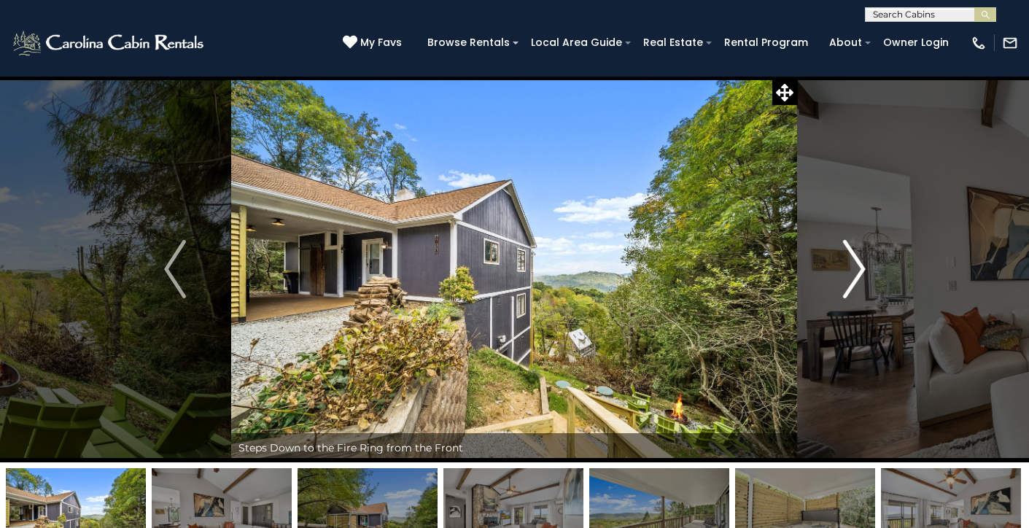
click at [862, 265] on img "Next" at bounding box center [854, 269] width 22 height 58
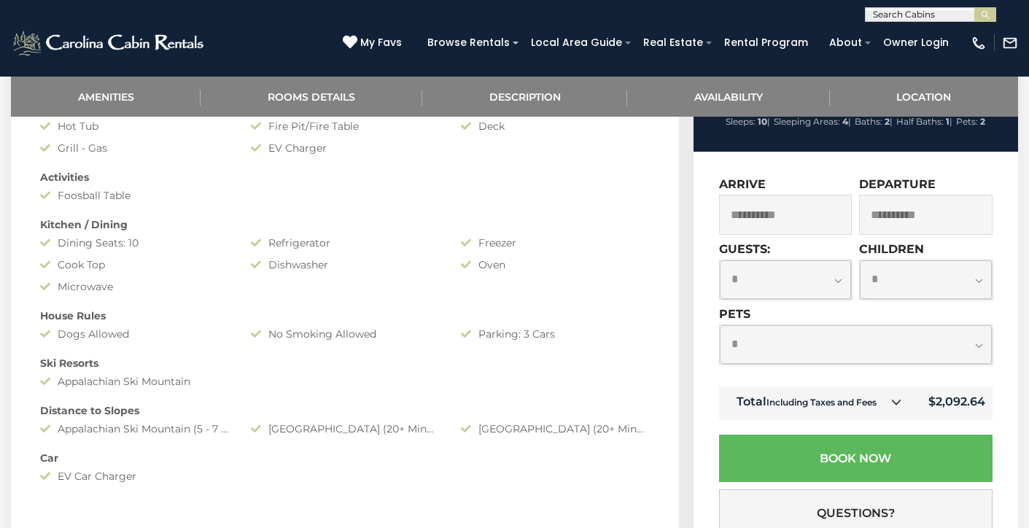
scroll to position [744, 0]
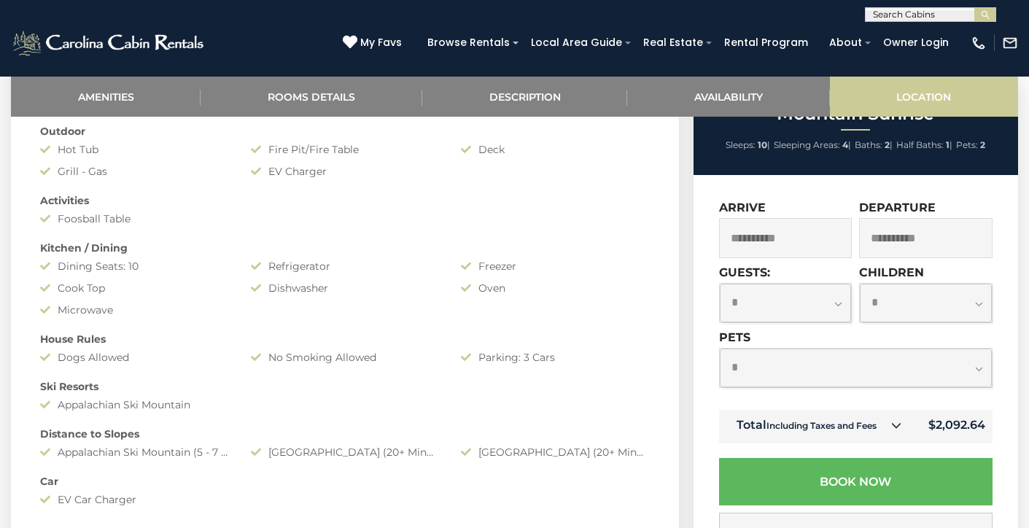
click at [913, 92] on link "Location" at bounding box center [924, 97] width 188 height 40
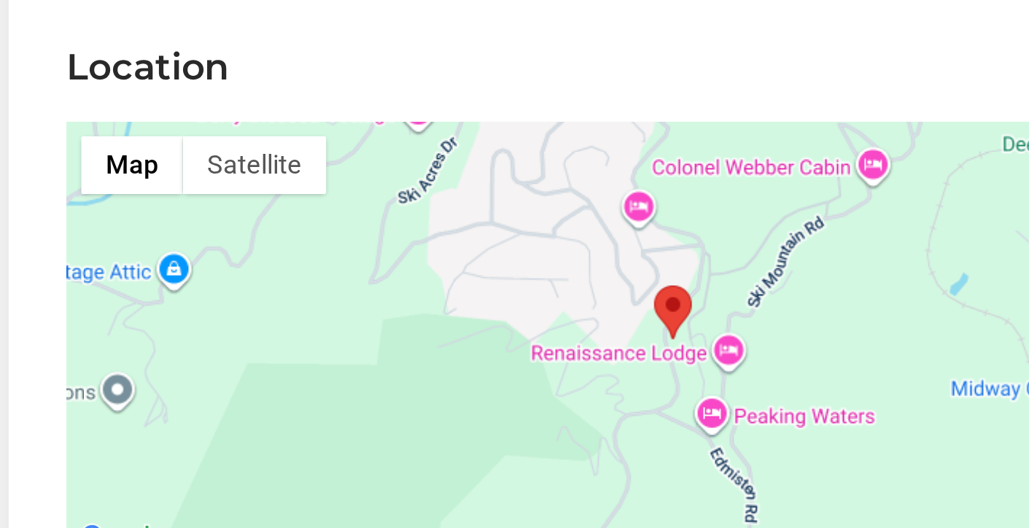
scroll to position [2838, 0]
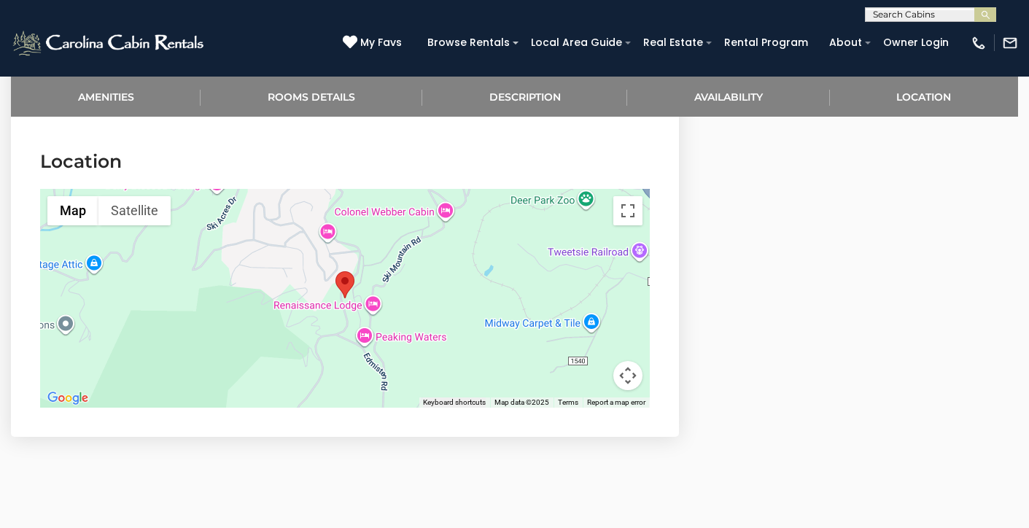
click at [543, 245] on div at bounding box center [345, 298] width 610 height 219
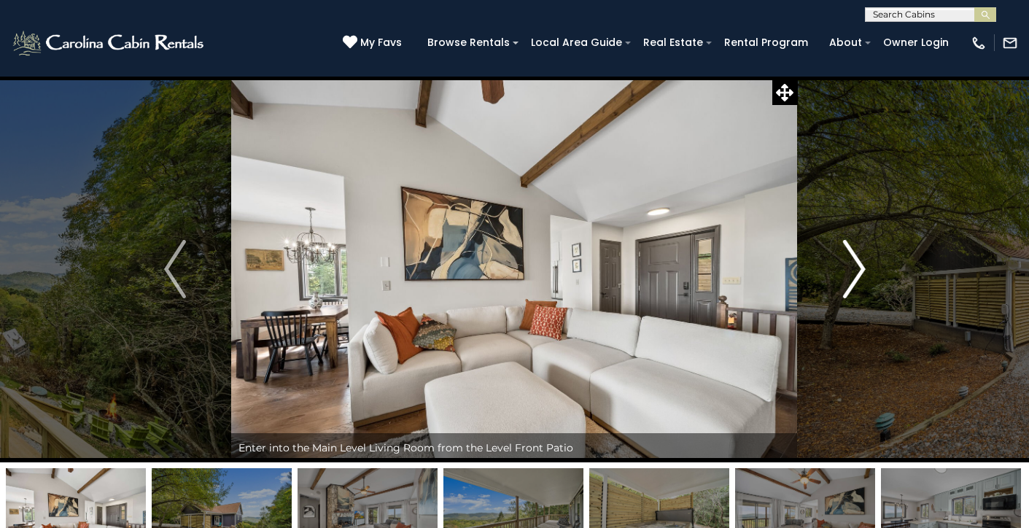
scroll to position [0, 0]
click at [863, 276] on img "Next" at bounding box center [854, 269] width 22 height 58
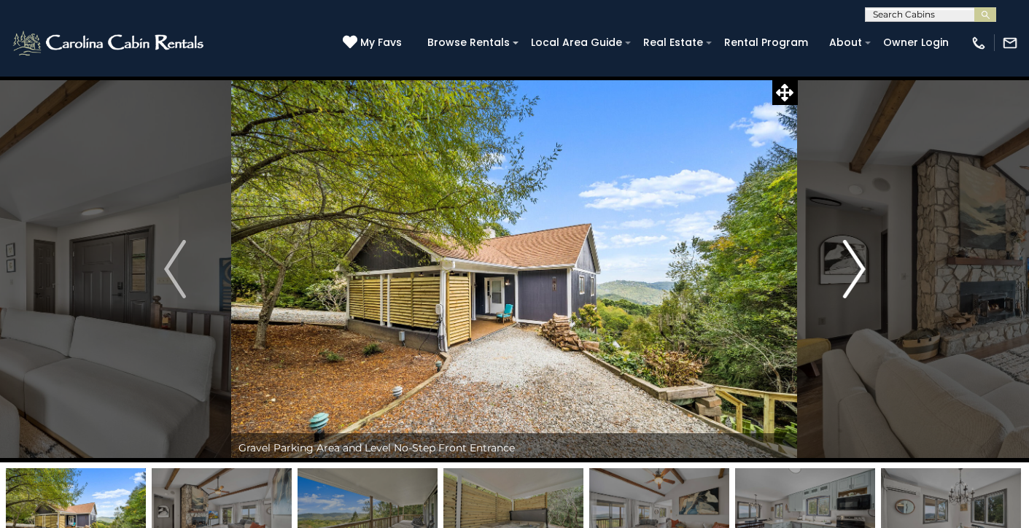
click at [863, 276] on img "Next" at bounding box center [854, 269] width 22 height 58
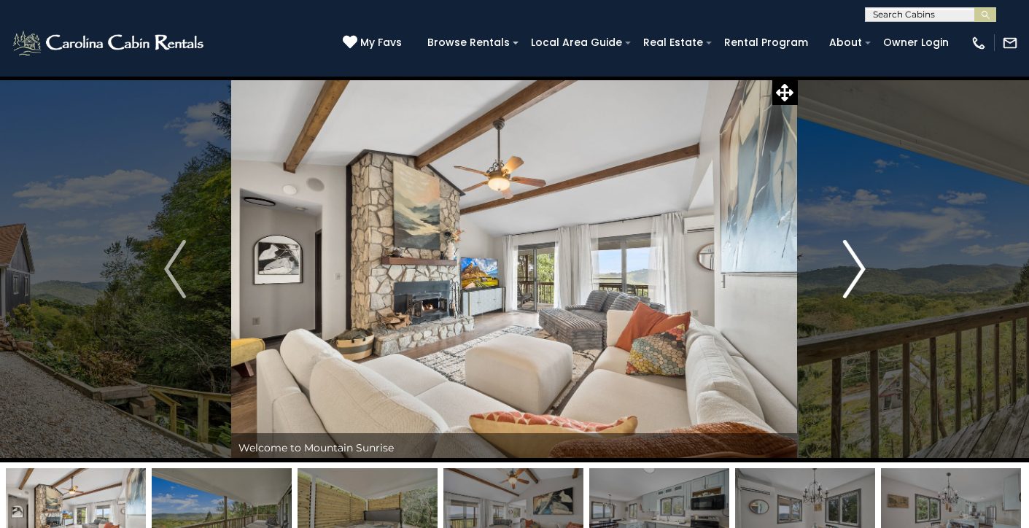
click at [863, 276] on img "Next" at bounding box center [854, 269] width 22 height 58
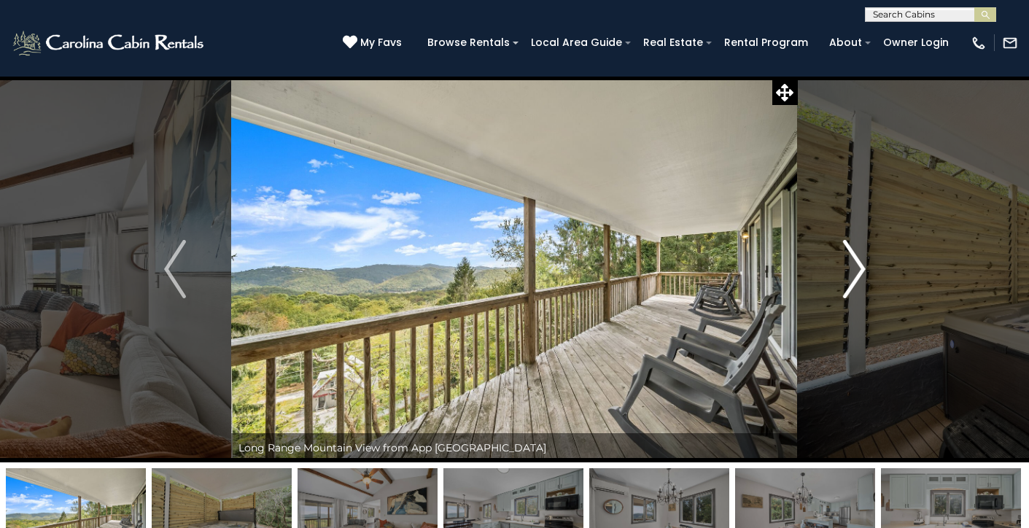
click at [863, 277] on img "Next" at bounding box center [854, 269] width 22 height 58
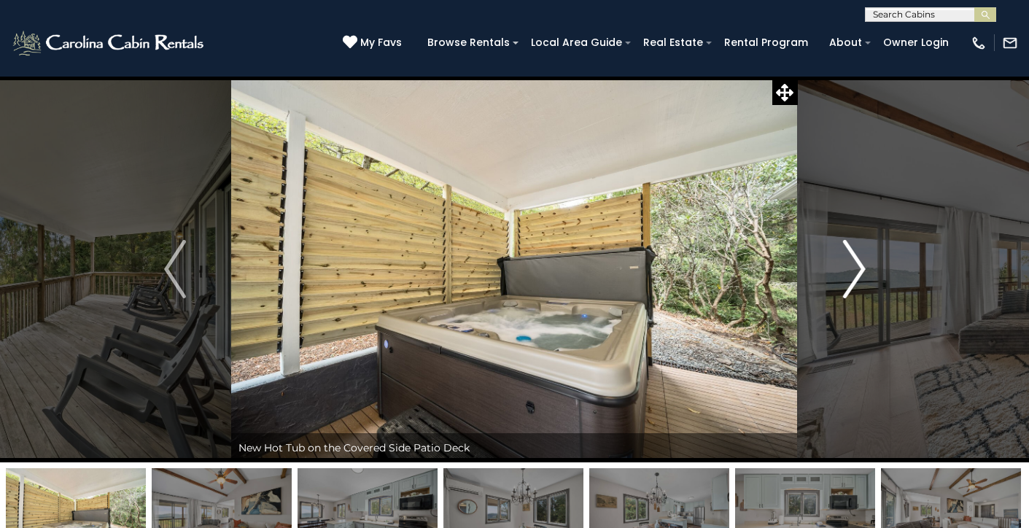
click at [863, 277] on img "Next" at bounding box center [854, 269] width 22 height 58
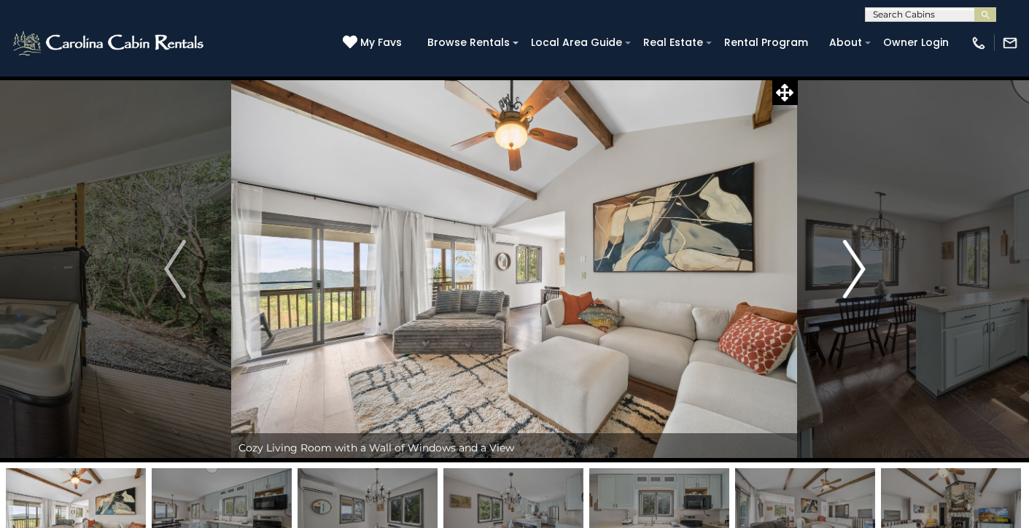
click at [863, 277] on img "Next" at bounding box center [854, 269] width 22 height 58
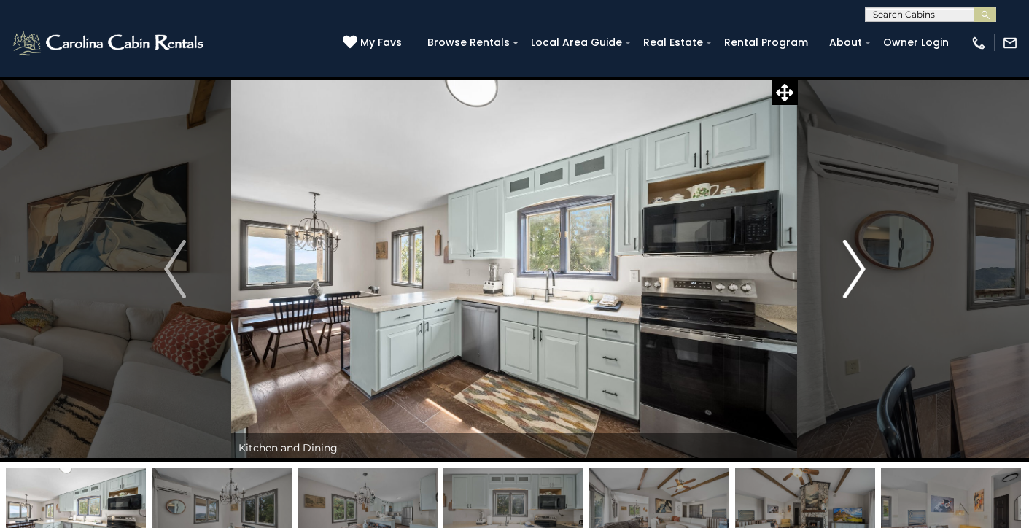
click at [863, 277] on img "Next" at bounding box center [854, 269] width 22 height 58
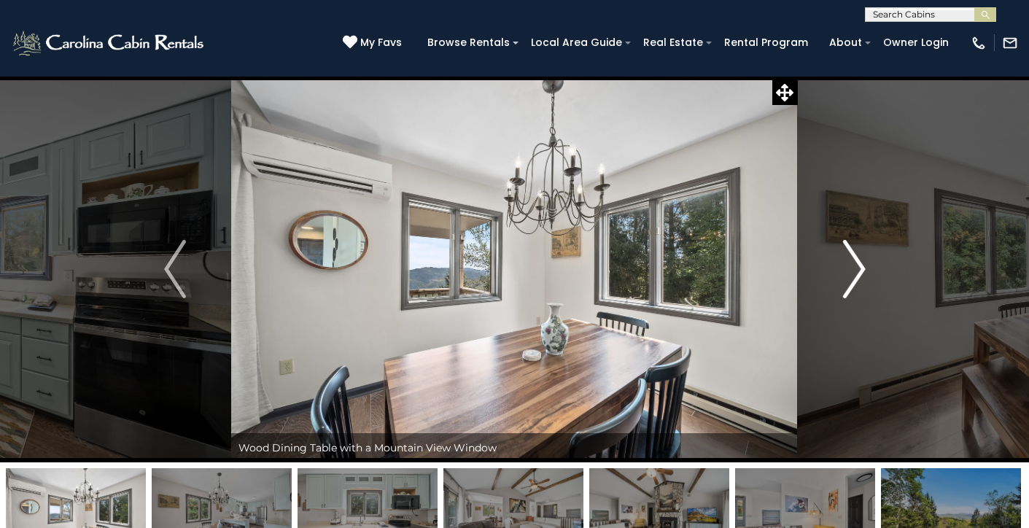
click at [863, 277] on img "Next" at bounding box center [854, 269] width 22 height 58
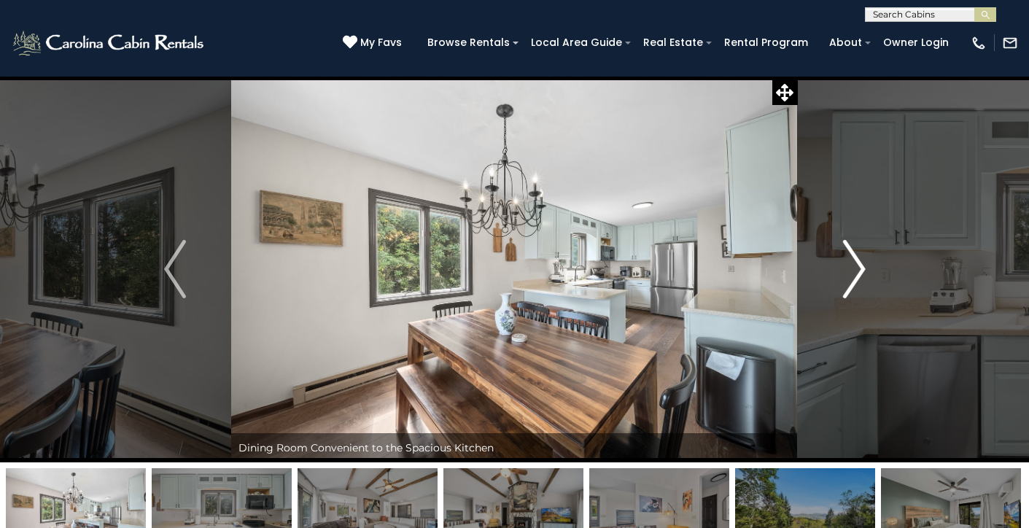
click at [863, 277] on img "Next" at bounding box center [854, 269] width 22 height 58
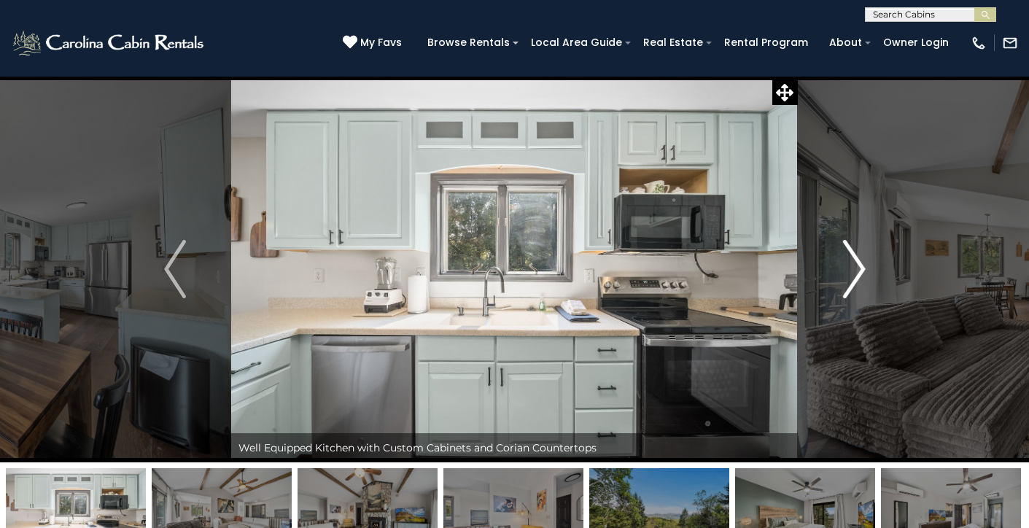
click at [863, 277] on img "Next" at bounding box center [854, 269] width 22 height 58
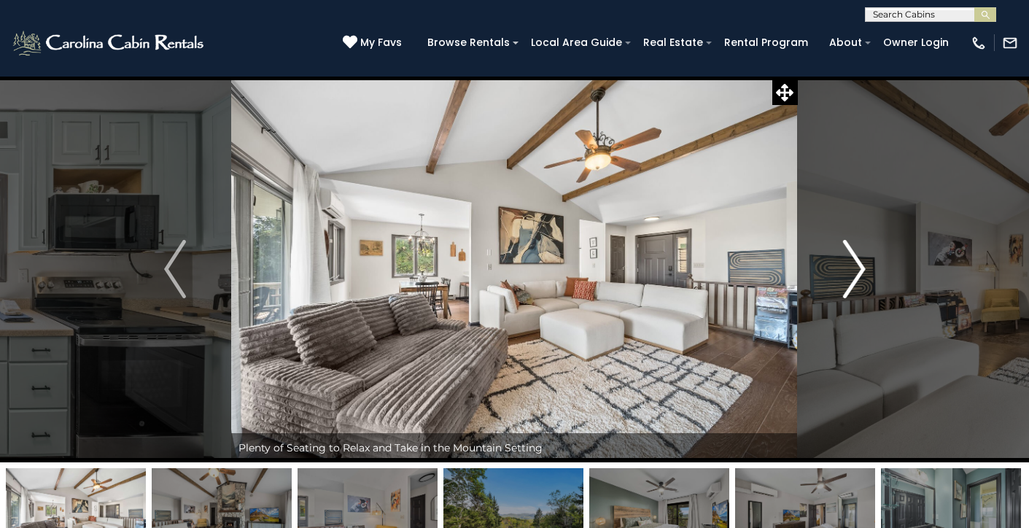
click at [863, 277] on img "Next" at bounding box center [854, 269] width 22 height 58
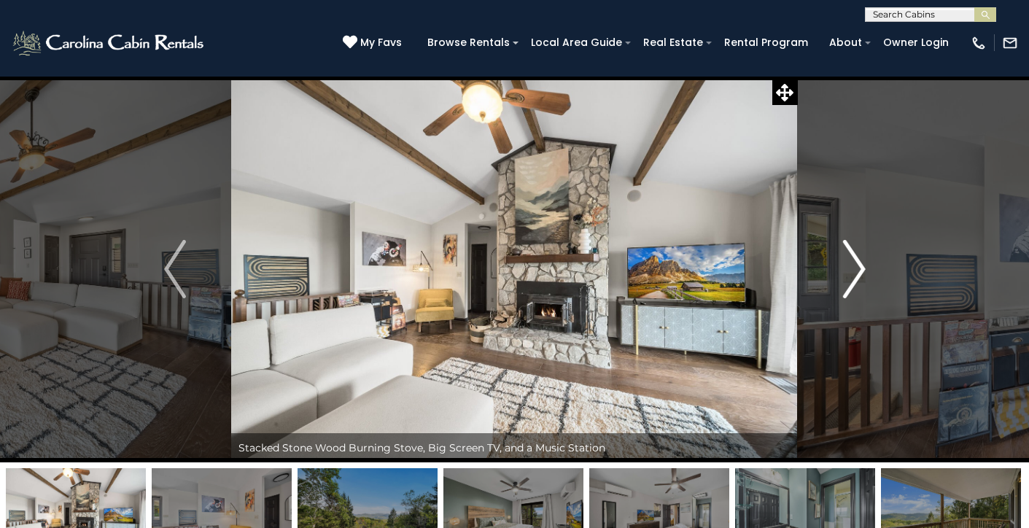
click at [863, 277] on img "Next" at bounding box center [854, 269] width 22 height 58
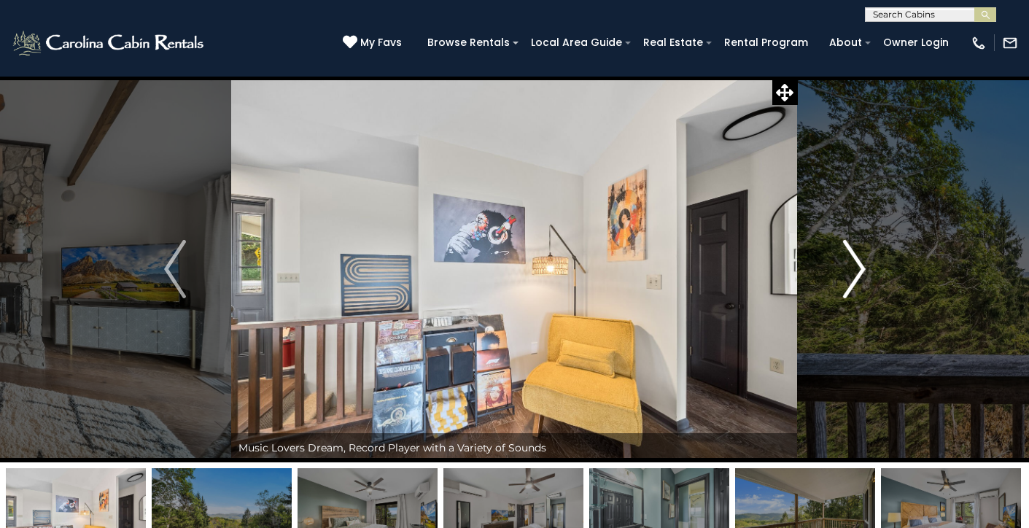
click at [863, 277] on img "Next" at bounding box center [854, 269] width 22 height 58
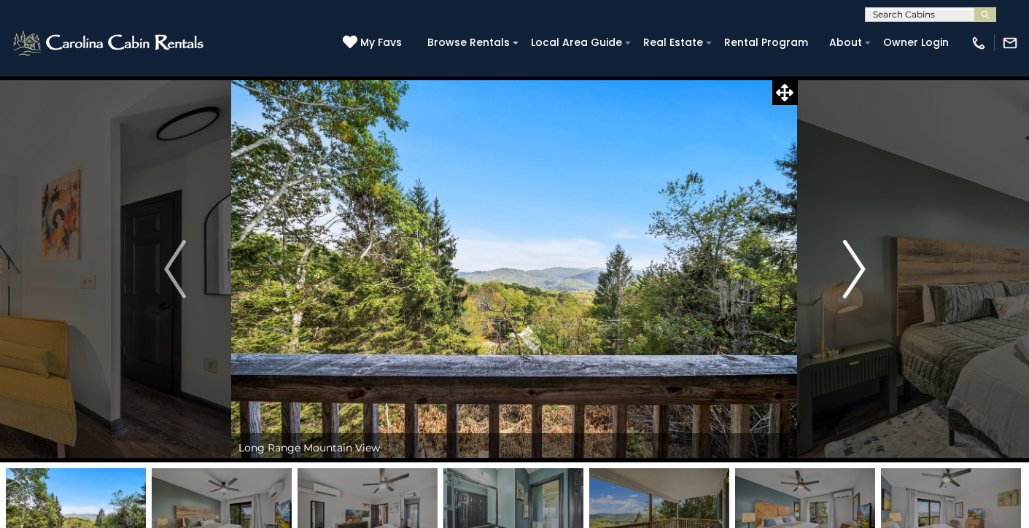
click at [863, 277] on img "Next" at bounding box center [854, 269] width 22 height 58
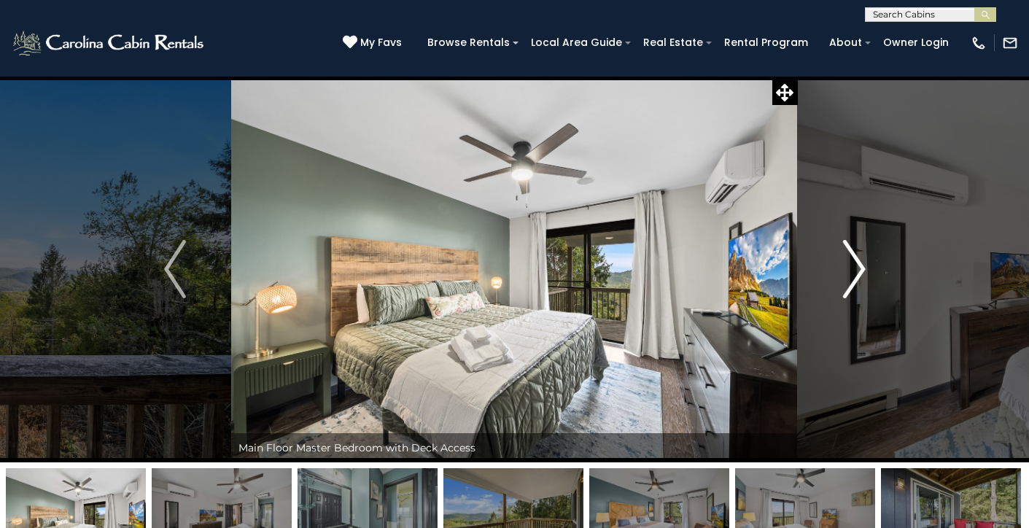
click at [863, 277] on img "Next" at bounding box center [854, 269] width 22 height 58
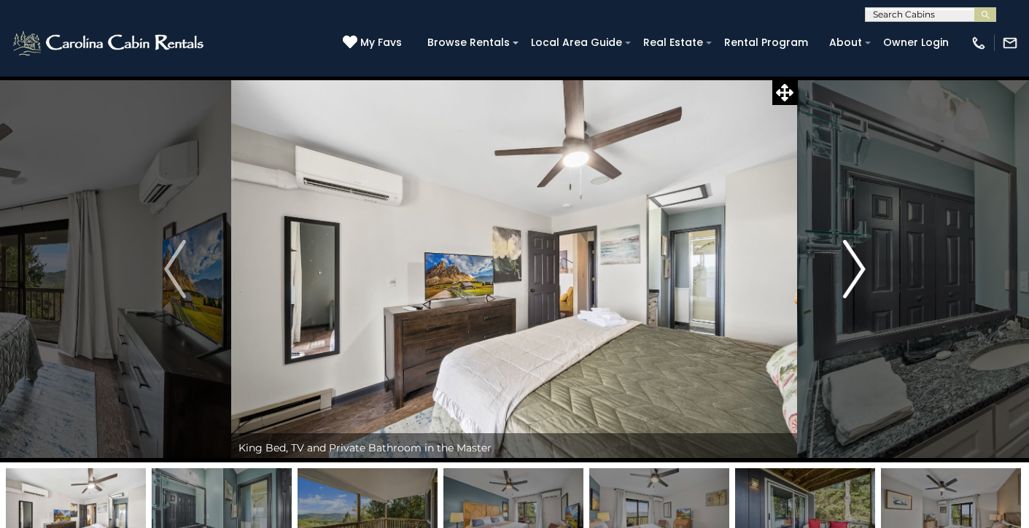
click at [863, 277] on img "Next" at bounding box center [854, 269] width 22 height 58
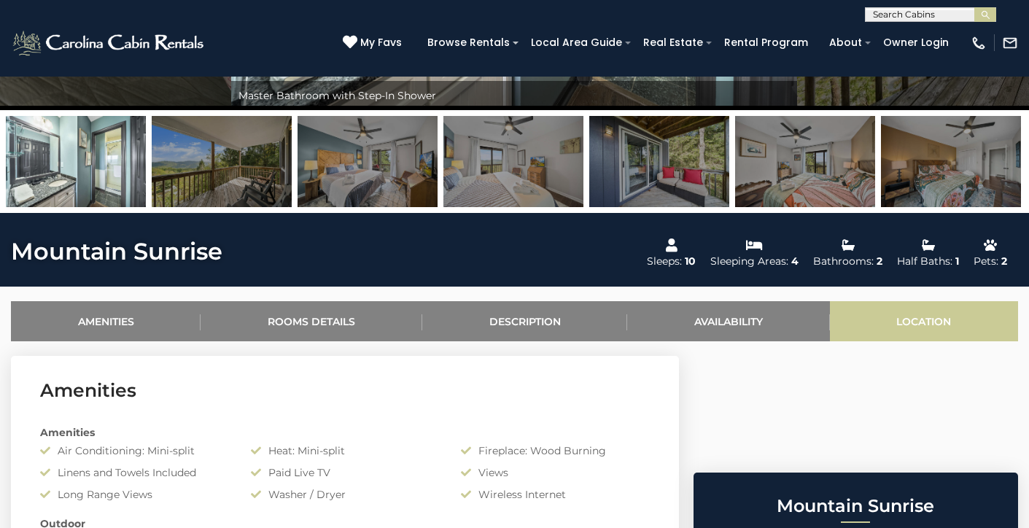
scroll to position [350, 0]
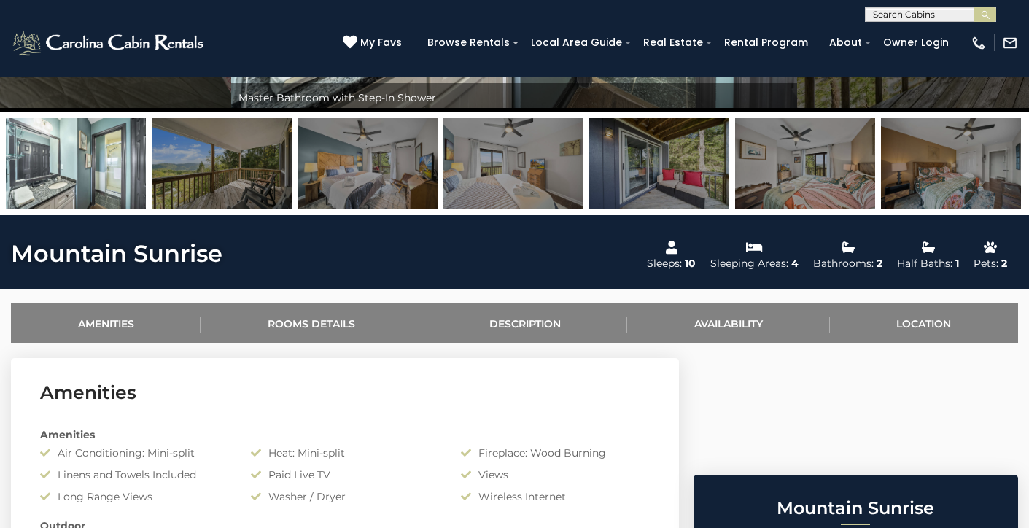
click at [704, 178] on img at bounding box center [659, 163] width 140 height 91
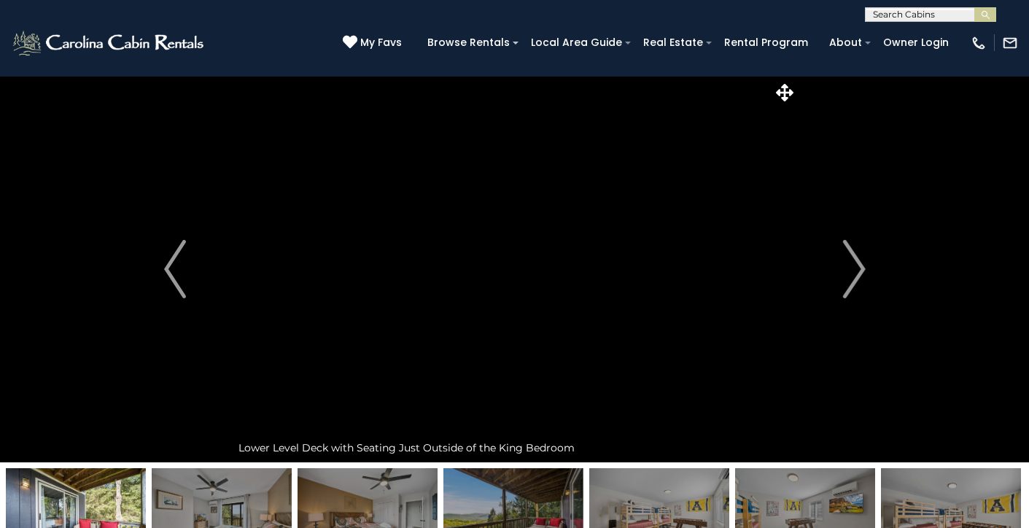
scroll to position [0, 0]
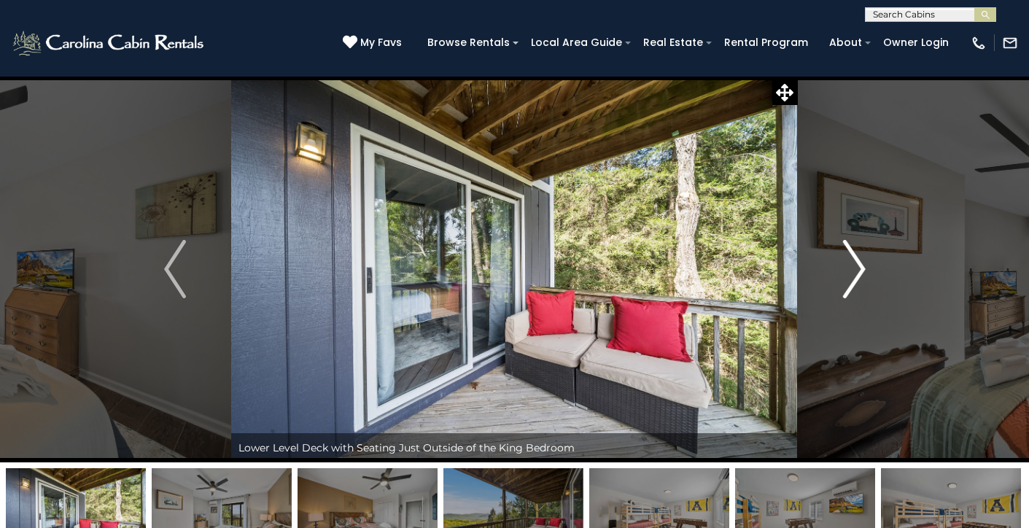
click at [861, 270] on img "Next" at bounding box center [854, 269] width 22 height 58
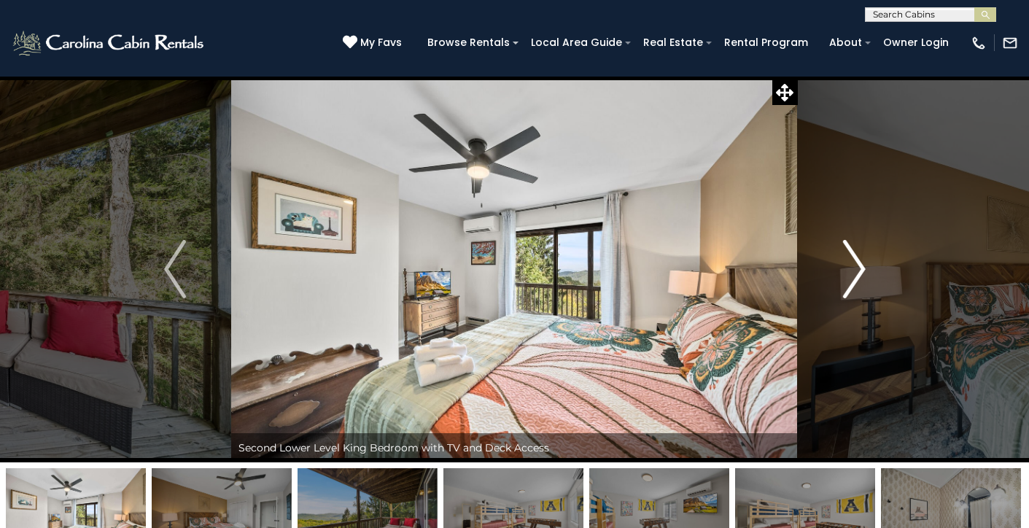
click at [861, 270] on img "Next" at bounding box center [854, 269] width 22 height 58
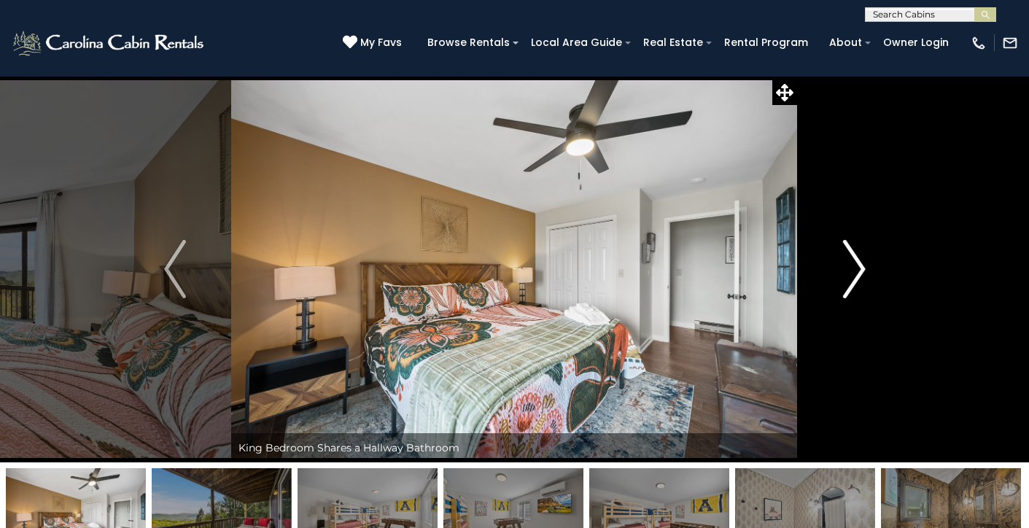
click at [861, 270] on img "Next" at bounding box center [854, 269] width 22 height 58
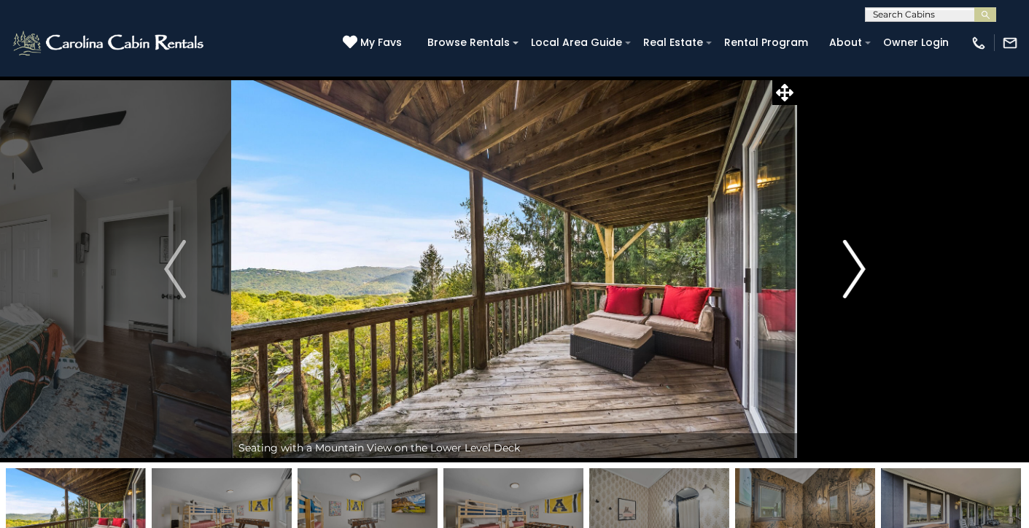
click at [861, 270] on img "Next" at bounding box center [854, 269] width 22 height 58
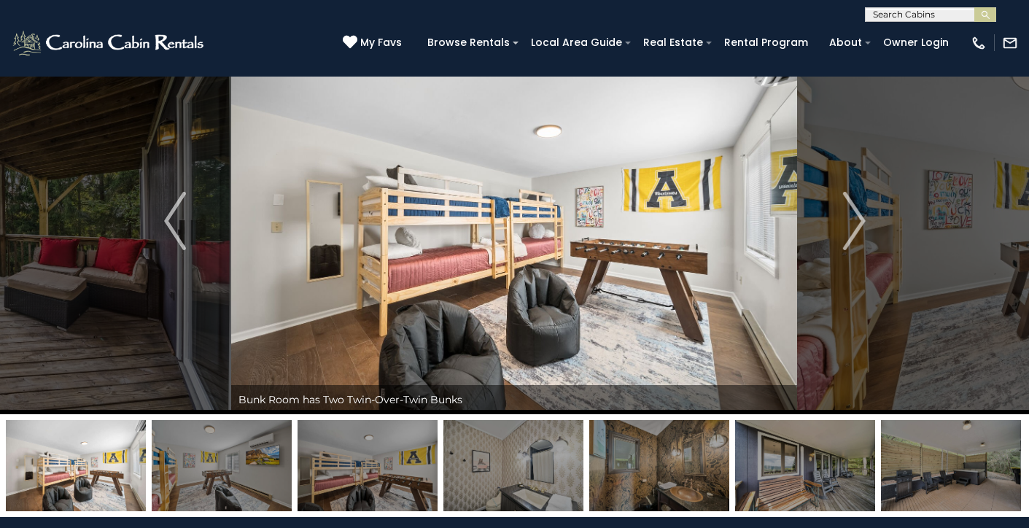
scroll to position [50, 0]
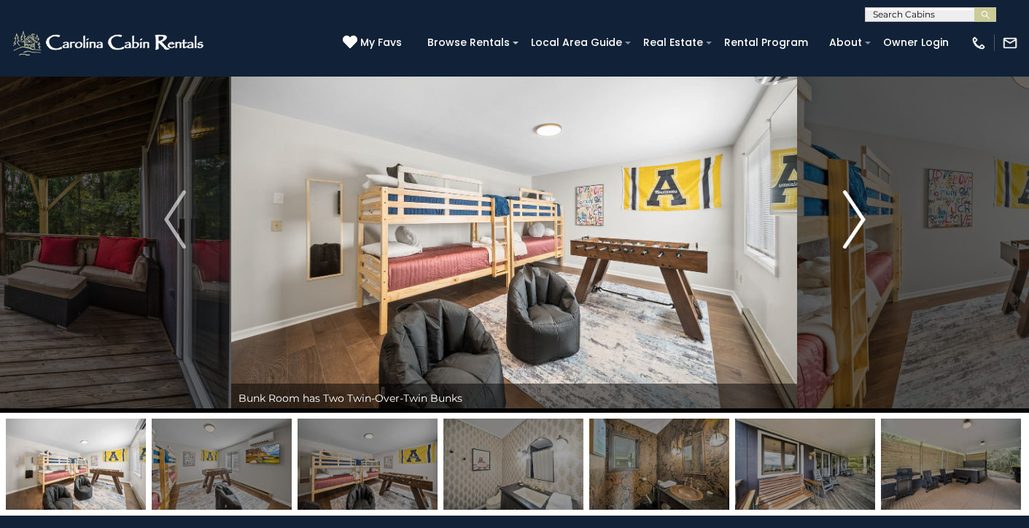
click at [862, 233] on img "Next" at bounding box center [854, 219] width 22 height 58
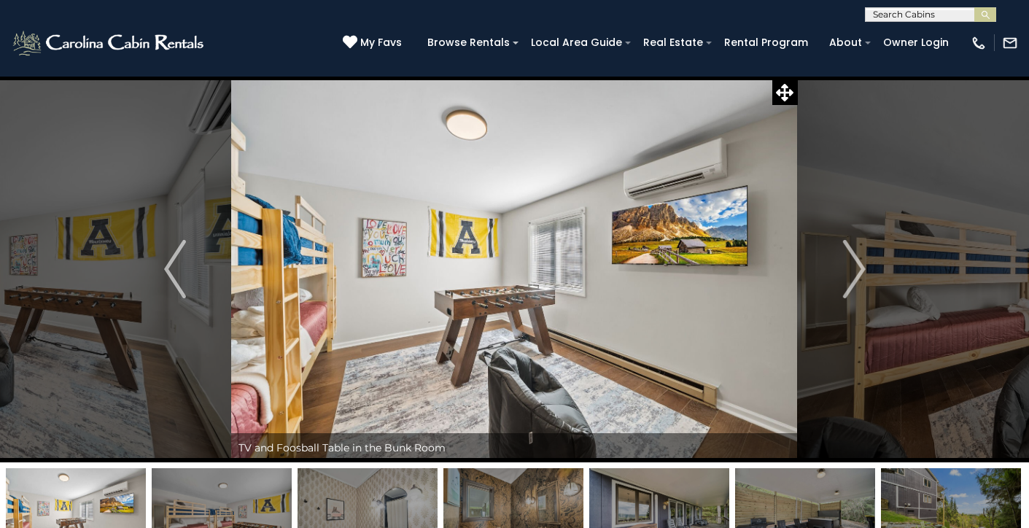
scroll to position [0, 0]
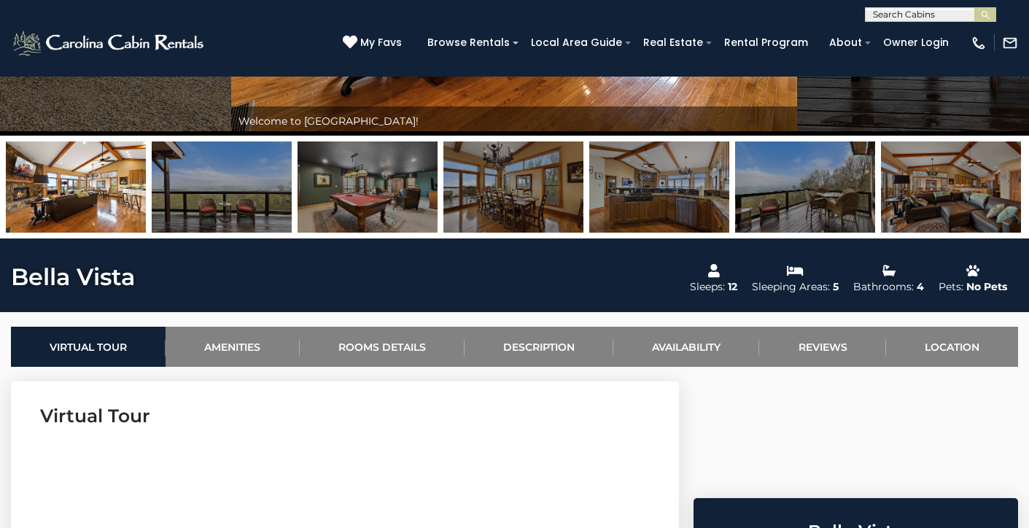
scroll to position [322, 0]
